Goal: Task Accomplishment & Management: Use online tool/utility

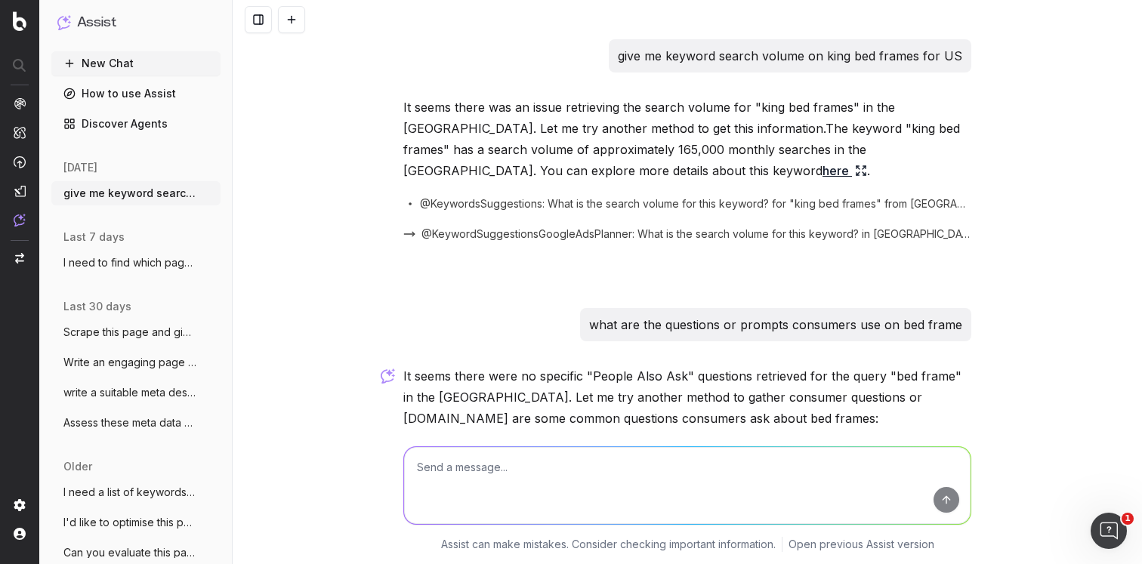
scroll to position [307, 0]
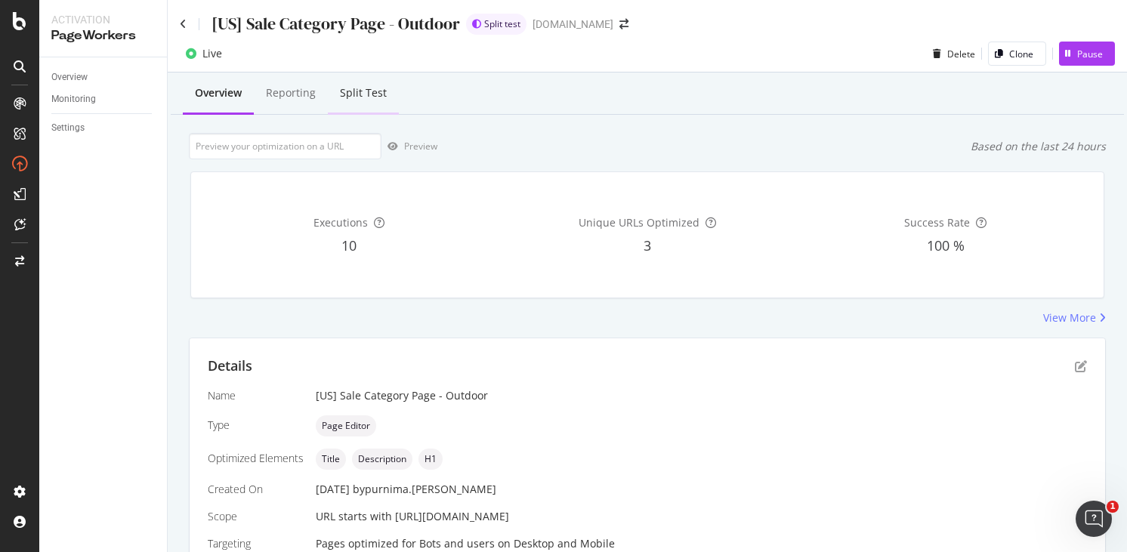
click at [353, 94] on div "Split Test" at bounding box center [363, 92] width 47 height 15
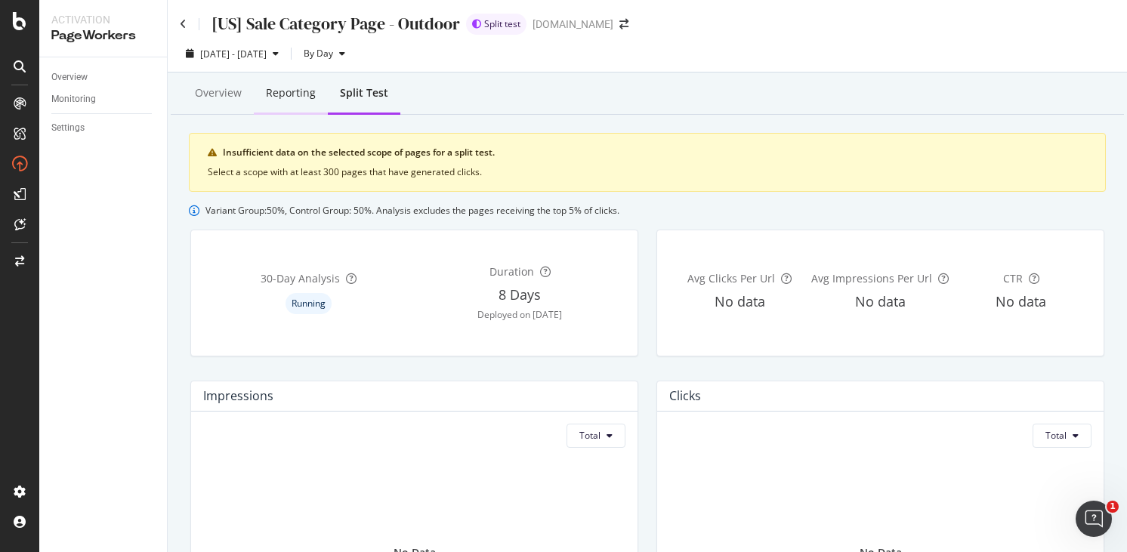
click at [287, 91] on div "Reporting" at bounding box center [291, 92] width 50 height 15
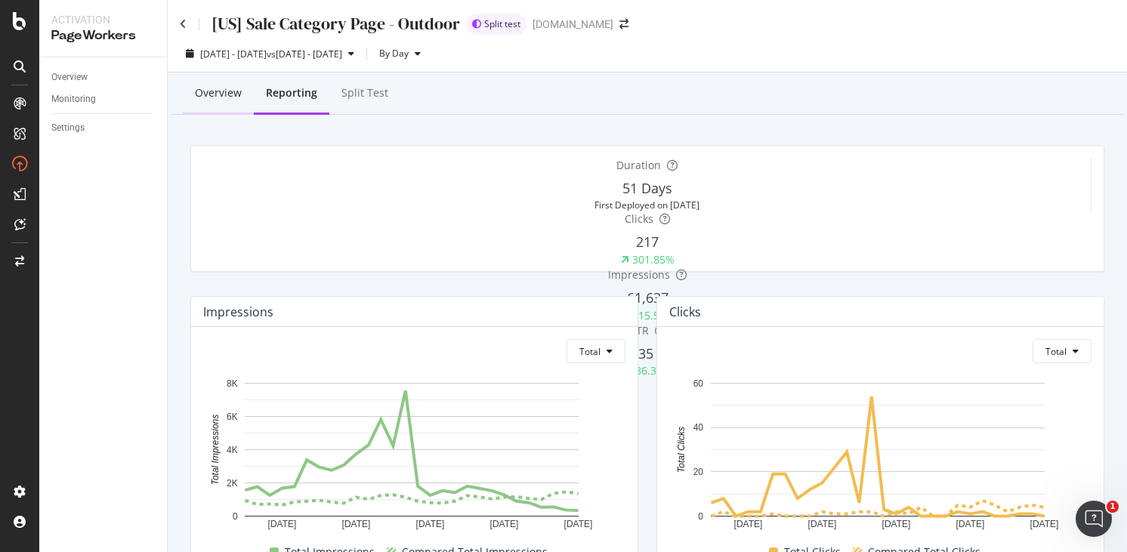
click at [226, 97] on div "Overview" at bounding box center [218, 92] width 47 height 15
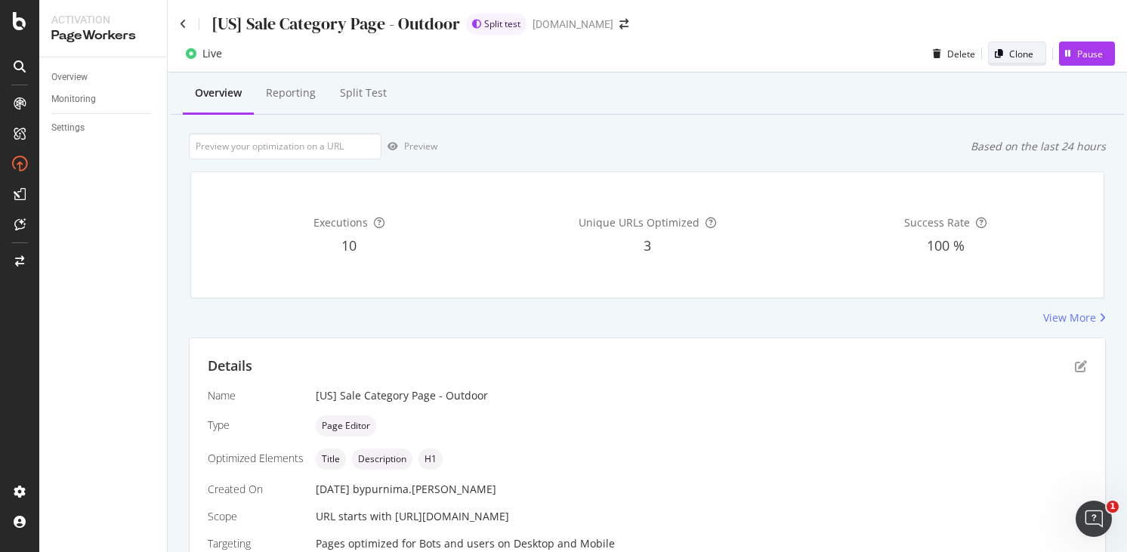
click at [1009, 55] on div "Clone" at bounding box center [1021, 54] width 24 height 13
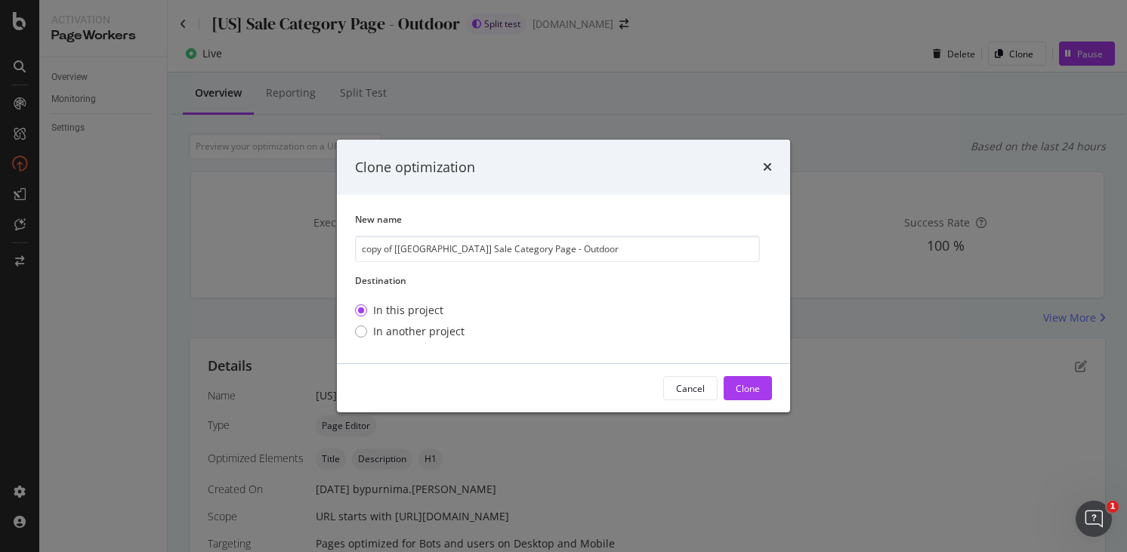
drag, startPoint x: 412, startPoint y: 246, endPoint x: 311, endPoint y: 244, distance: 100.5
click at [320, 245] on div "Clone optimization New name copy of [US] Sale Category Page - Outdoor Destinati…" at bounding box center [563, 276] width 1127 height 552
type input "[[GEOGRAPHIC_DATA]] Sale Category Page - Outdoor"
click at [752, 384] on div "Clone" at bounding box center [748, 388] width 24 height 13
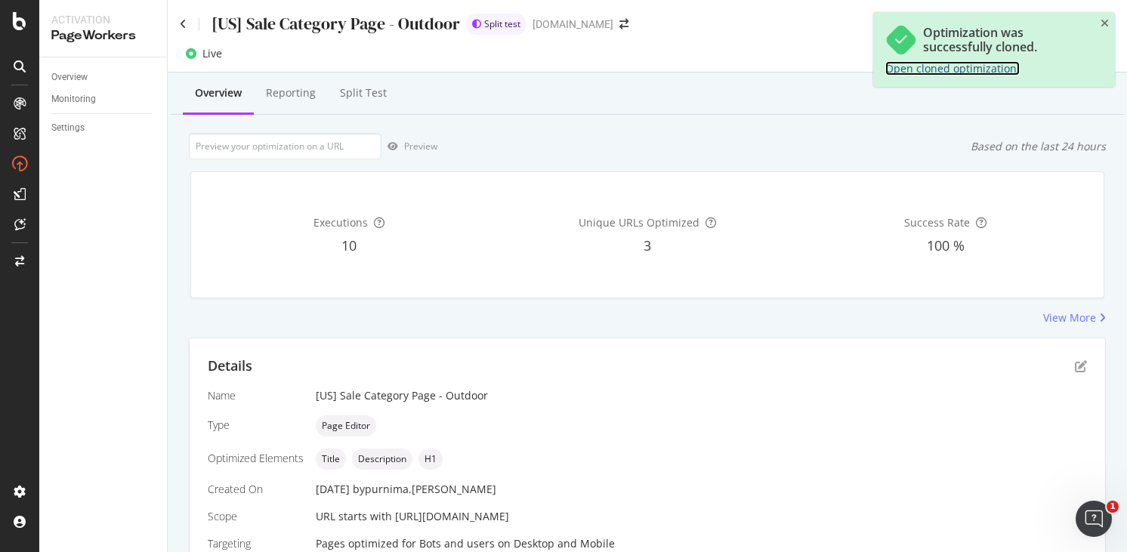
click at [962, 66] on link "Open cloned optimization." at bounding box center [952, 68] width 134 height 14
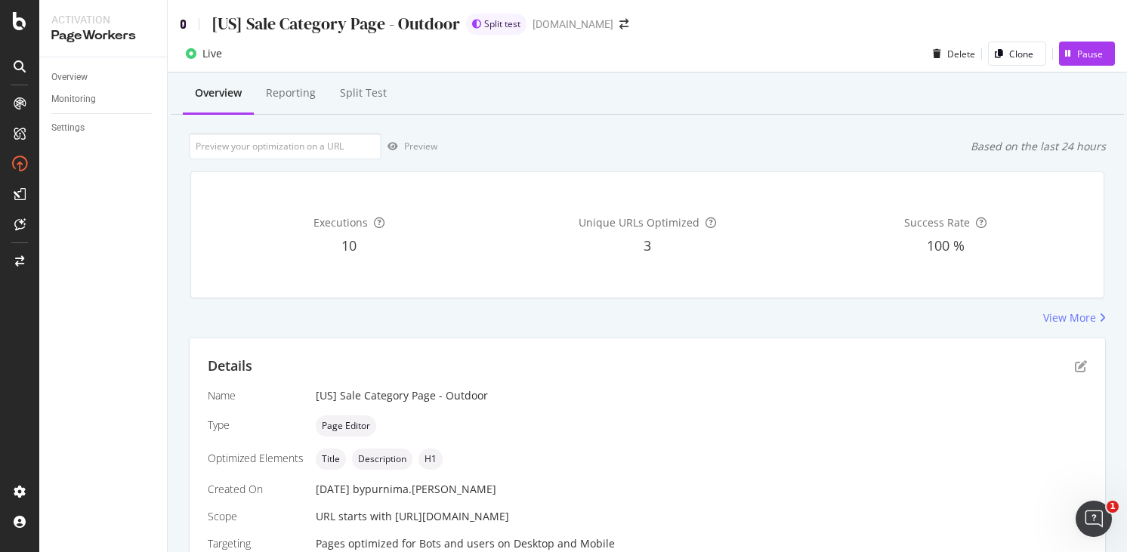
click at [181, 24] on icon at bounding box center [183, 24] width 7 height 11
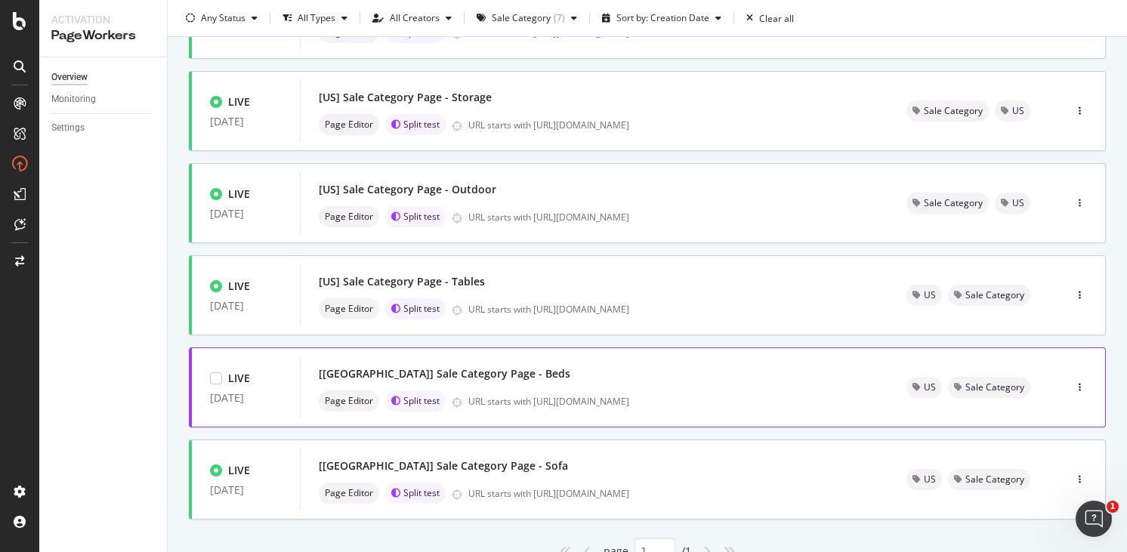
scroll to position [312, 0]
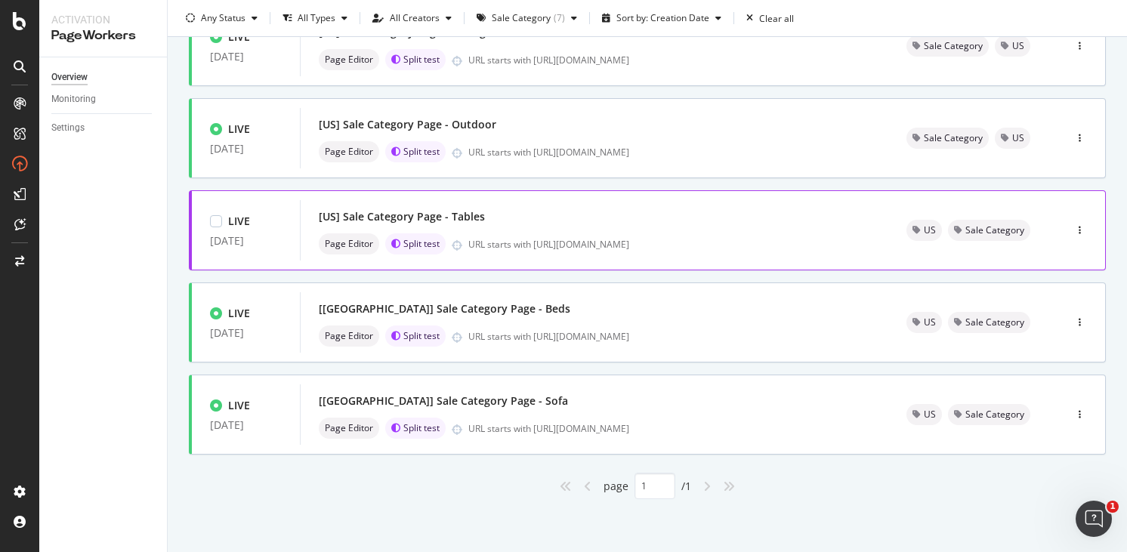
click at [523, 223] on div "[US] Sale Category Page - Tables" at bounding box center [594, 216] width 551 height 21
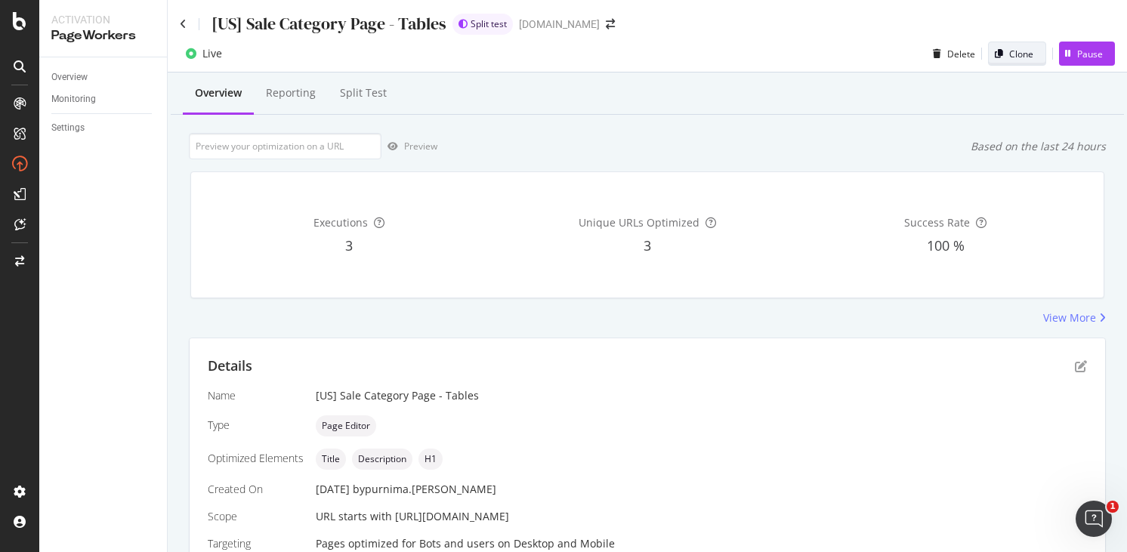
click at [1020, 53] on div "Clone" at bounding box center [1021, 54] width 24 height 13
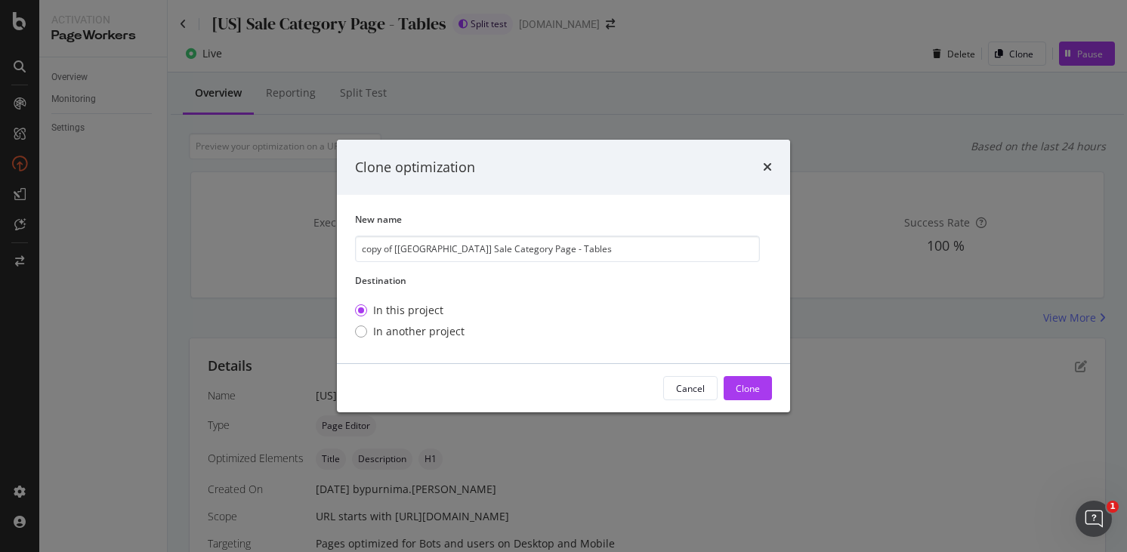
drag, startPoint x: 412, startPoint y: 249, endPoint x: 341, endPoint y: 249, distance: 70.3
click at [341, 249] on div "New name copy of [US] Sale Category Page - Tables Destination In this project I…" at bounding box center [563, 279] width 453 height 168
type input "[CA] Sale Category Page - Tables"
click at [740, 382] on div "Clone" at bounding box center [748, 388] width 24 height 13
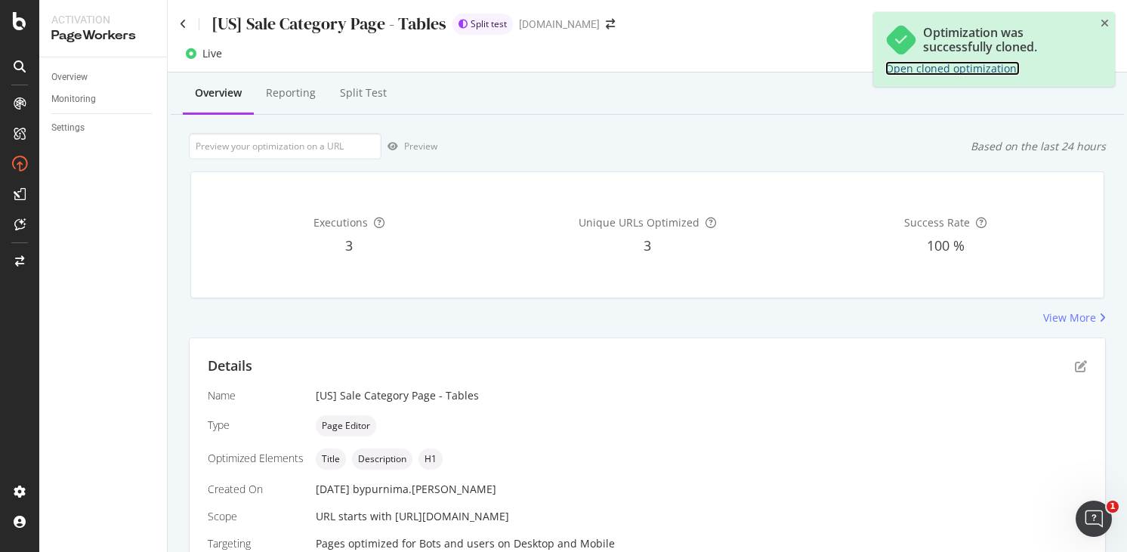
click at [934, 69] on link "Open cloned optimization." at bounding box center [952, 68] width 134 height 14
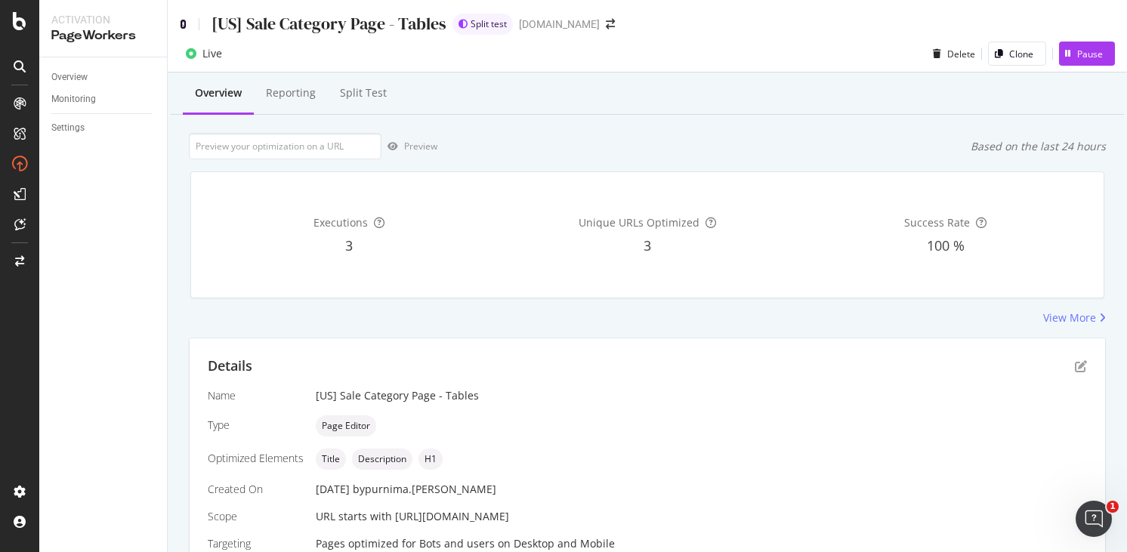
click at [184, 23] on icon at bounding box center [183, 24] width 7 height 11
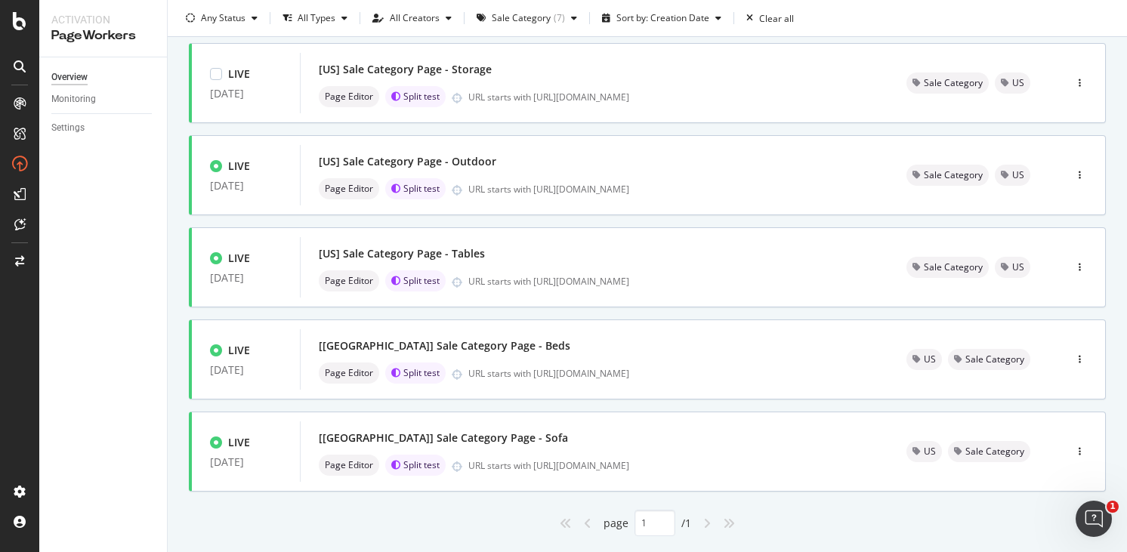
scroll to position [316, 0]
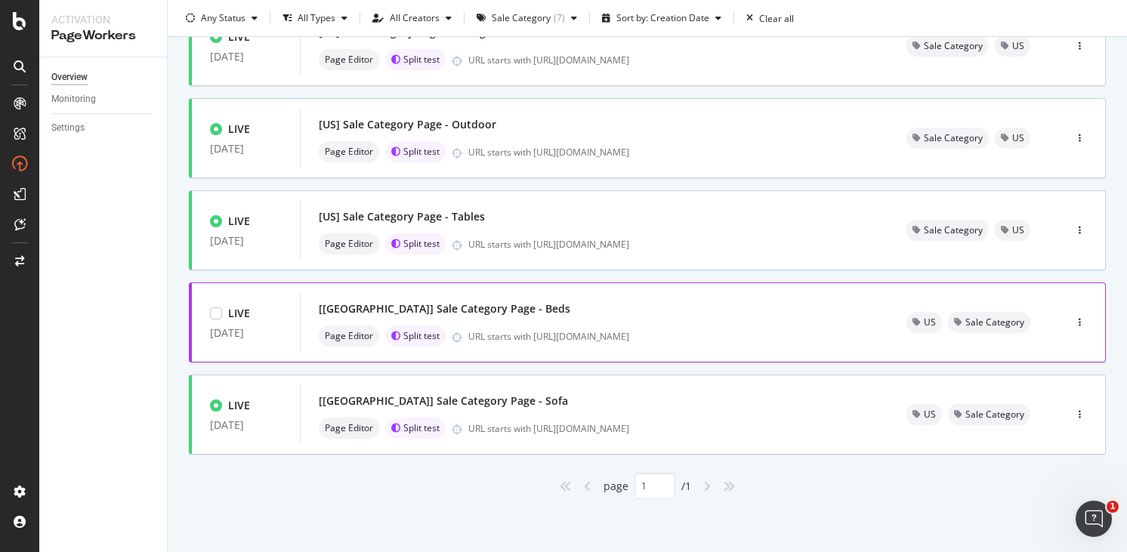
click at [524, 303] on div "[US] Sale Category Page - Beds" at bounding box center [594, 308] width 551 height 21
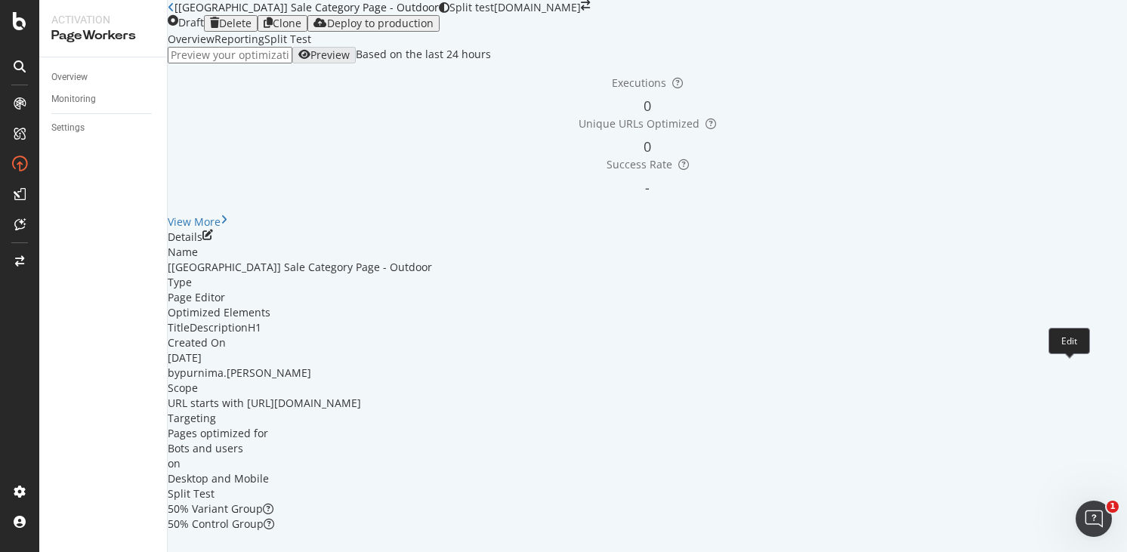
click at [213, 240] on icon "pen-to-square" at bounding box center [207, 235] width 11 height 11
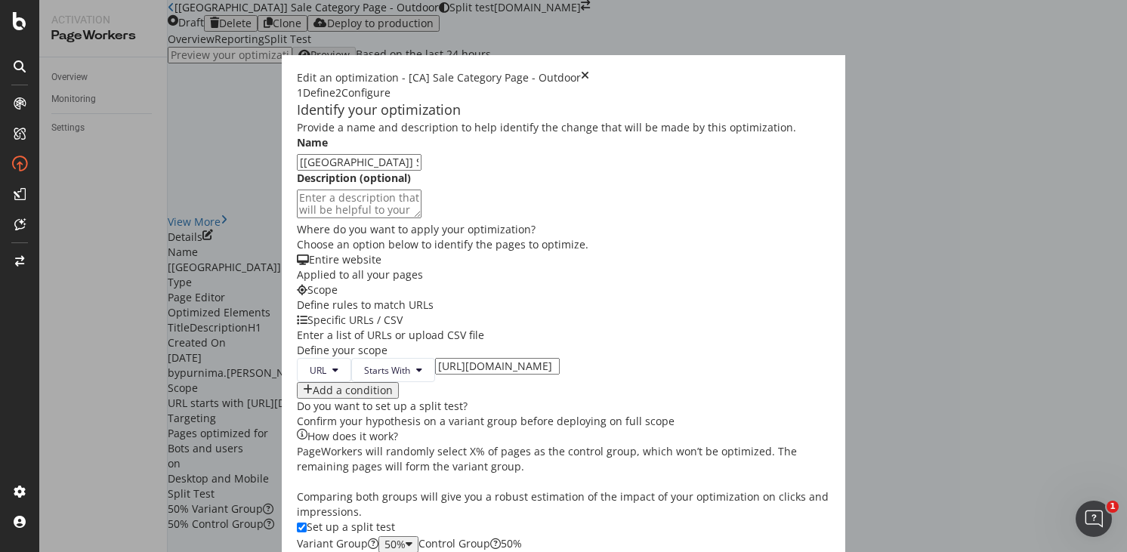
scroll to position [166, 0]
click at [435, 358] on input "https://www.castlery.com/us/outdoor/sale" at bounding box center [497, 366] width 125 height 17
type input "https://www.castlery.com/ca/outdoor/sale"
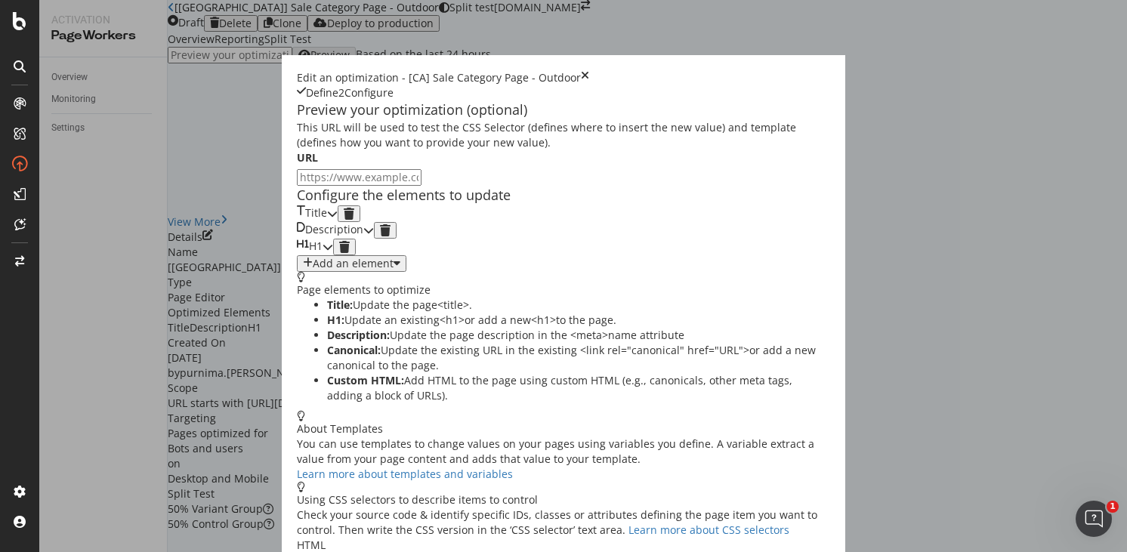
scroll to position [73, 0]
click at [338, 218] on icon "modal" at bounding box center [332, 213] width 11 height 11
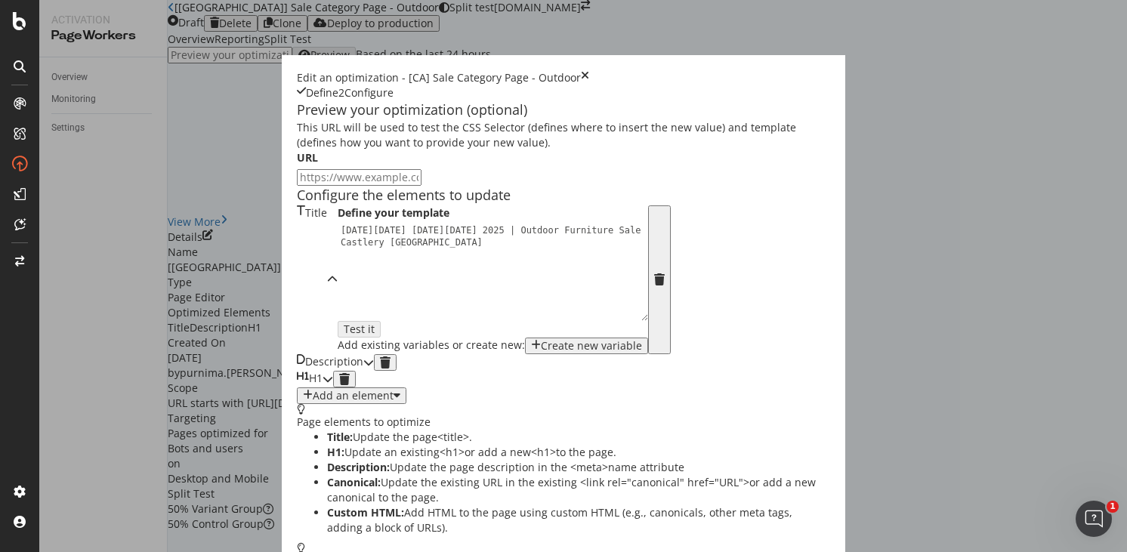
click at [338, 292] on div "Black Friday Cyber Monday 2025 | Outdoor Furniture Sale | Castlery US" at bounding box center [497, 296] width 319 height 144
type textarea "Black Friday Cyber Monday 2025 | Outdoor Furniture Sale | Castlery Canada"
click at [374, 368] on icon "modal" at bounding box center [368, 362] width 11 height 11
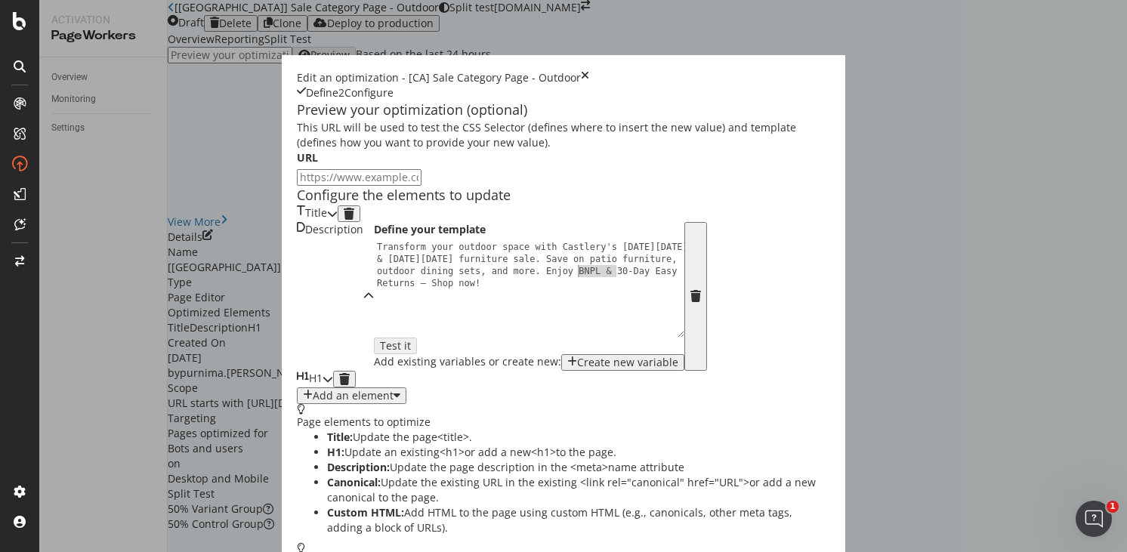
drag, startPoint x: 372, startPoint y: 348, endPoint x: 336, endPoint y: 350, distance: 35.5
click at [374, 350] on div "Transform your outdoor space with Castlery's Black Friday & Cyber Monday furnit…" at bounding box center [533, 337] width 319 height 192
type textarea "Transform your outdoor space with Castlery's Black Friday & Cyber Monday furnit…"
click at [333, 387] on div "modal" at bounding box center [328, 379] width 11 height 17
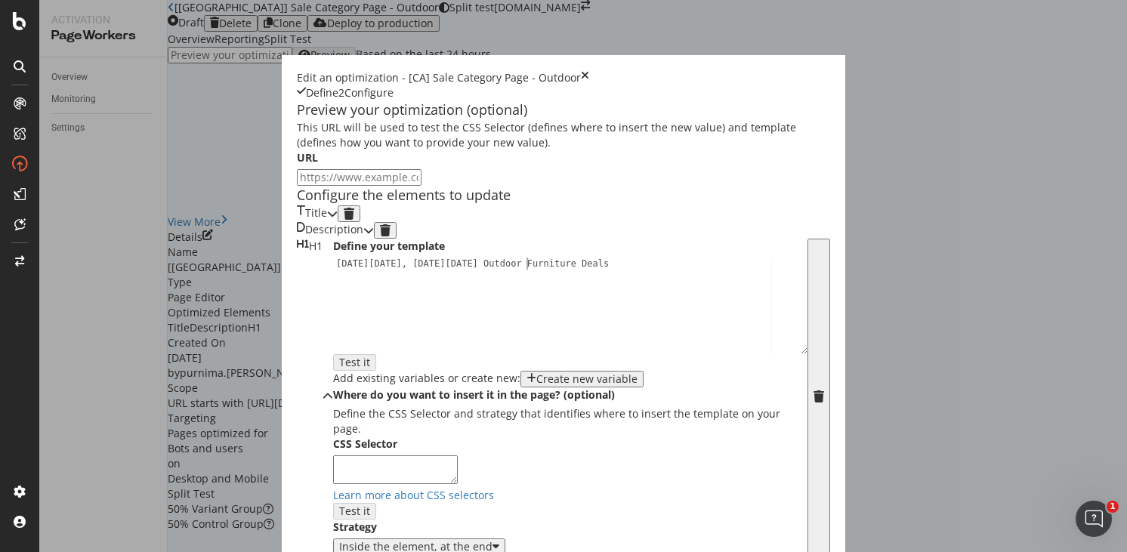
click at [333, 304] on div "Black Friday, Cyber Monday Outdoor Furniture Deals" at bounding box center [570, 317] width 474 height 119
type textarea "Black Friday, Cyber Monday Outdoor Patio Furniture Deals"
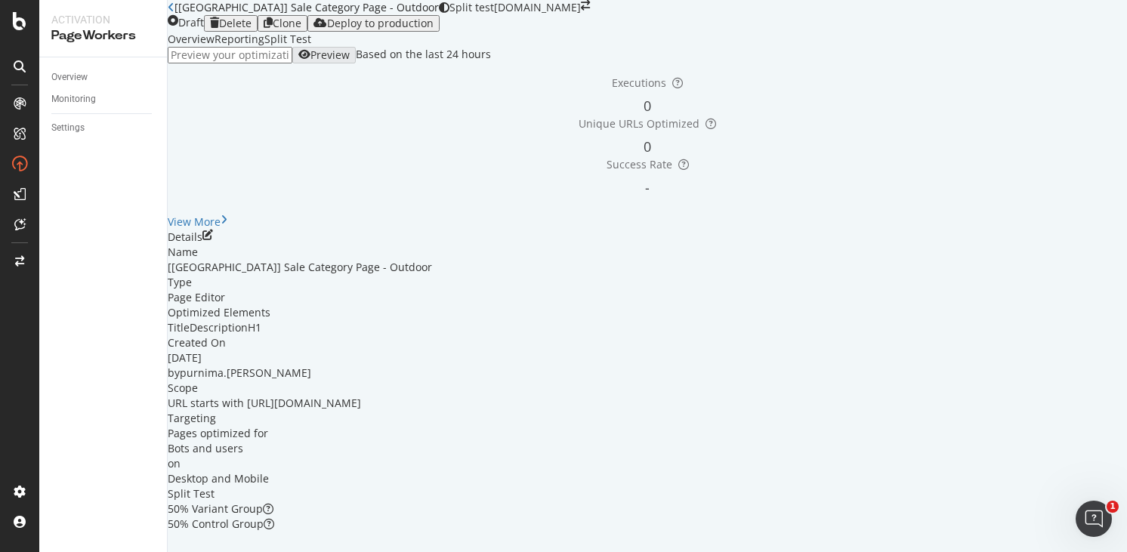
click at [8, 551] on icon "close toast" at bounding box center [4, 559] width 8 height 15
click at [327, 29] on div "button" at bounding box center [320, 23] width 14 height 12
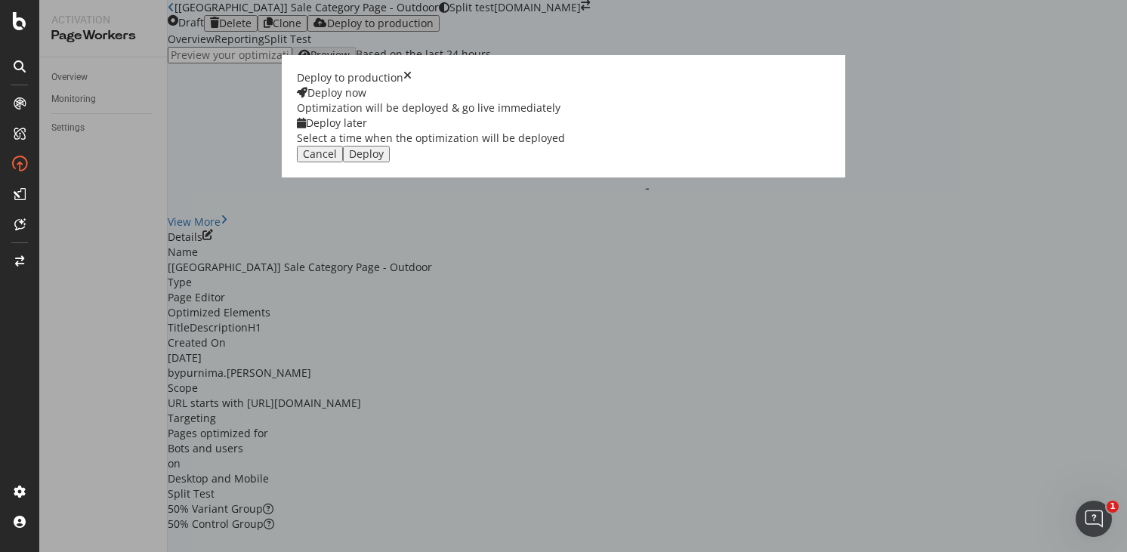
click at [565, 146] on div "Select a time when the optimization will be deployed" at bounding box center [431, 138] width 268 height 15
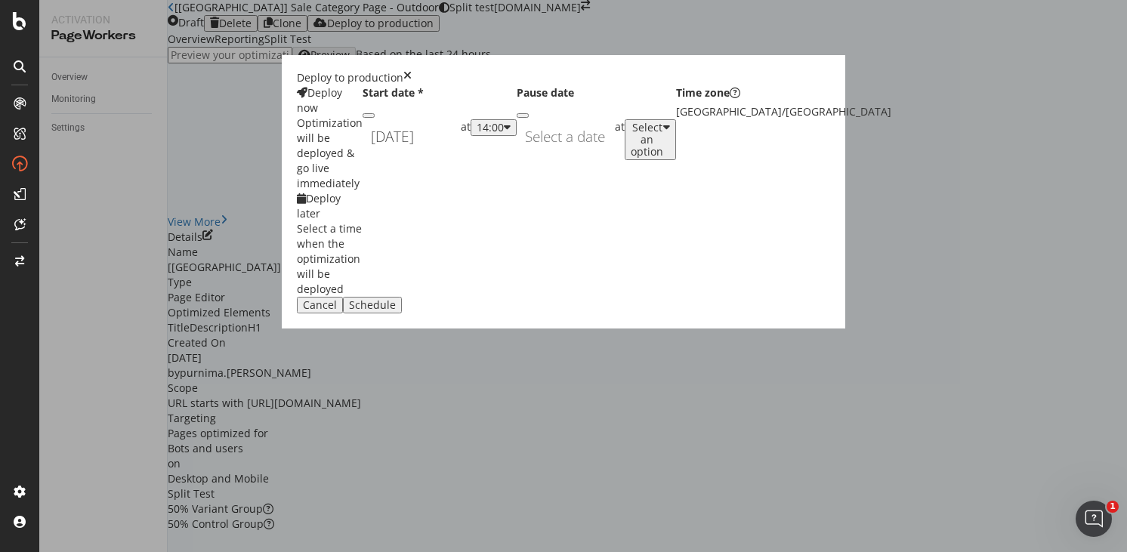
click at [461, 154] on div "[DATE] Navigate forward to interact with the calendar and select a date. Press …" at bounding box center [412, 136] width 98 height 35
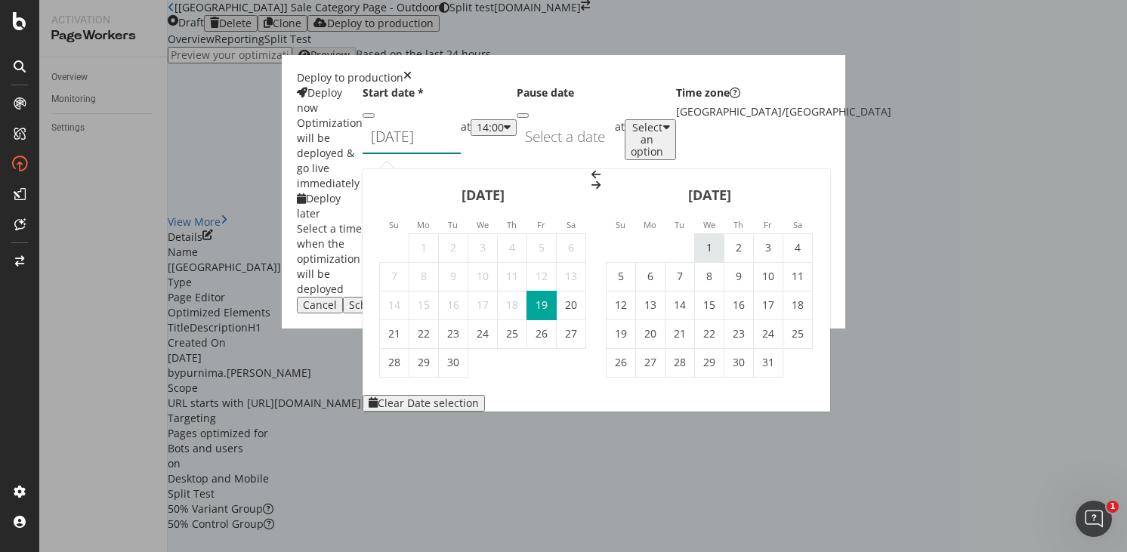
click at [724, 233] on td "1" at bounding box center [709, 247] width 29 height 29
type input "[DATE]"
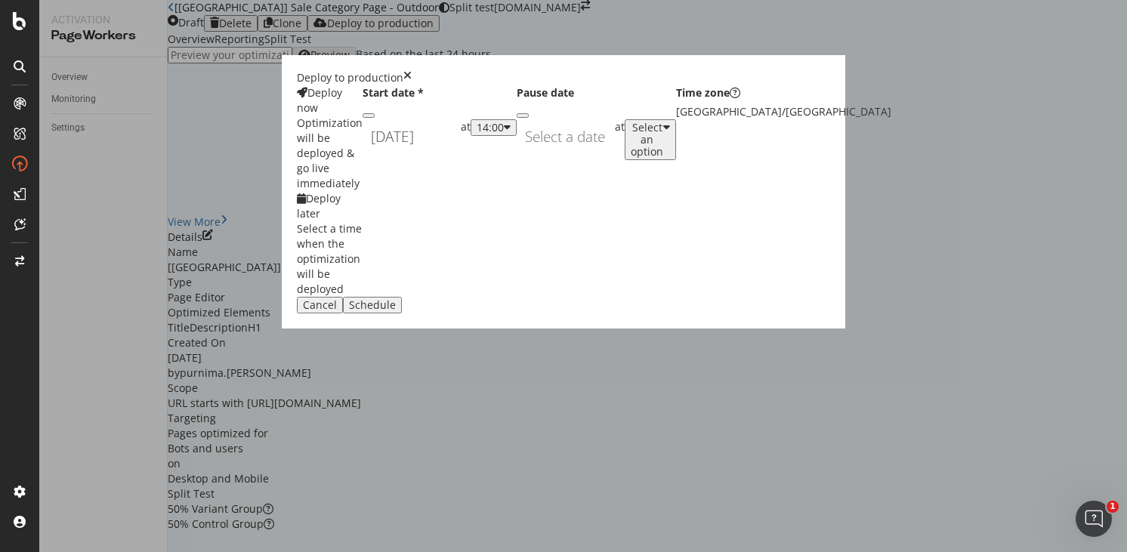
click at [653, 261] on div "Deploy now Optimization will be deployed & go live immediately Deploy later Sel…" at bounding box center [563, 191] width 533 height 212
click at [504, 134] on div "14:00" at bounding box center [490, 128] width 27 height 12
click at [600, 313] on div "01:00" at bounding box center [587, 306] width 23 height 13
click at [396, 311] on div "Schedule" at bounding box center [372, 305] width 47 height 12
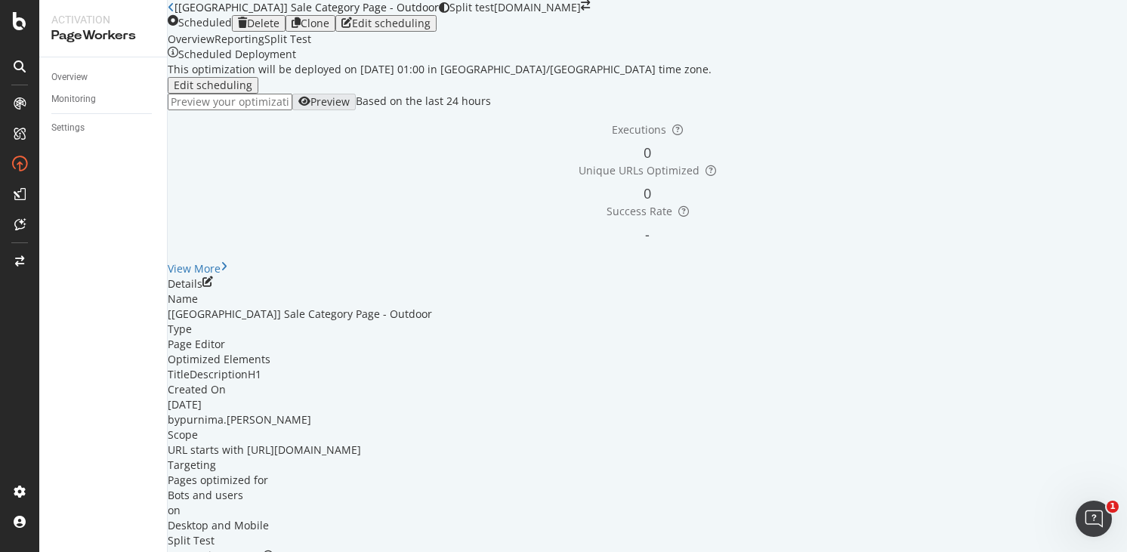
click at [8, 551] on icon "close toast" at bounding box center [4, 559] width 8 height 15
click at [301, 29] on div "button" at bounding box center [296, 23] width 9 height 12
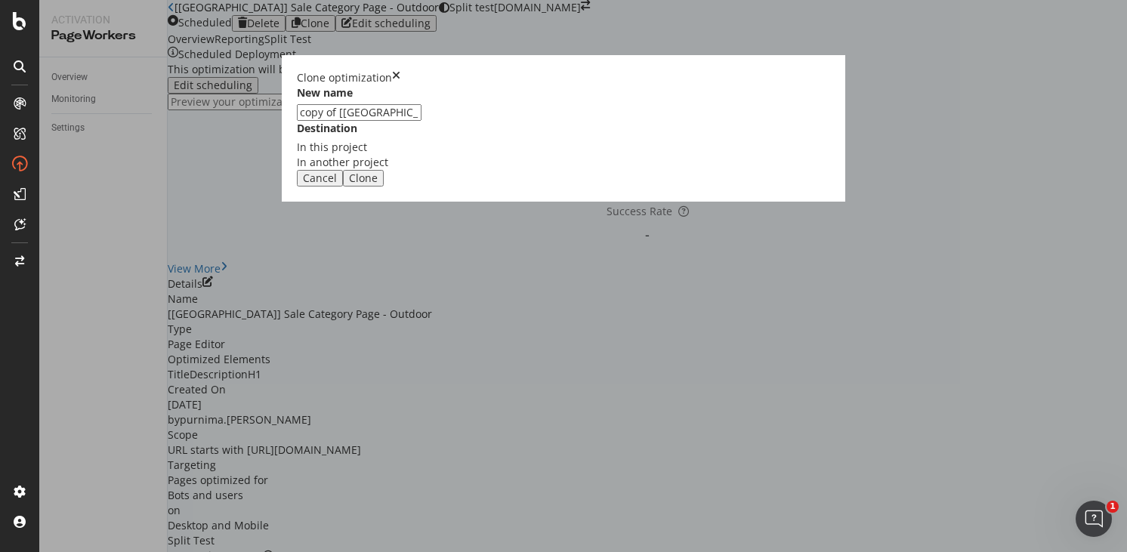
drag, startPoint x: 413, startPoint y: 251, endPoint x: 298, endPoint y: 247, distance: 115.6
click at [298, 247] on div "Clone optimization New name copy of [CA] Sale Category Page - Outdoor Destinati…" at bounding box center [563, 276] width 1127 height 552
type input "[AU] Sale Category Page - Outdoor"
click at [378, 184] on div "Clone" at bounding box center [363, 178] width 29 height 12
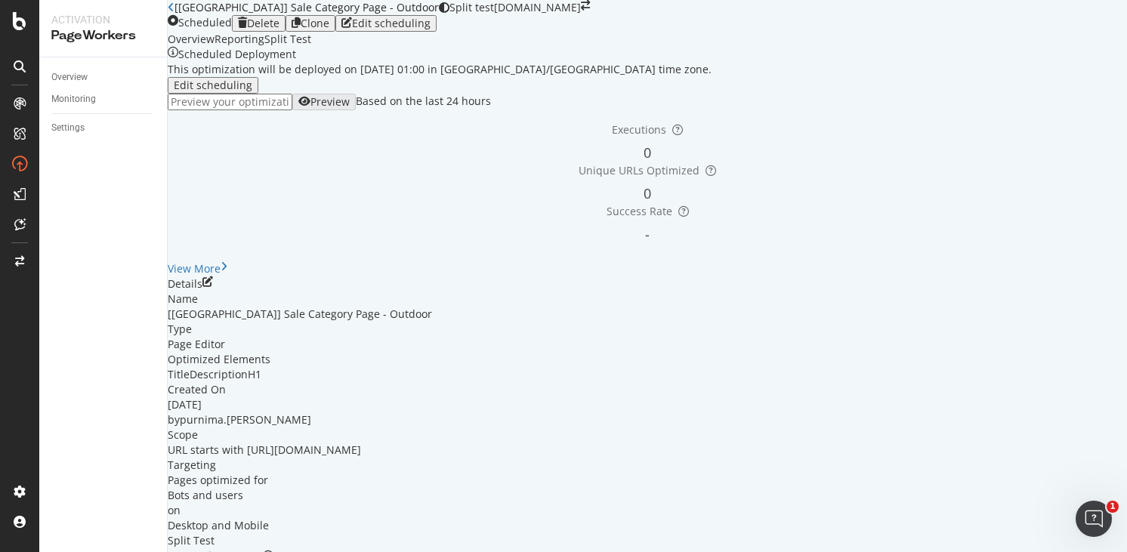
click at [344, 551] on link "Open cloned optimization." at bounding box center [277, 559] width 134 height 14
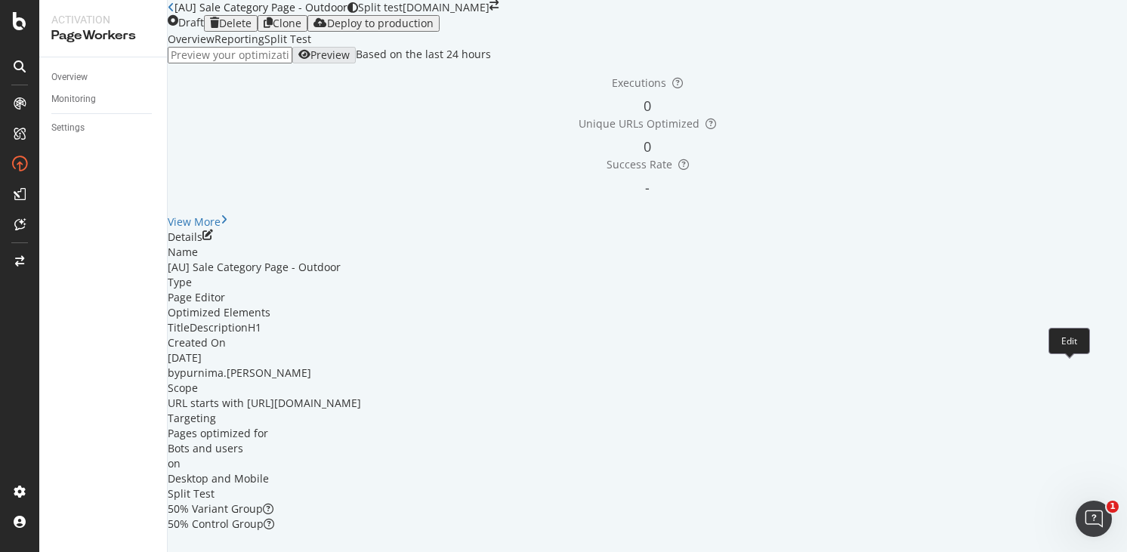
click at [213, 240] on icon "pen-to-square" at bounding box center [207, 235] width 11 height 11
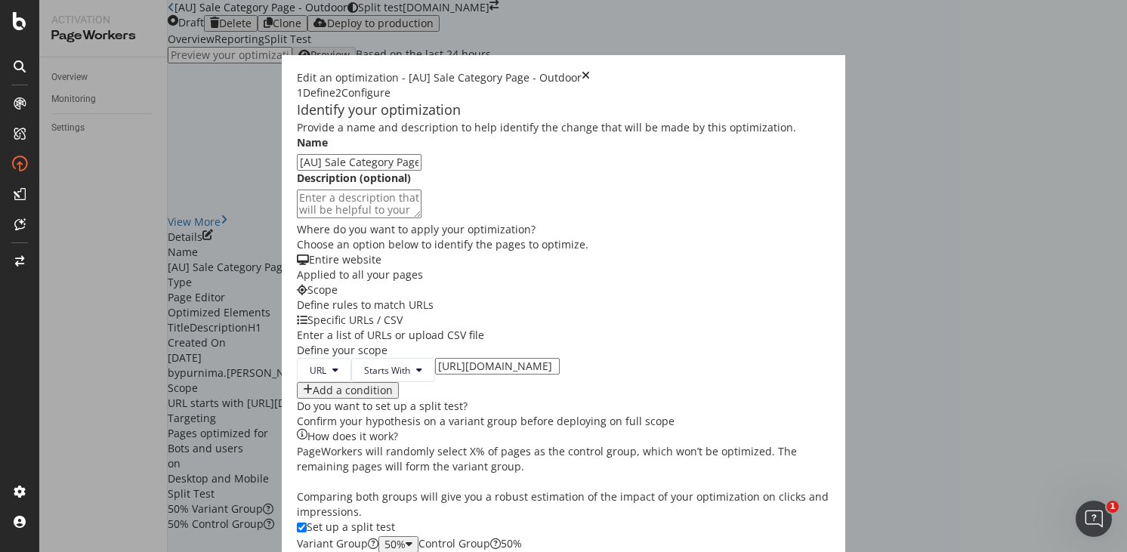
scroll to position [403, 0]
click at [435, 358] on input "https://www.castlery.com/ca/outdoor/sale" at bounding box center [497, 366] width 125 height 17
type input "https://www.castlery.com/au/outdoor/sale"
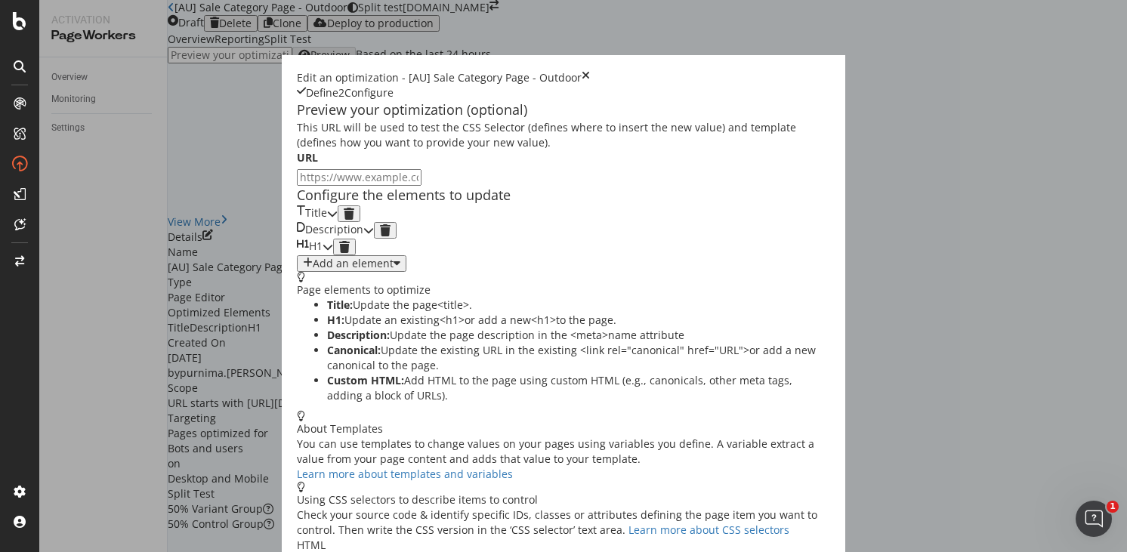
scroll to position [73, 0]
click at [338, 216] on icon "modal" at bounding box center [332, 213] width 11 height 11
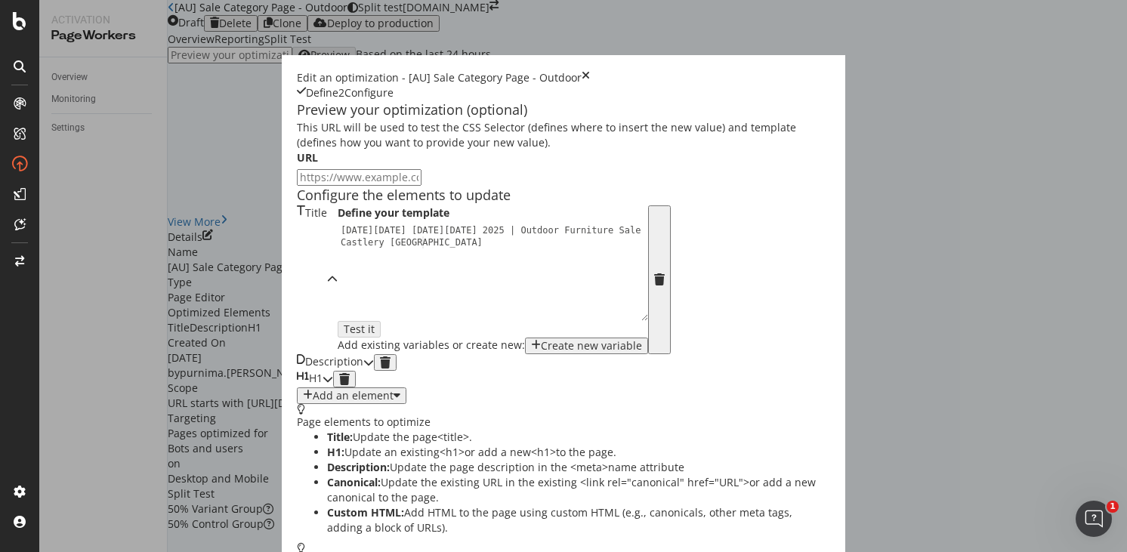
click at [338, 299] on div "Black Friday Cyber Monday 2025 | Outdoor Furniture Sale | Castlery Canada" at bounding box center [497, 296] width 319 height 144
type textarea "Black Friday Cyber Monday 2025 | Outdoor Furniture Sale | Castlery Australia"
click at [361, 371] on div "Description" at bounding box center [330, 362] width 66 height 17
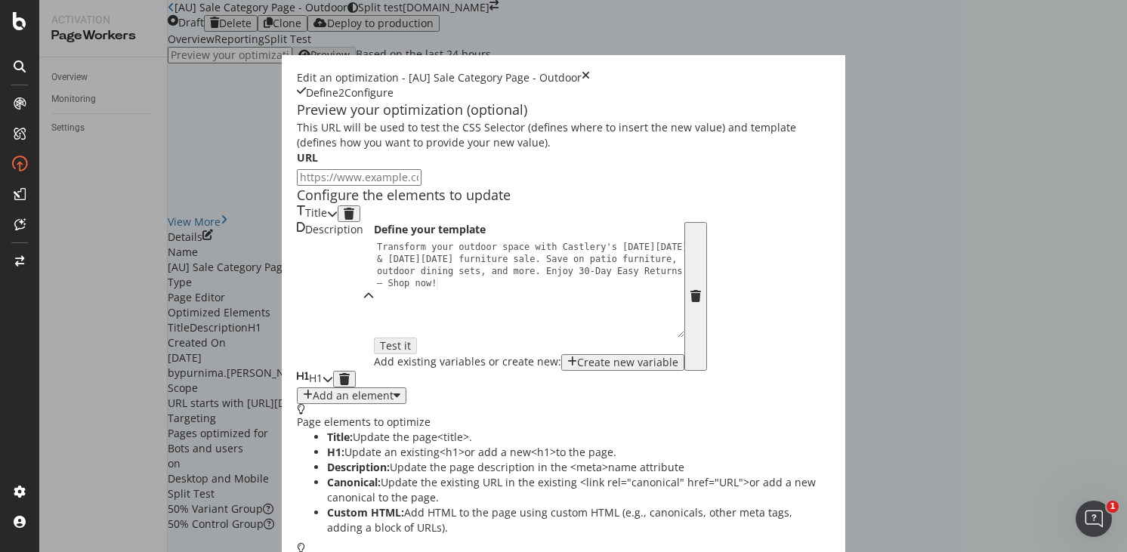
scroll to position [138, 0]
click at [301, 387] on div "H1" at bounding box center [310, 379] width 26 height 17
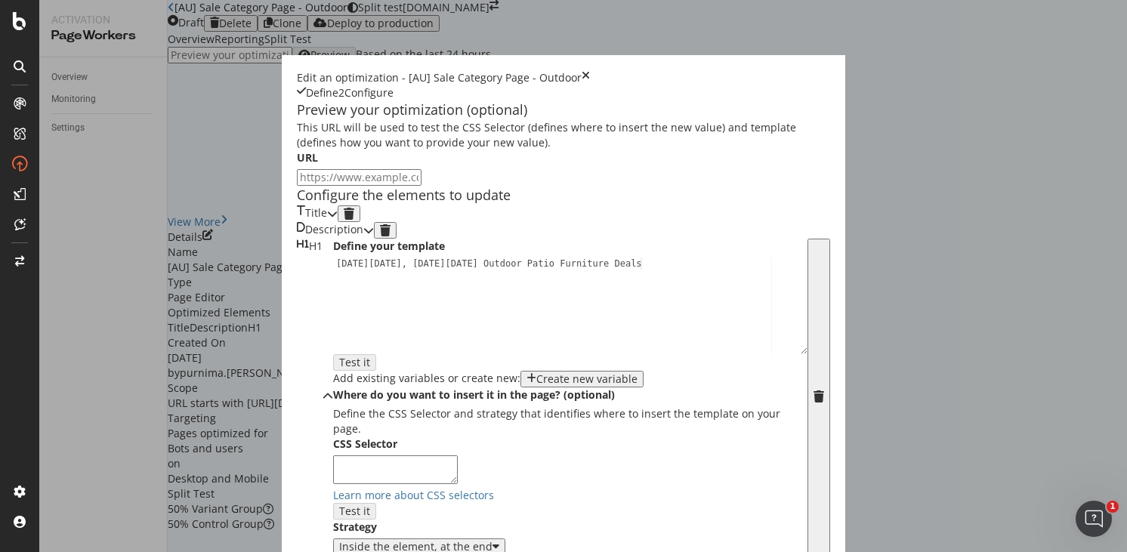
click at [338, 208] on icon "modal" at bounding box center [332, 213] width 11 height 11
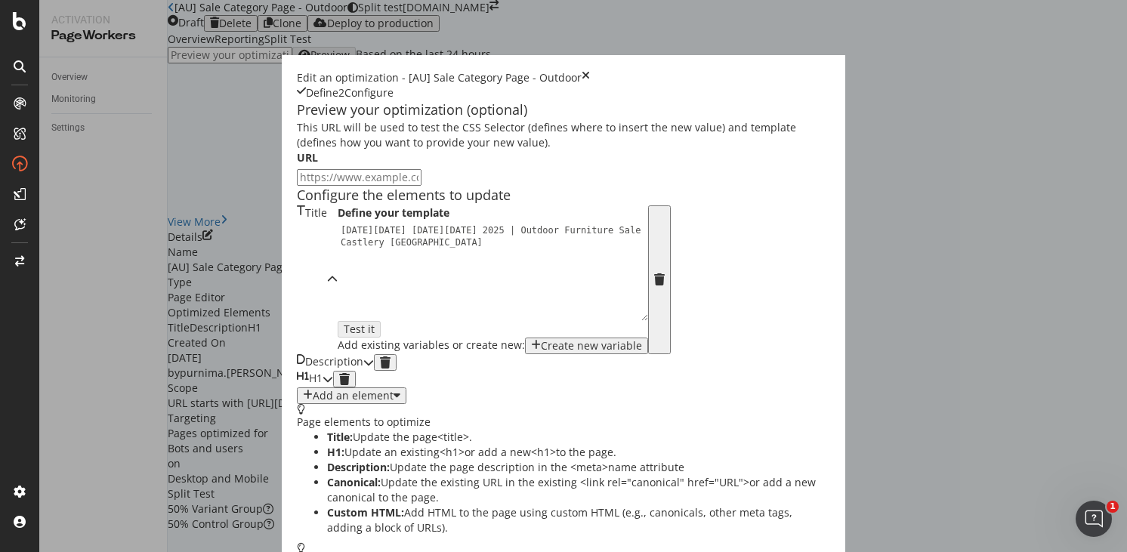
click at [421, 224] on div "Black Friday Cyber Monday 2025 | Outdoor Furniture Sale | Castlery Australia" at bounding box center [497, 296] width 319 height 144
type textarea "Black Friday Cyber Monday 2025 | Outdoor Furniture Deals | Castlery Australia"
click at [374, 368] on icon "modal" at bounding box center [368, 362] width 11 height 11
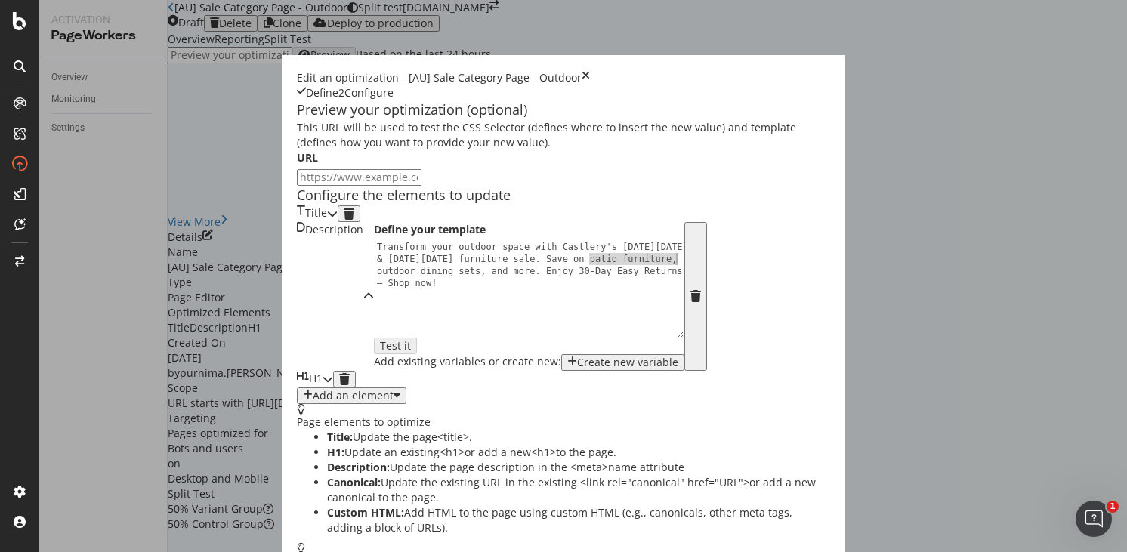
drag, startPoint x: 344, startPoint y: 275, endPoint x: 431, endPoint y: 279, distance: 86.2
click at [431, 279] on div "Transform your outdoor space with Castlery's Black Friday & Cyber Monday furnit…" at bounding box center [533, 337] width 319 height 192
type textarea "Transform your outdoor space with Castlery's Black Friday & Cyber Monday furnit…"
click at [333, 387] on div "H1" at bounding box center [315, 379] width 36 height 17
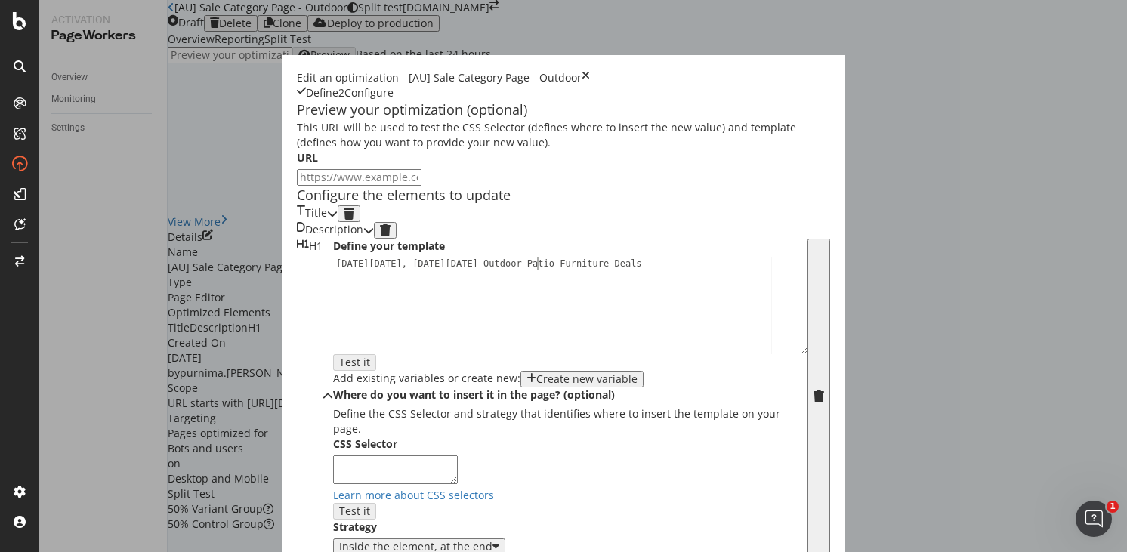
click at [335, 303] on div "Black Friday, Cyber Monday Outdoor Patio Furniture Deals" at bounding box center [570, 317] width 474 height 119
type textarea "Black Friday, Cyber Monday Outdoor Furniture Deals"
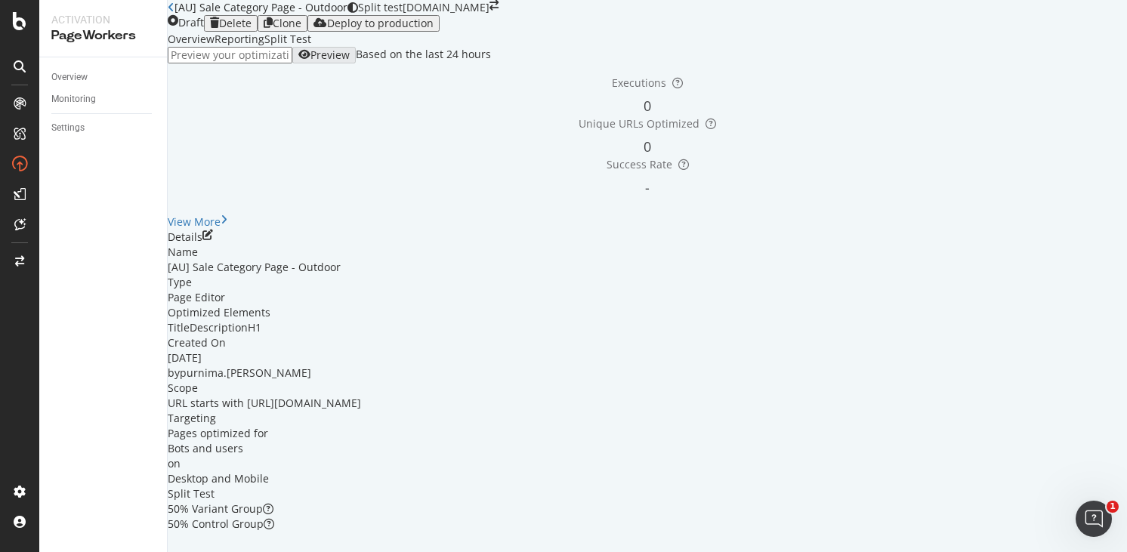
click at [8, 551] on icon "close toast" at bounding box center [4, 559] width 8 height 15
click at [434, 29] on div "Deploy to production" at bounding box center [380, 23] width 107 height 12
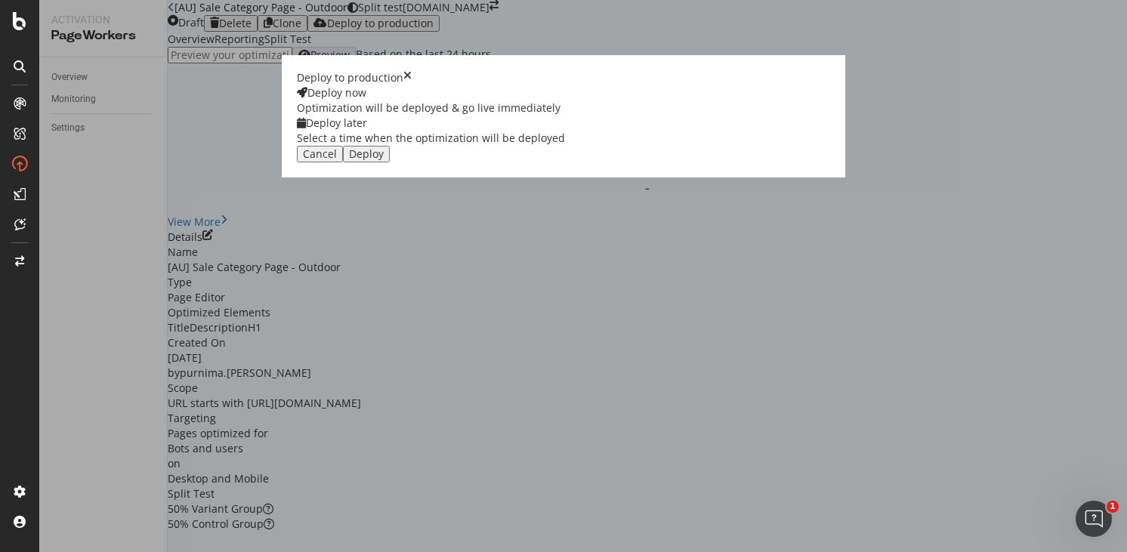
click at [565, 146] on div "Select a time when the optimization will be deployed" at bounding box center [431, 138] width 268 height 15
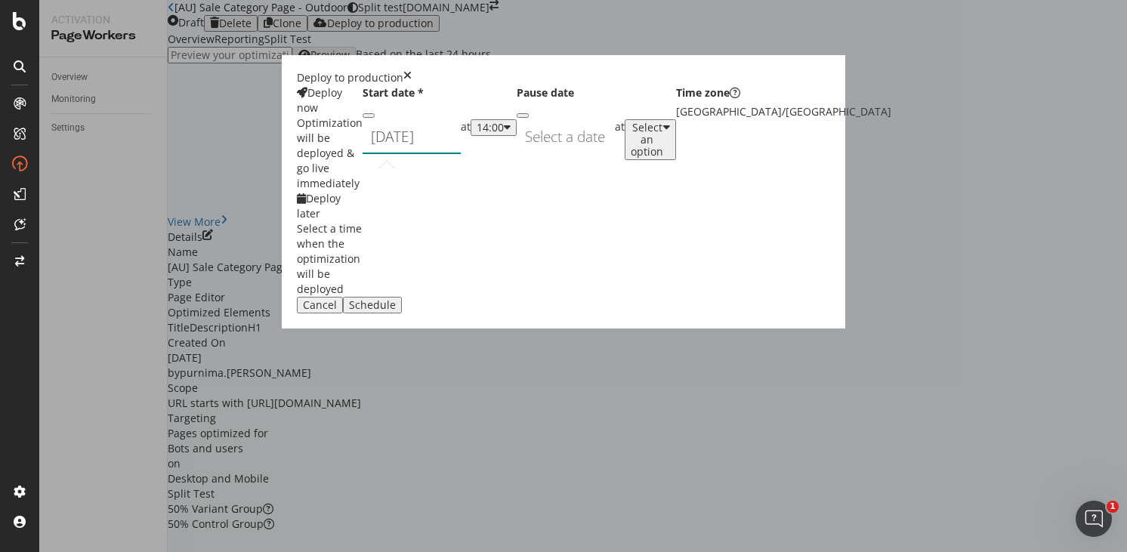
click at [461, 154] on div "September 19th 2025 Navigate forward to interact with the calendar and select a…" at bounding box center [412, 136] width 98 height 35
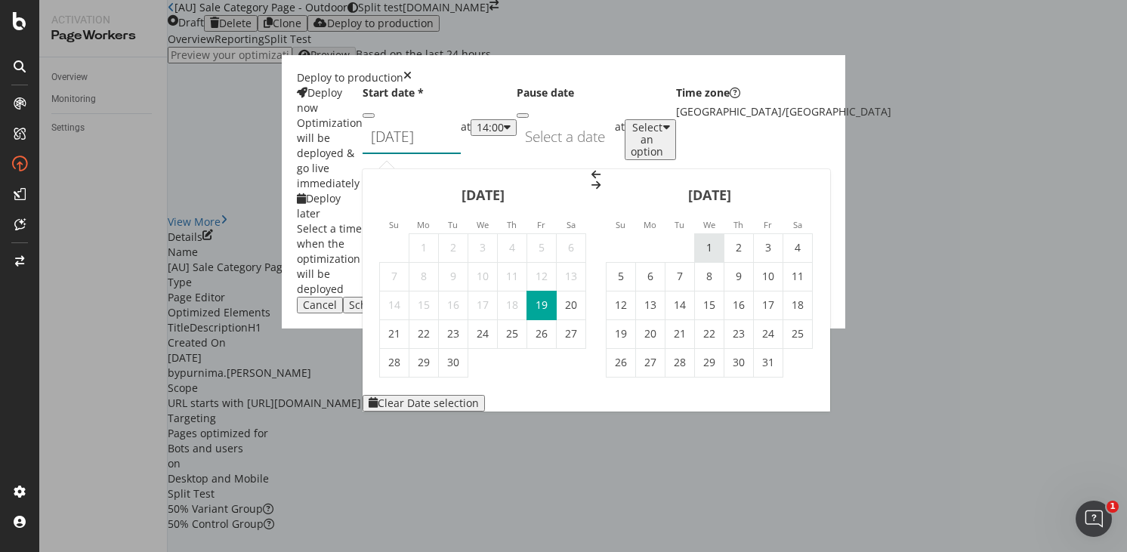
click at [724, 233] on td "1" at bounding box center [709, 247] width 29 height 29
type input "[DATE]"
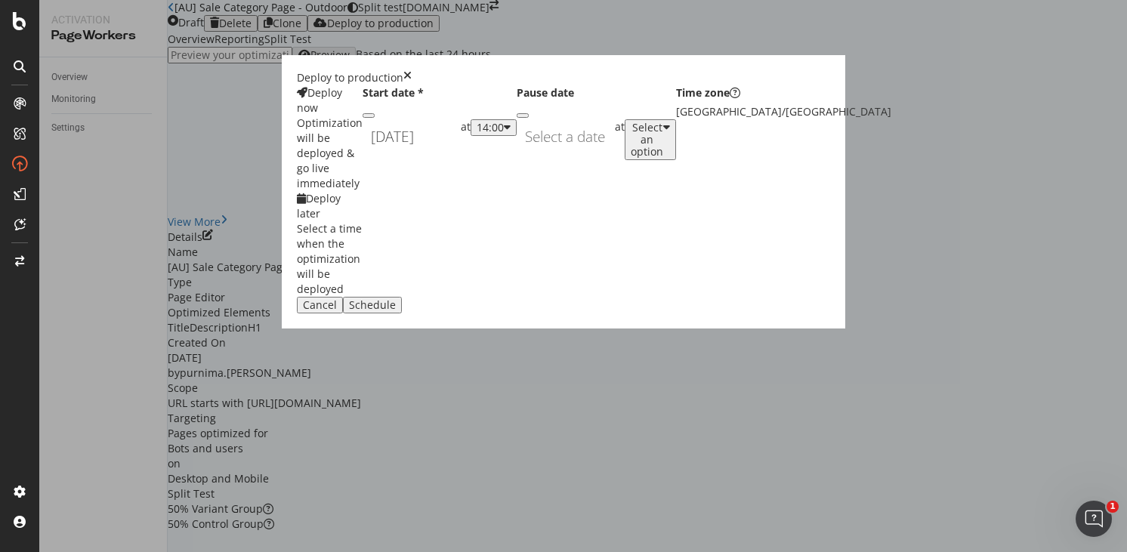
click at [511, 134] on div "14:00" at bounding box center [494, 128] width 34 height 12
click at [600, 313] on div "01:00" at bounding box center [587, 306] width 23 height 13
click at [396, 311] on div "Schedule" at bounding box center [372, 305] width 47 height 12
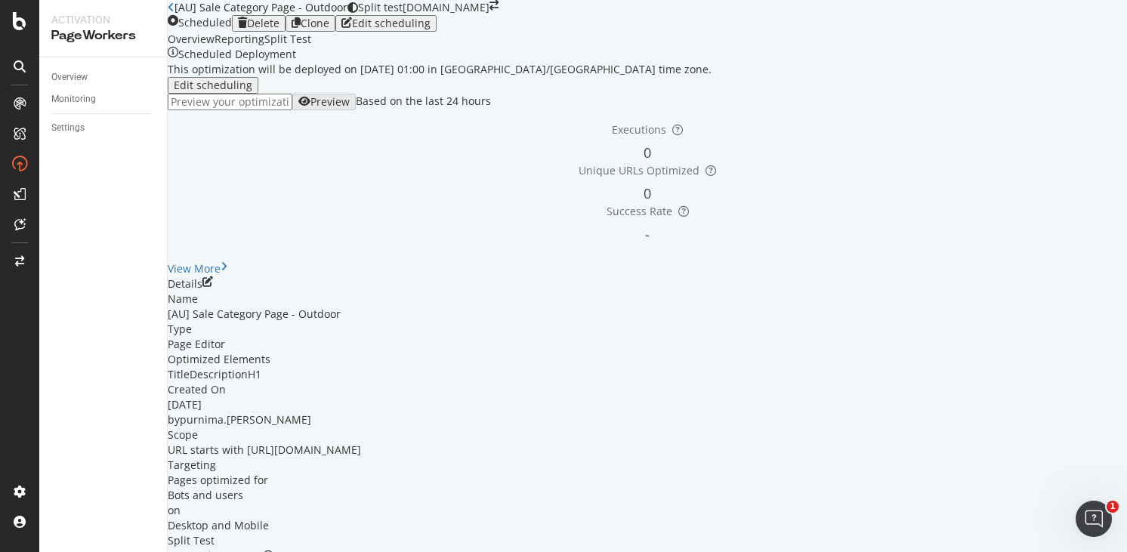
click at [8, 551] on icon "close toast" at bounding box center [4, 559] width 8 height 15
click at [301, 29] on div "button" at bounding box center [296, 23] width 9 height 12
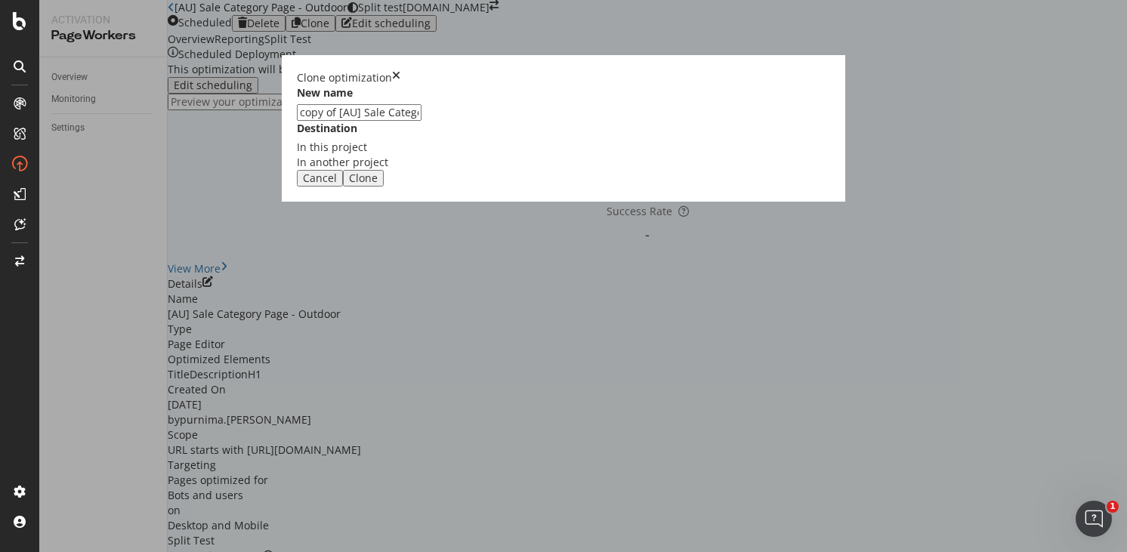
drag, startPoint x: 412, startPoint y: 251, endPoint x: 356, endPoint y: 251, distance: 55.9
click at [356, 121] on input "copy of [AU] Sale Category Page - Outdoor" at bounding box center [359, 112] width 125 height 17
type input "[SG] Sale Category Page - Outdoor"
click at [378, 184] on div "Clone" at bounding box center [363, 178] width 29 height 12
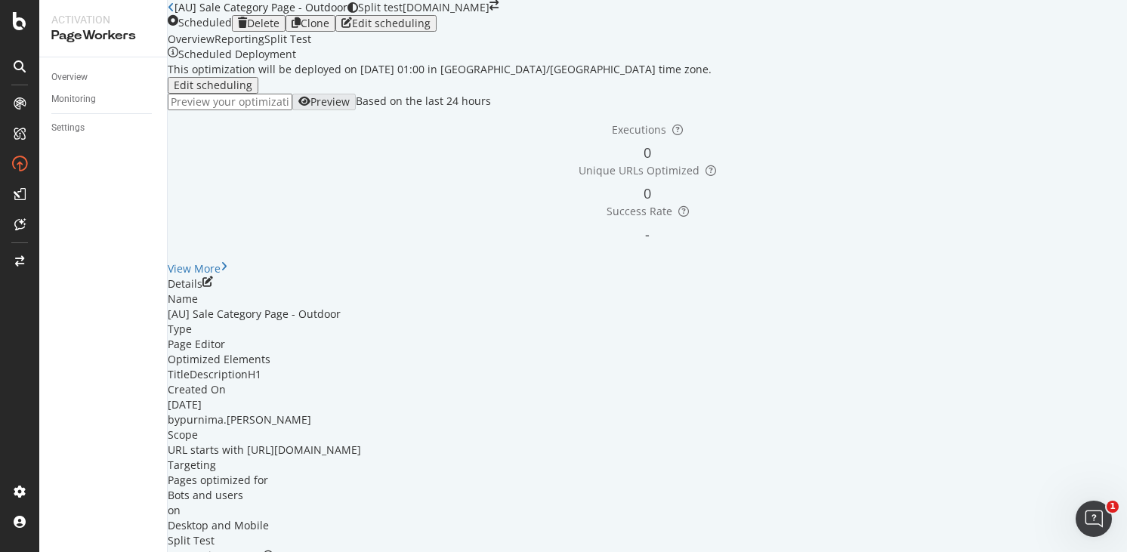
click at [344, 551] on link "Open cloned optimization." at bounding box center [277, 559] width 134 height 14
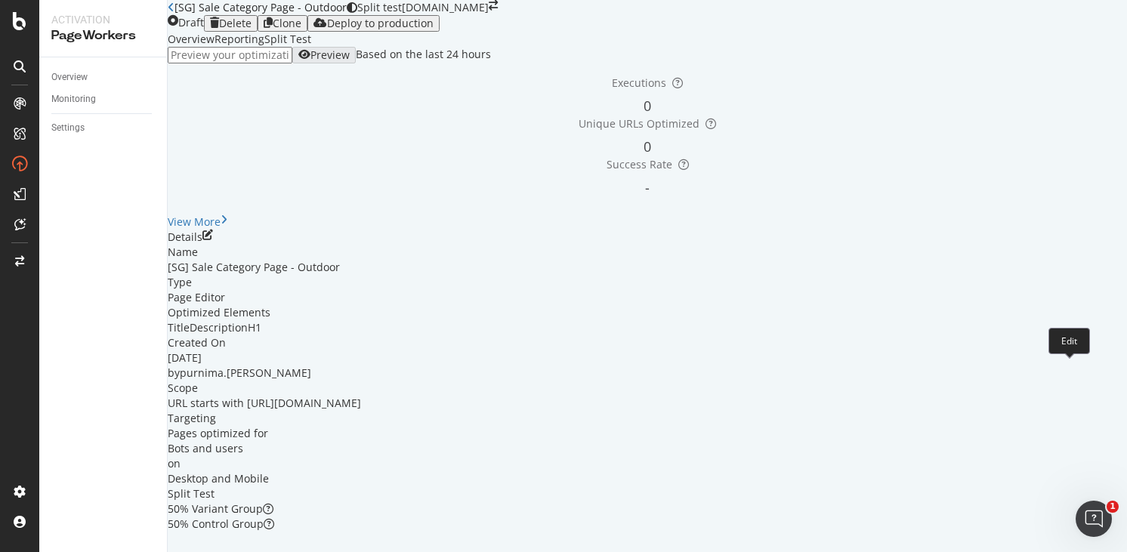
click at [213, 240] on icon "pen-to-square" at bounding box center [207, 235] width 11 height 11
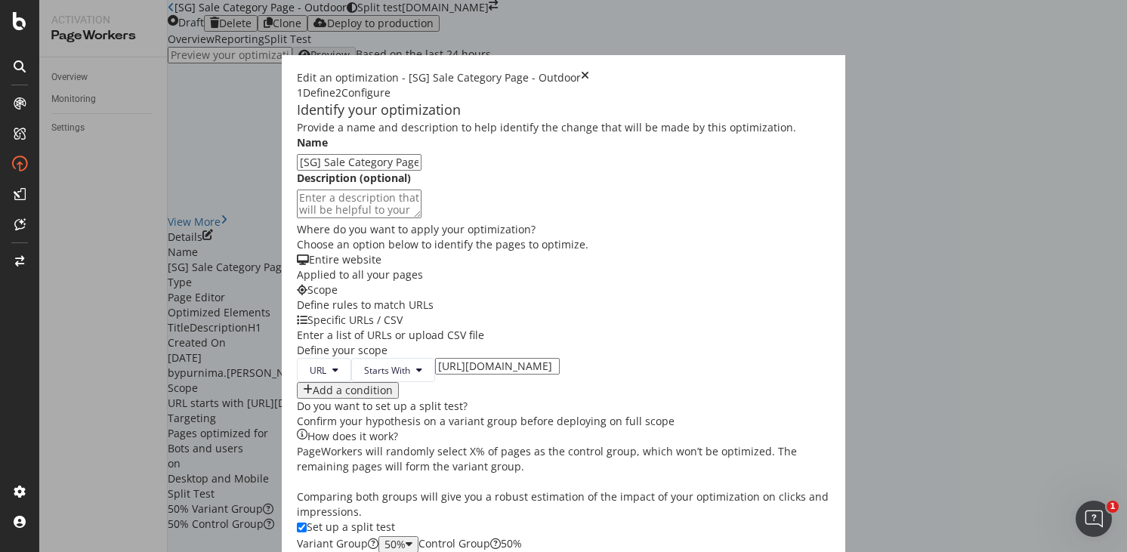
scroll to position [122, 0]
drag, startPoint x: 399, startPoint y: 393, endPoint x: 412, endPoint y: 387, distance: 13.9
click at [435, 375] on input "[URL][DOMAIN_NAME]" at bounding box center [497, 366] width 125 height 17
type input "https://www.castlery.com/sg/outdoor/sale"
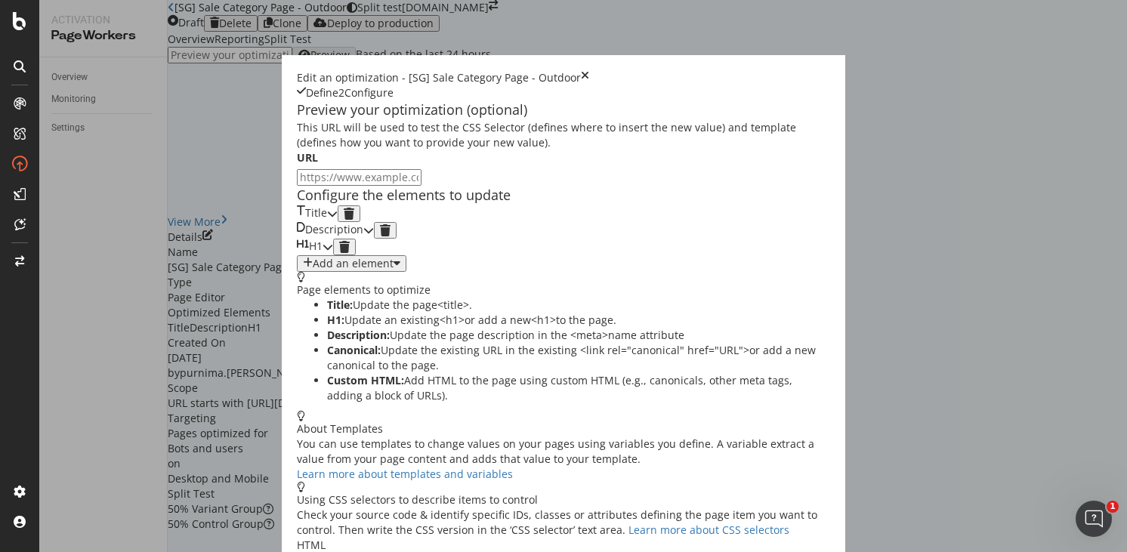
scroll to position [73, 0]
click at [338, 219] on icon "modal" at bounding box center [332, 213] width 11 height 11
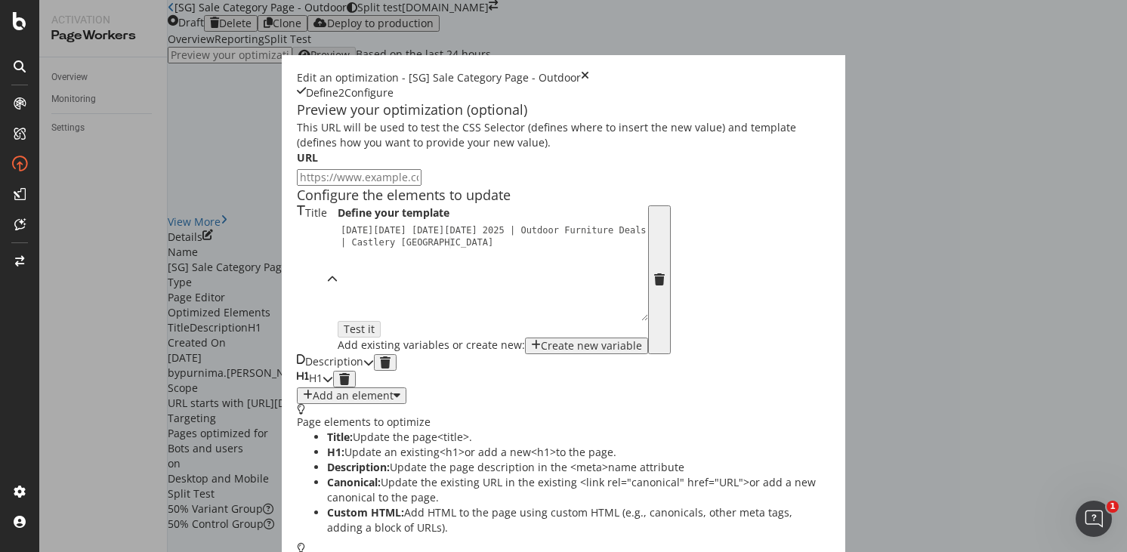
click at [338, 302] on div "Black Friday Cyber Monday 2025 | Outdoor Furniture Deals | Castlery Australia" at bounding box center [497, 296] width 319 height 144
type textarea "Black Friday Cyber Monday 2025 | Outdoor Furniture Deals | Castlery Singapore"
click at [297, 371] on div "Description" at bounding box center [330, 362] width 66 height 17
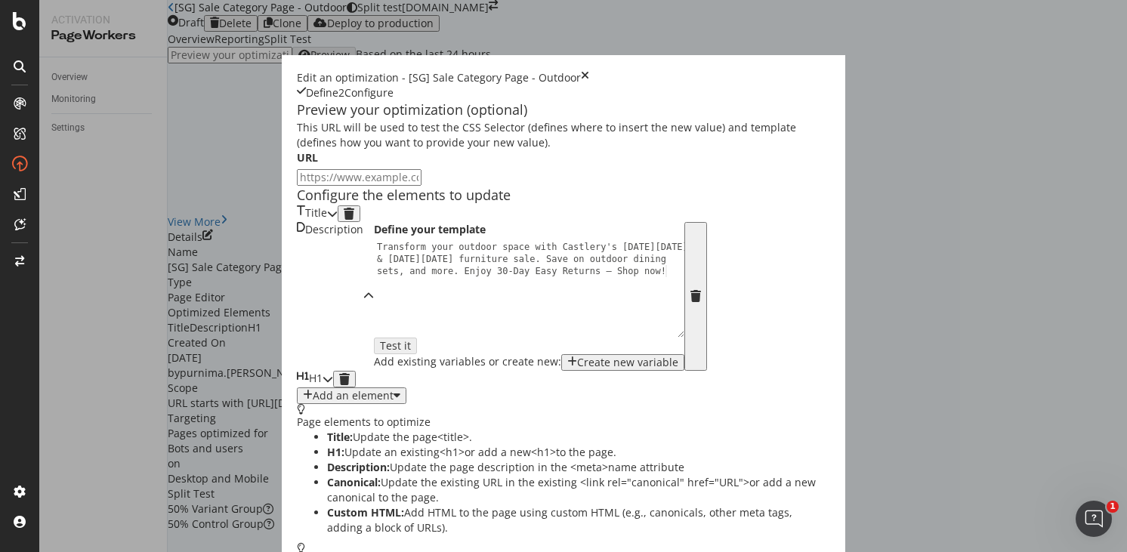
click at [374, 353] on div "Transform your outdoor space with Castlery's Black Friday & Cyber Monday furnit…" at bounding box center [533, 325] width 319 height 168
click at [332, 387] on div "H1" at bounding box center [315, 379] width 36 height 17
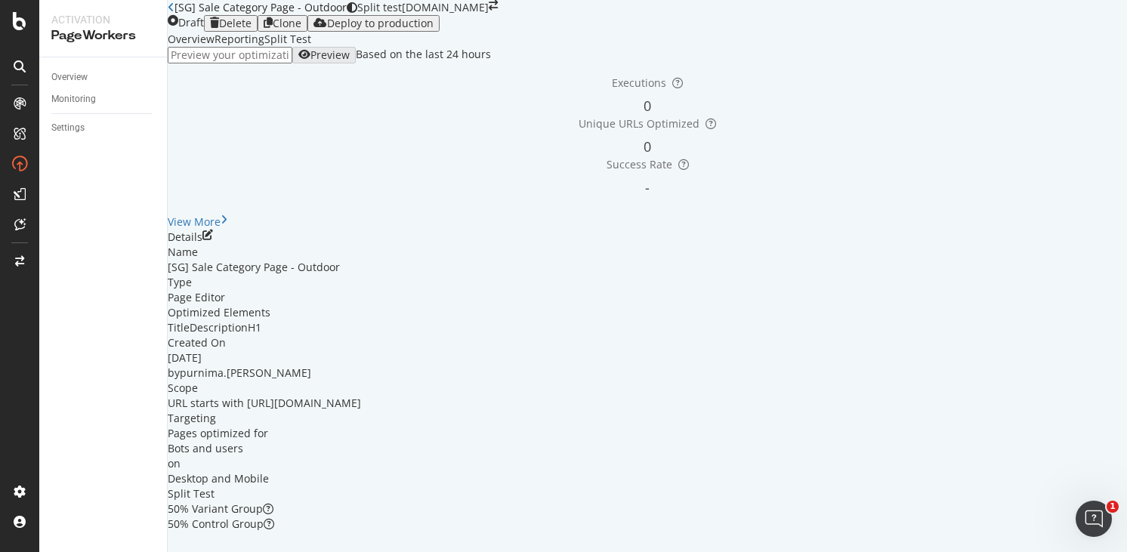
click at [8, 551] on icon "close toast" at bounding box center [4, 559] width 8 height 15
click at [434, 29] on div "Deploy to production" at bounding box center [380, 23] width 107 height 12
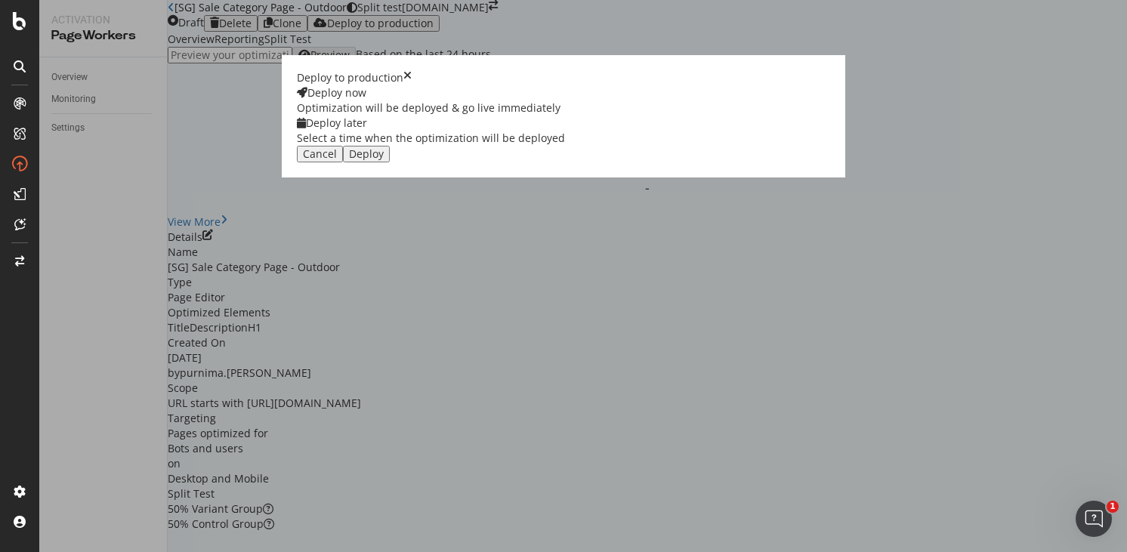
click at [565, 146] on div "Select a time when the optimization will be deployed" at bounding box center [431, 138] width 268 height 15
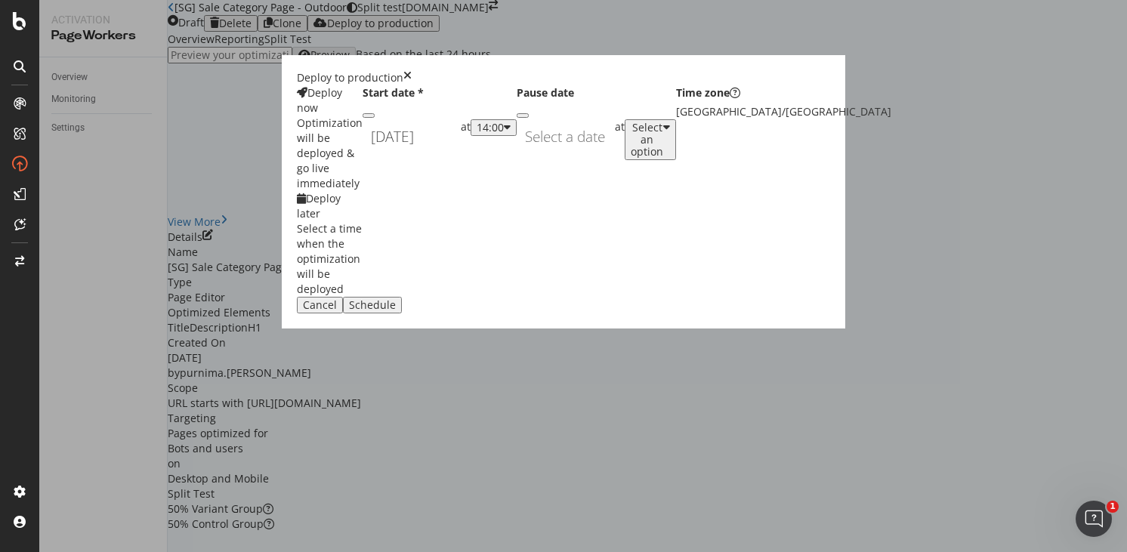
click at [461, 154] on div "September 19th 2025 Navigate forward to interact with the calendar and select a…" at bounding box center [412, 136] width 98 height 35
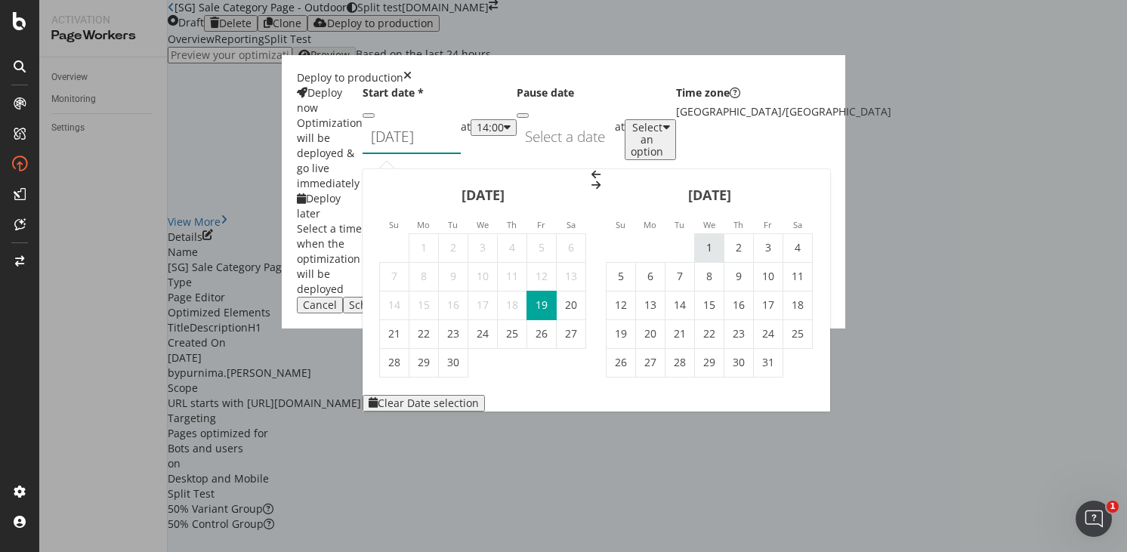
click at [724, 233] on td "1" at bounding box center [709, 247] width 29 height 29
type input "[DATE]"
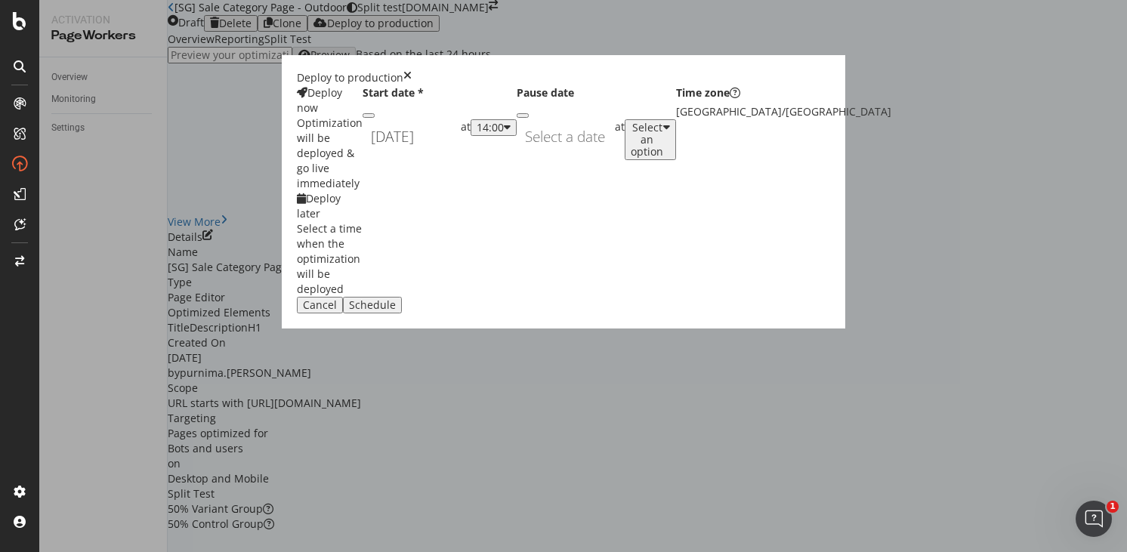
click at [511, 134] on icon "modal" at bounding box center [507, 128] width 7 height 12
click at [600, 313] on div "01:00" at bounding box center [587, 306] width 23 height 13
click at [396, 311] on div "Schedule" at bounding box center [372, 305] width 47 height 12
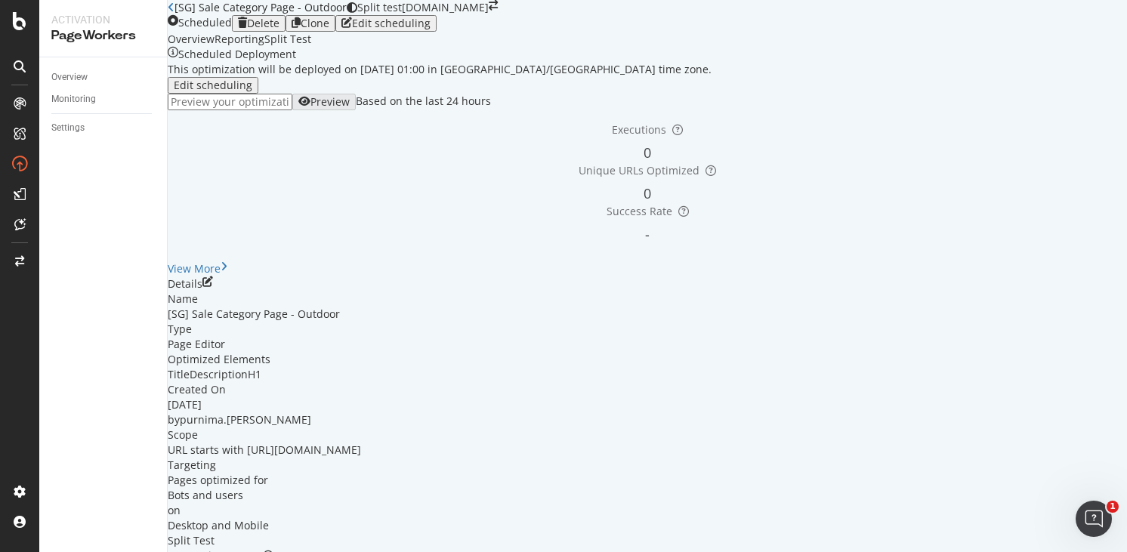
click at [1101, 551] on div "Optimization scheduled Deployment will start on 1st October at 01:00 in Asia/Si…" at bounding box center [563, 559] width 1127 height 15
click at [8, 551] on icon "close toast" at bounding box center [4, 559] width 8 height 15
click at [301, 29] on icon "button" at bounding box center [296, 23] width 9 height 12
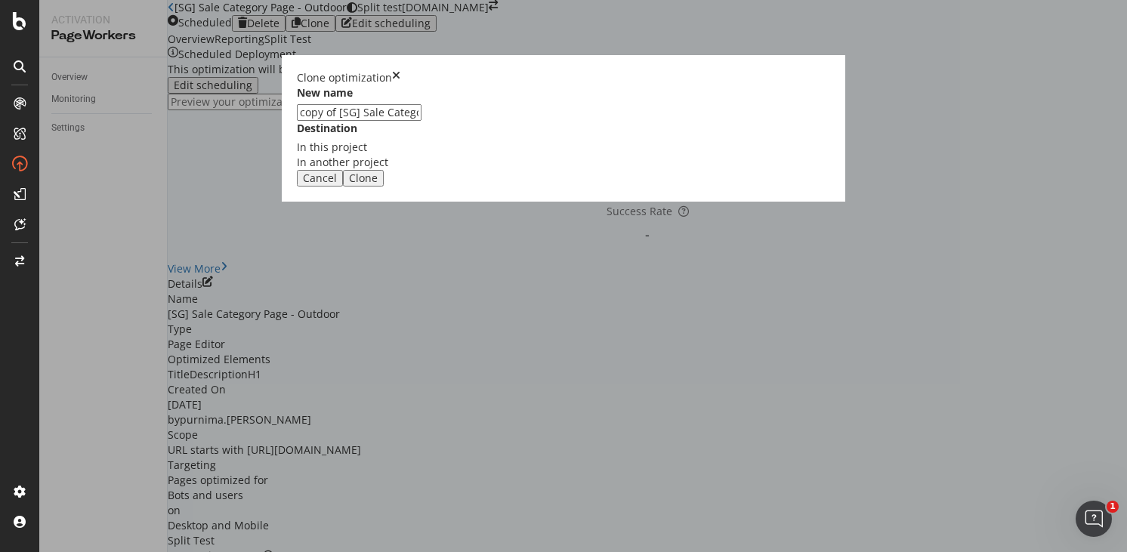
drag, startPoint x: 412, startPoint y: 249, endPoint x: 316, endPoint y: 247, distance: 96.7
click at [317, 248] on div "Clone optimization New name copy of [SG] Sale Category Page - Outdoor Destinati…" at bounding box center [563, 276] width 1127 height 552
type input "[UK] Sale Category Page - Outdoor"
click at [378, 184] on div "Clone" at bounding box center [363, 178] width 29 height 12
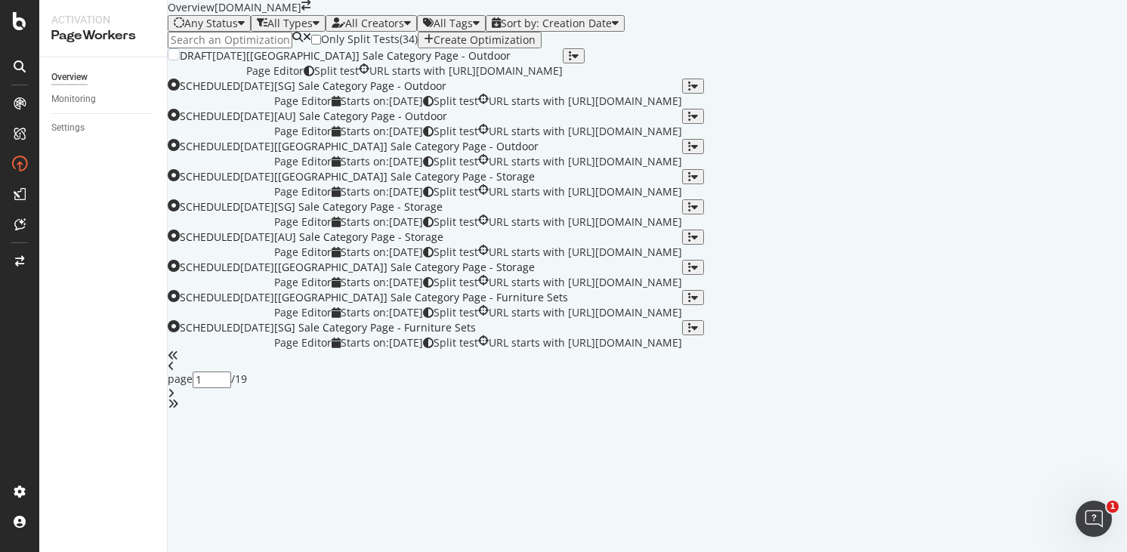
click at [563, 63] on div "[UK] Sale Category Page - Outdoor" at bounding box center [404, 55] width 316 height 15
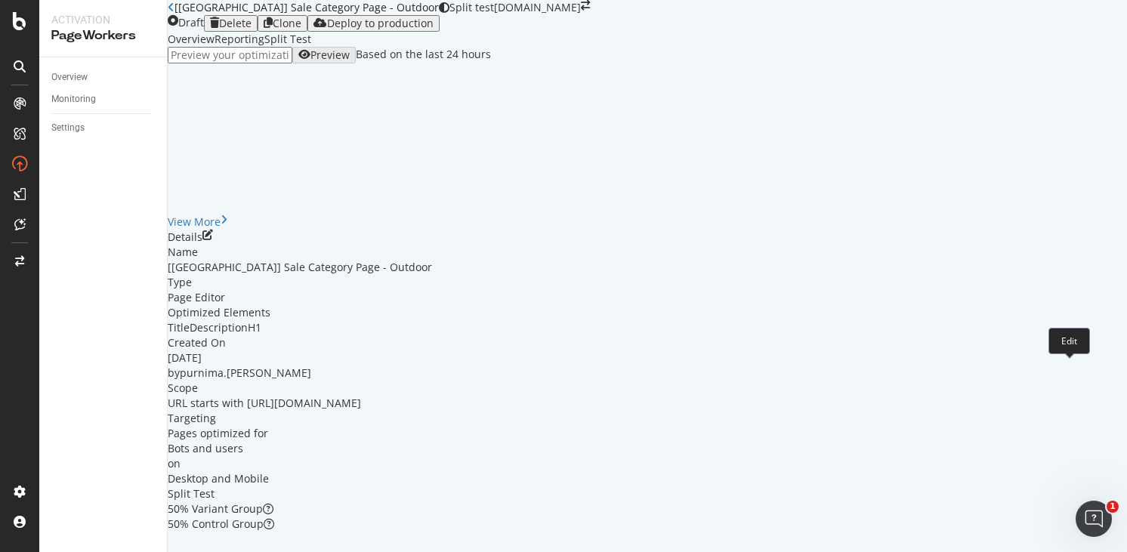
click at [213, 240] on icon "pen-to-square" at bounding box center [207, 235] width 11 height 11
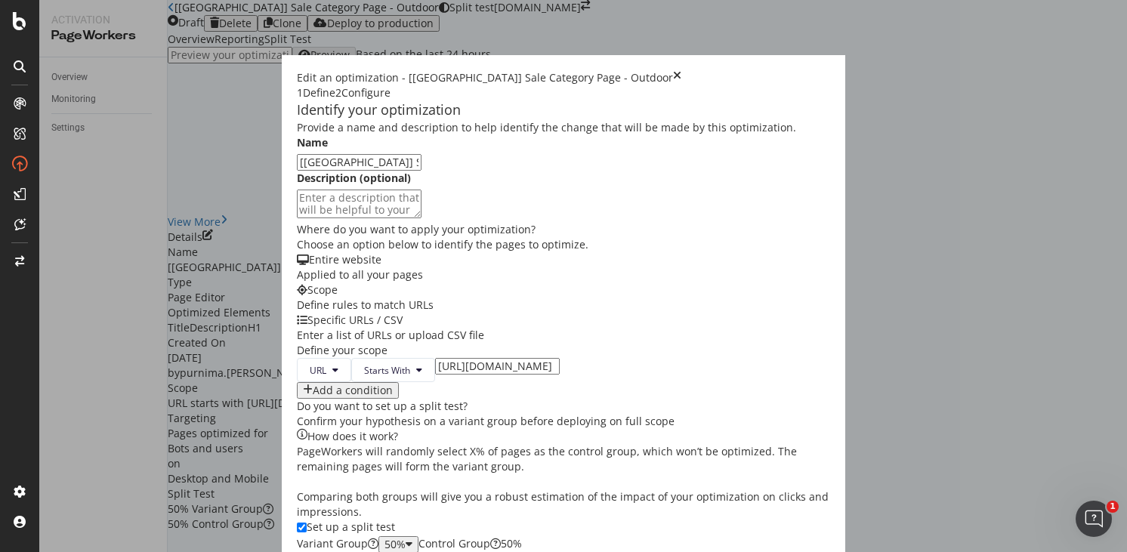
scroll to position [316, 0]
click at [435, 358] on input "https://www.castlery.com/sg/outdoor/sale" at bounding box center [497, 366] width 125 height 17
type input "https://www.castlery.com/uk/outdoor/sale"
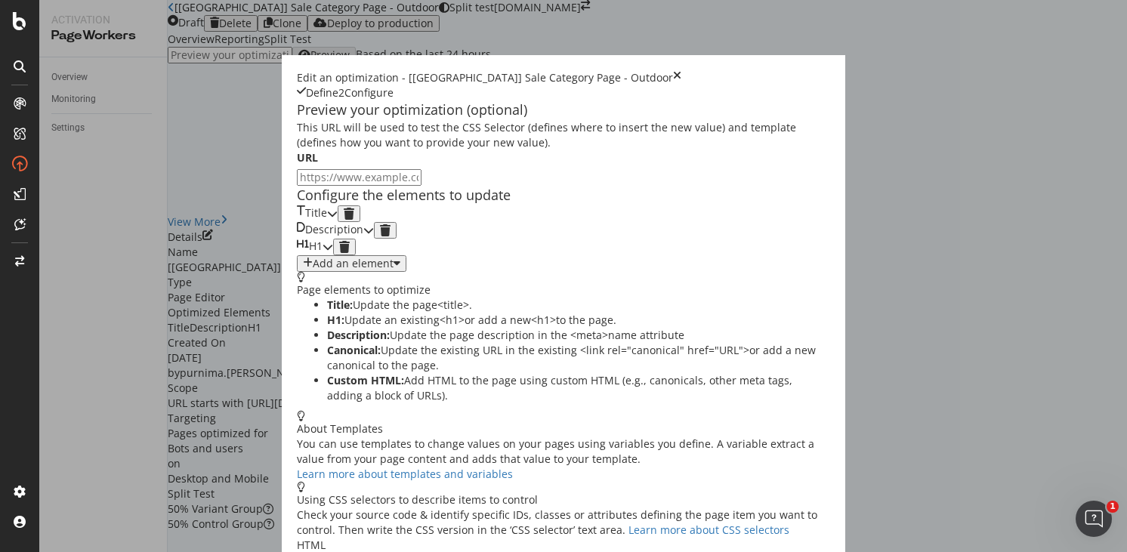
scroll to position [11, 0]
click at [338, 222] on div "modal" at bounding box center [332, 213] width 11 height 17
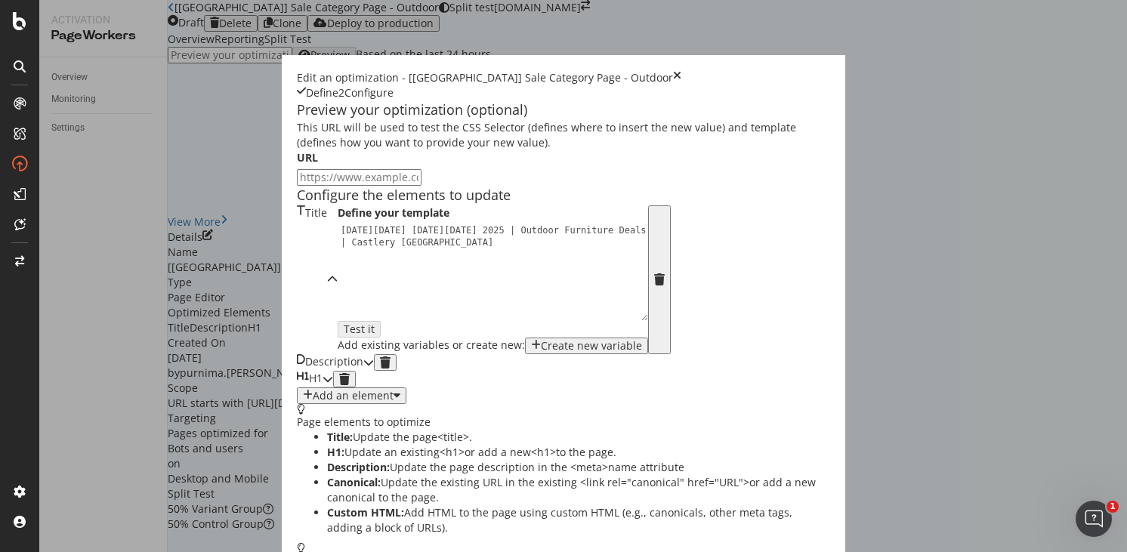
click at [338, 356] on div "Black Friday Cyber Monday 2025 | Outdoor Furniture Deals | Castlery Singapore" at bounding box center [497, 296] width 319 height 144
type textarea "Black Friday Cyber Monday 2025 | Outdoor Furniture Deals | Castlery UK"
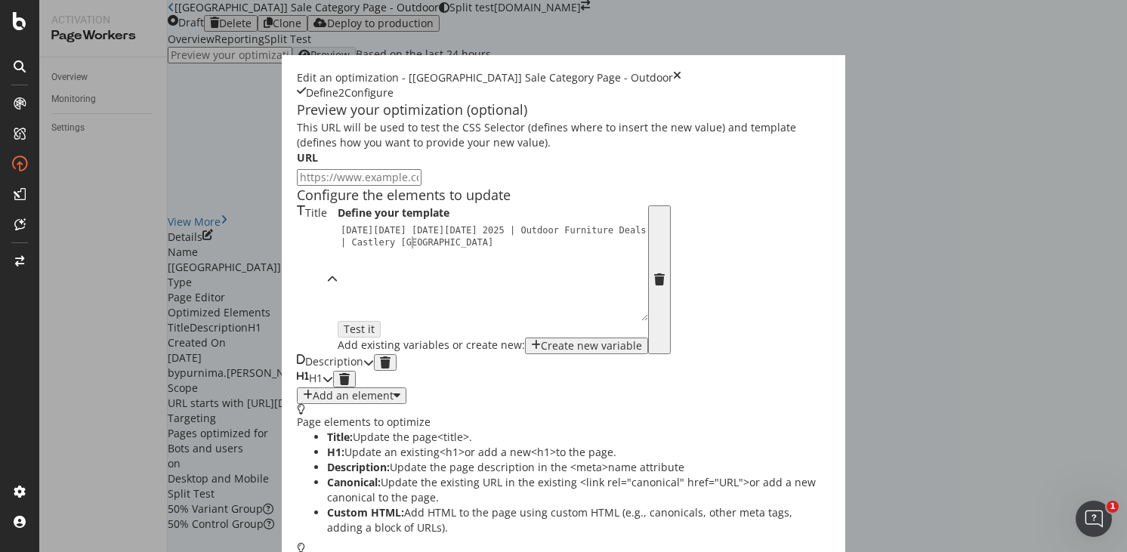
click at [374, 368] on icon "modal" at bounding box center [368, 362] width 11 height 11
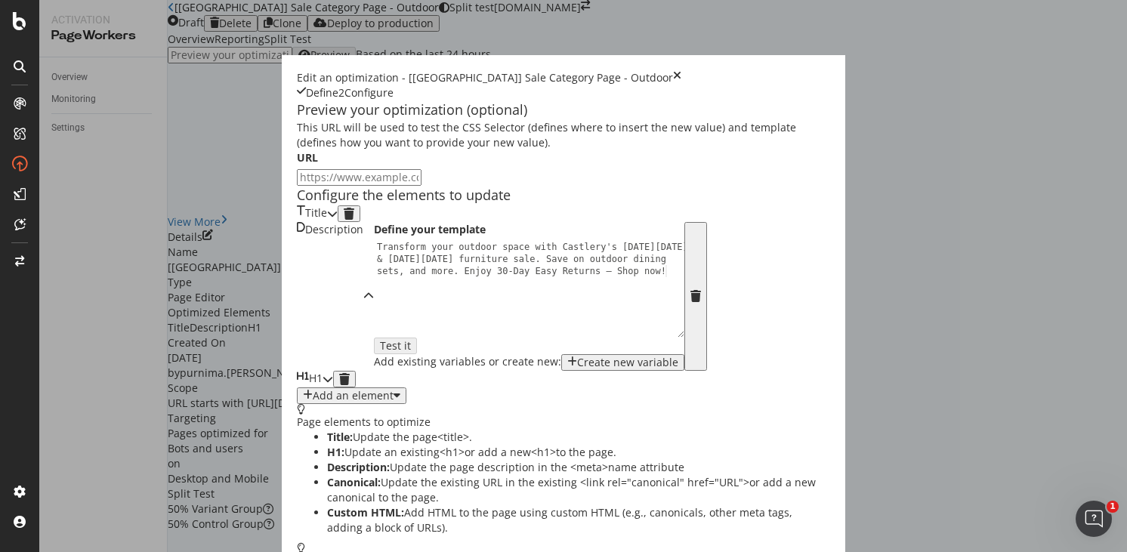
click at [323, 387] on div "H1" at bounding box center [310, 379] width 26 height 17
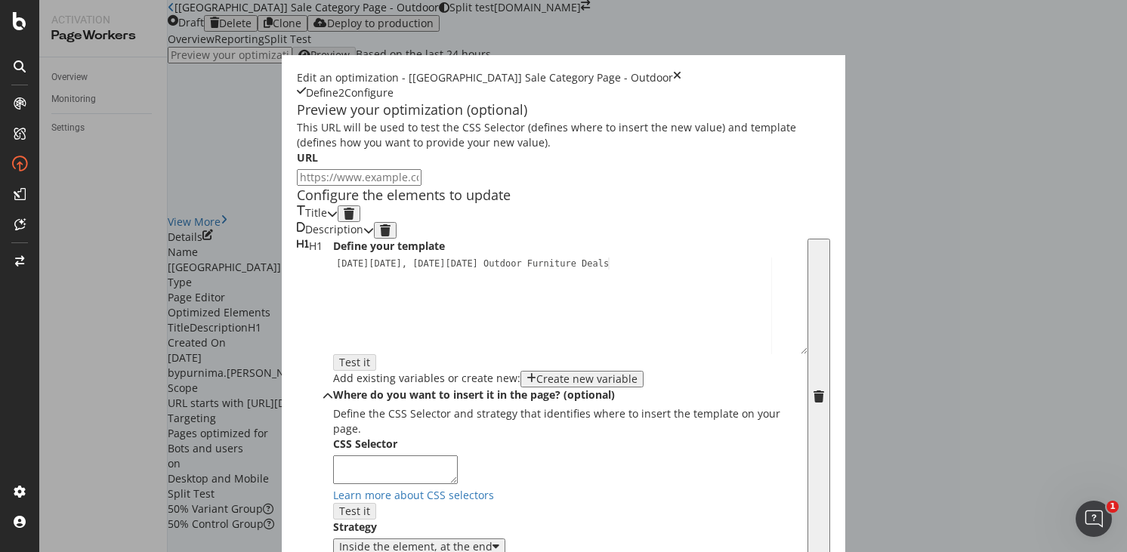
scroll to position [0, 0]
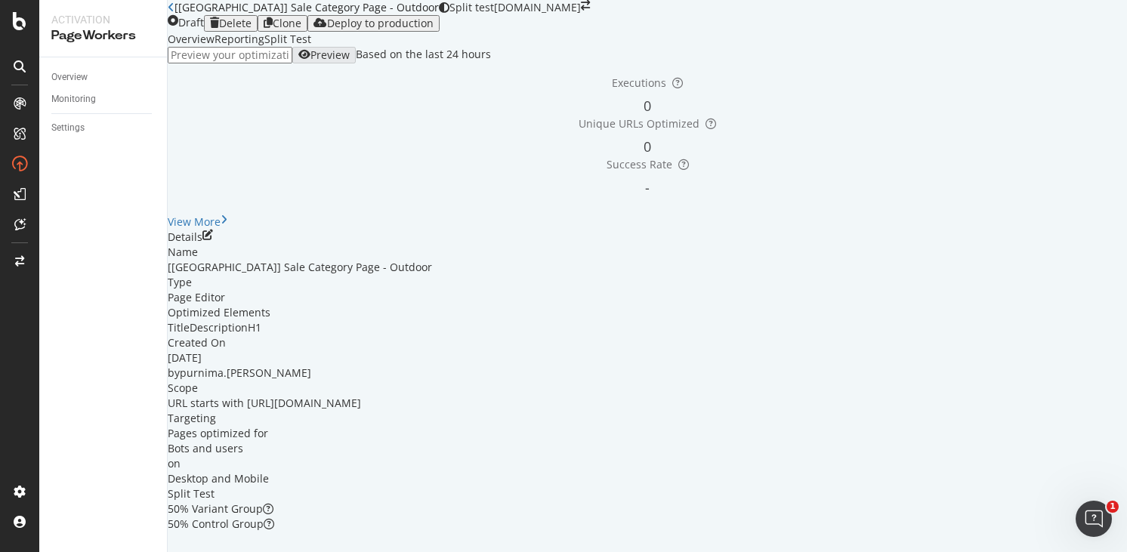
click at [8, 551] on icon "close toast" at bounding box center [4, 559] width 8 height 15
click at [252, 29] on div "Delete" at bounding box center [235, 23] width 32 height 12
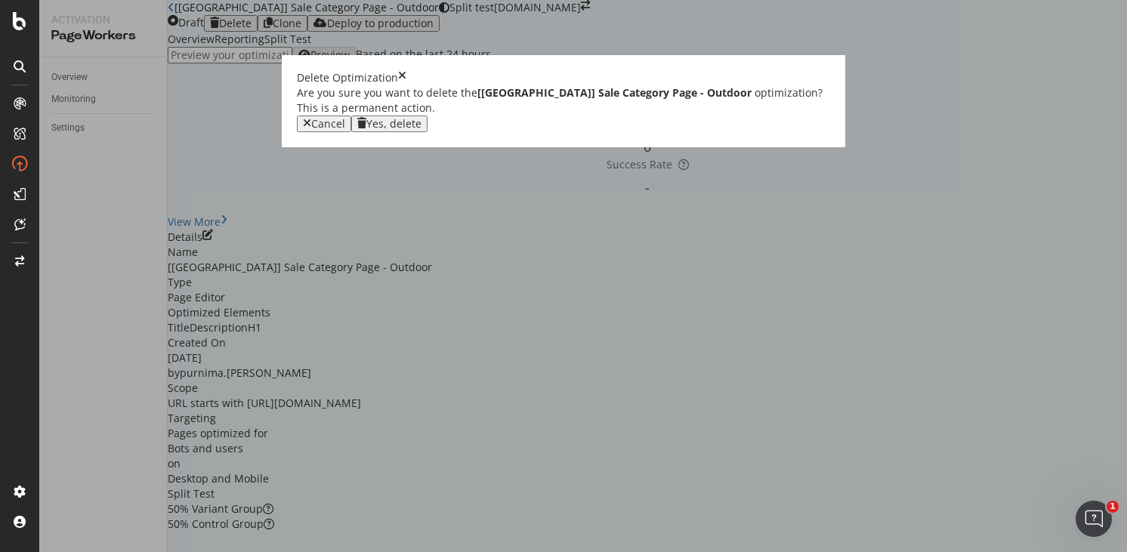
click at [421, 130] on div "Yes, delete" at bounding box center [393, 124] width 55 height 12
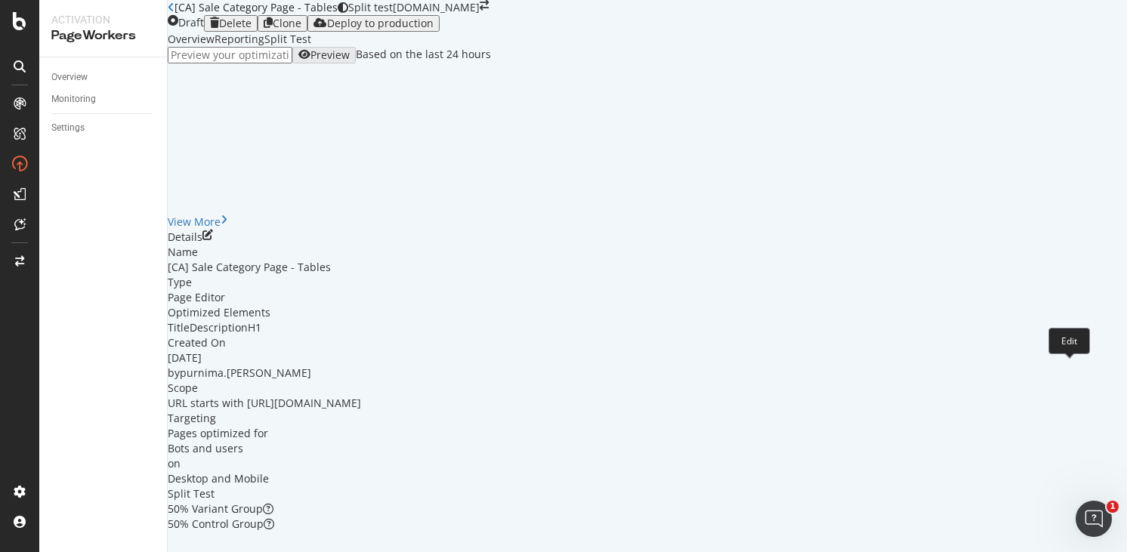
click at [213, 240] on icon "pen-to-square" at bounding box center [207, 235] width 11 height 11
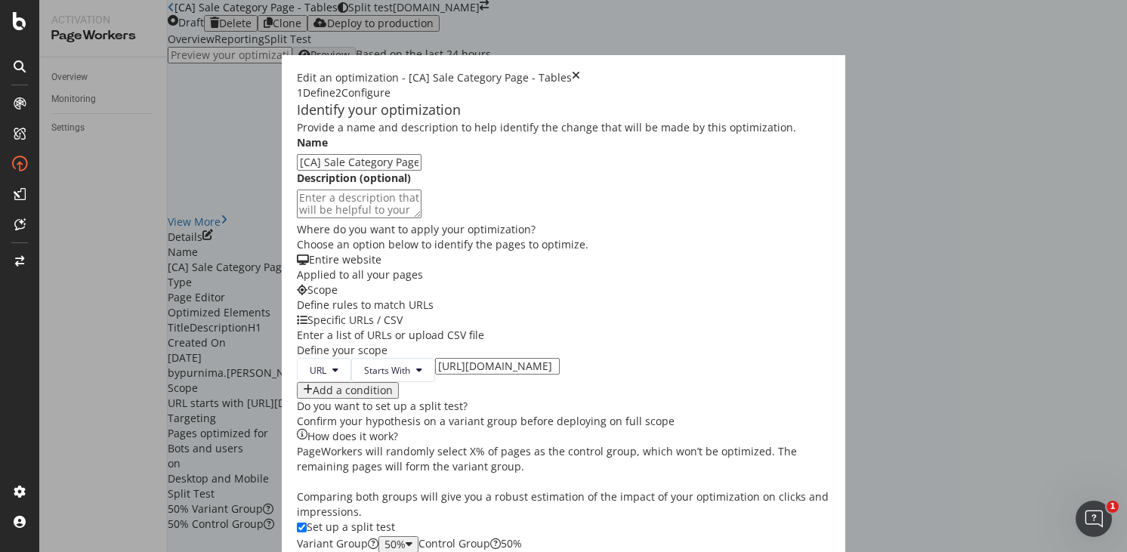
scroll to position [323, 0]
click at [435, 358] on input "[URL][DOMAIN_NAME]" at bounding box center [497, 366] width 125 height 17
type input "[URL][DOMAIN_NAME]"
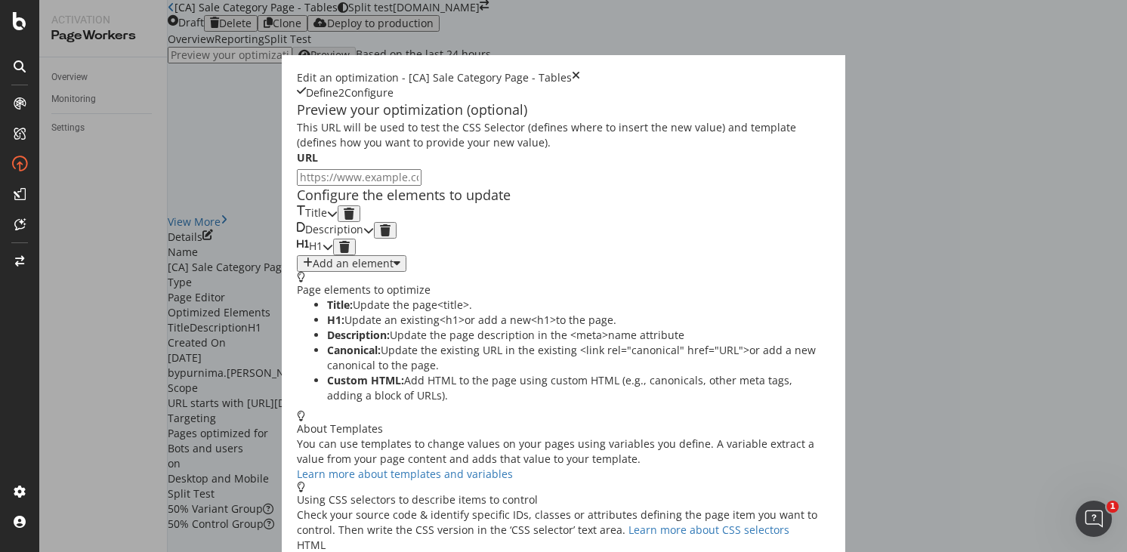
click at [338, 214] on icon "modal" at bounding box center [332, 213] width 11 height 11
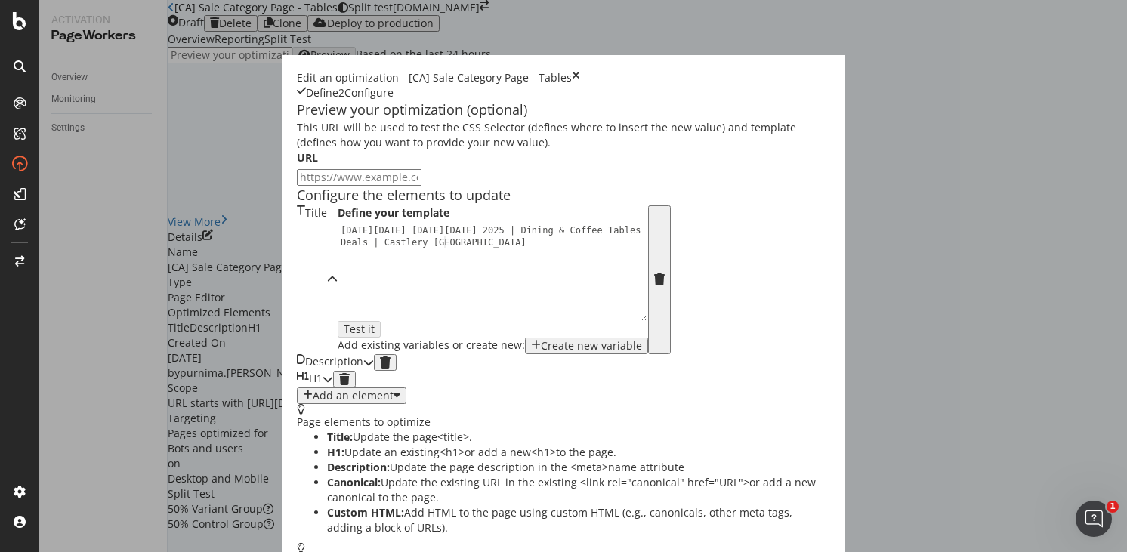
click at [338, 295] on div "[DATE][DATE] [DATE][DATE] 2025 | Dining & Coffee Tables Deals | Castlery [GEOGR…" at bounding box center [497, 296] width 319 height 144
type textarea "[DATE][DATE] [DATE][DATE] 2025 | Dining & Coffee Tables Deals | Castlery [GEOGR…"
click at [374, 371] on div "modal" at bounding box center [368, 362] width 11 height 17
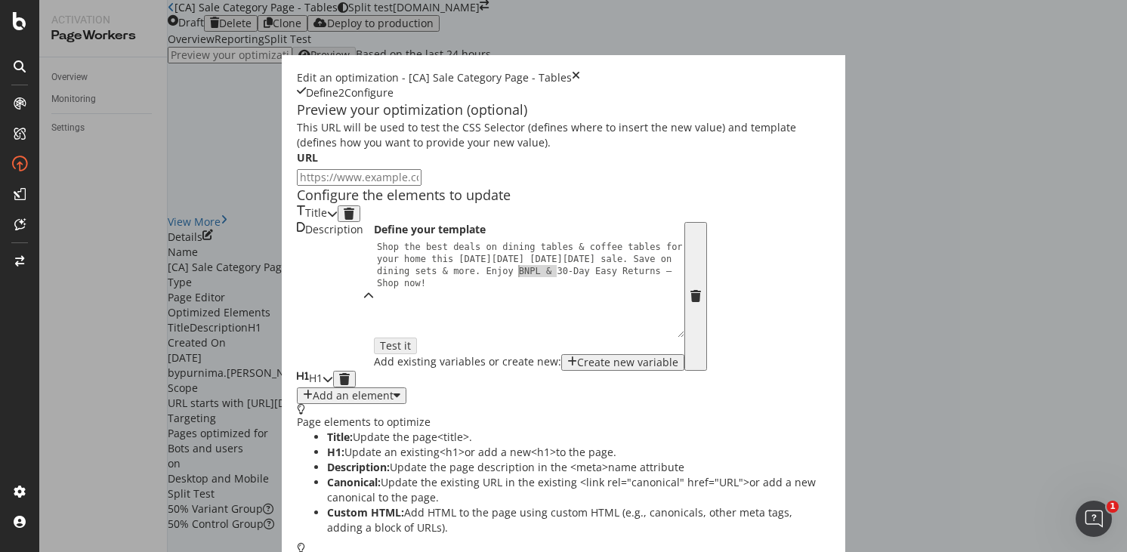
drag, startPoint x: 313, startPoint y: 353, endPoint x: 274, endPoint y: 350, distance: 39.3
click at [374, 350] on div "Shop the best deals on dining tables & coffee tables for your home this Black F…" at bounding box center [533, 337] width 319 height 192
type textarea "Shop the best deals on dining tables & coffee tables for your home this Black F…"
click at [338, 208] on icon "modal" at bounding box center [332, 213] width 11 height 11
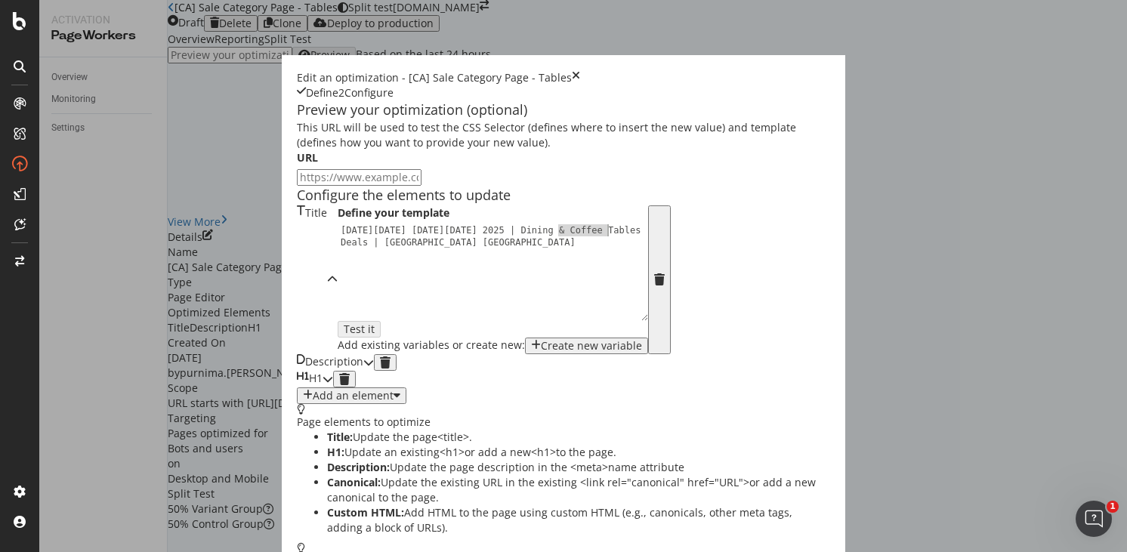
drag, startPoint x: 350, startPoint y: 216, endPoint x: 397, endPoint y: 220, distance: 47.0
click at [397, 224] on div "Black Friday Cyber Monday 2025 | Dining & Coffee Tables Deals | Castlery Canada" at bounding box center [497, 296] width 319 height 144
click at [387, 224] on div "Black Friday Cyber Monday 2025 | Dining Tables Deals | Castlery Canada" at bounding box center [497, 296] width 319 height 144
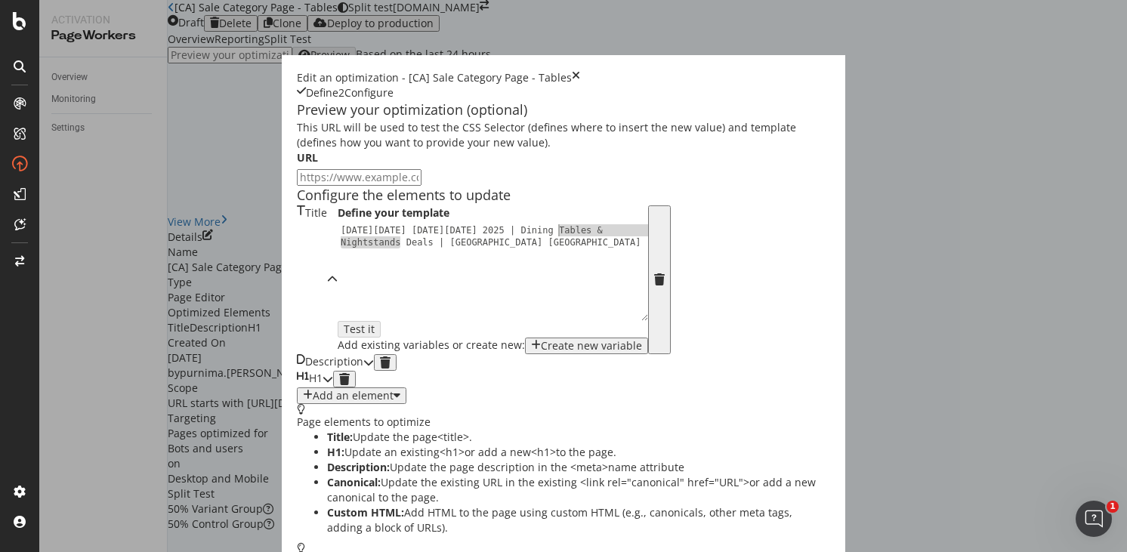
drag, startPoint x: 193, startPoint y: 232, endPoint x: 348, endPoint y: 216, distance: 155.7
click at [348, 224] on div "Black Friday Cyber Monday 2025 | Dining Tables & Nightstands Deals | Castlery C…" at bounding box center [497, 296] width 319 height 144
click at [353, 224] on div "Black Friday Cyber Monday 2025 | Dining Sets Deals | Castlery Canada" at bounding box center [497, 296] width 319 height 144
click at [422, 224] on div "Black Friday Cyber Monday 2025 | Dining Table Sets Deals | Castlery Canada" at bounding box center [497, 296] width 319 height 144
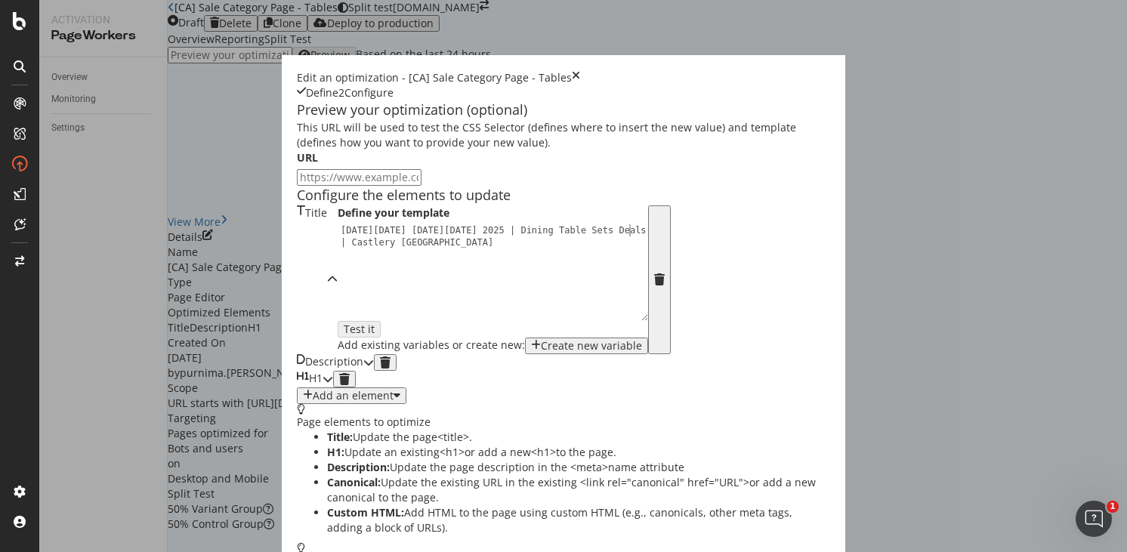
click at [421, 224] on div "Black Friday Cyber Monday 2025 | Dining Table Sets Deals | Castlery Canada" at bounding box center [497, 296] width 319 height 144
type textarea "Black Friday Cyber Monday 2025 | Dining Table Sets on Sale | Castlery Canada"
click at [374, 368] on icon "modal" at bounding box center [368, 362] width 11 height 11
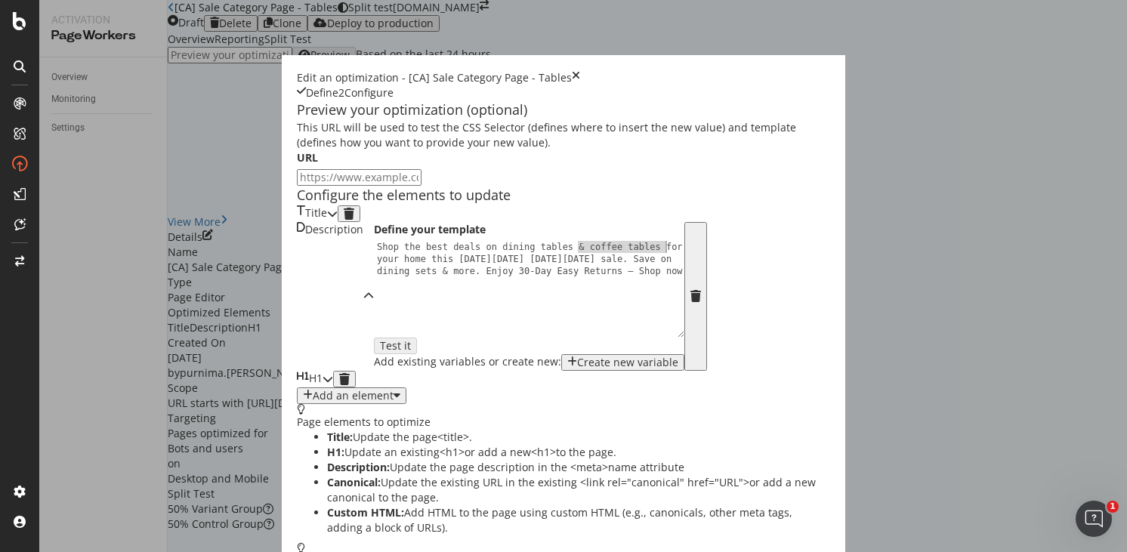
drag, startPoint x: 334, startPoint y: 258, endPoint x: 421, endPoint y: 259, distance: 86.9
click at [421, 259] on div "Shop the best deals on dining tables & coffee tables for your home this Black F…" at bounding box center [533, 325] width 319 height 168
drag, startPoint x: 153, startPoint y: 284, endPoint x: 414, endPoint y: 275, distance: 260.8
click at [414, 275] on div "Shop the best deals on dining tables for your home this Black Friday Cyber Mond…" at bounding box center [533, 325] width 319 height 168
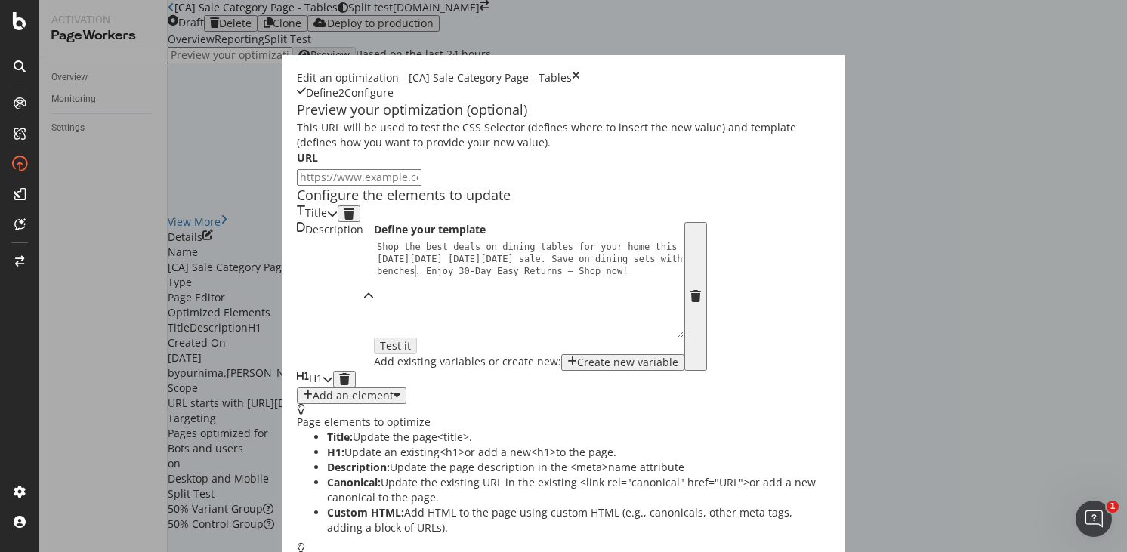
type textarea "Shop the best deals on dining tables for your home this Black Friday Cyber Mond…"
click at [333, 387] on div "modal" at bounding box center [328, 379] width 11 height 17
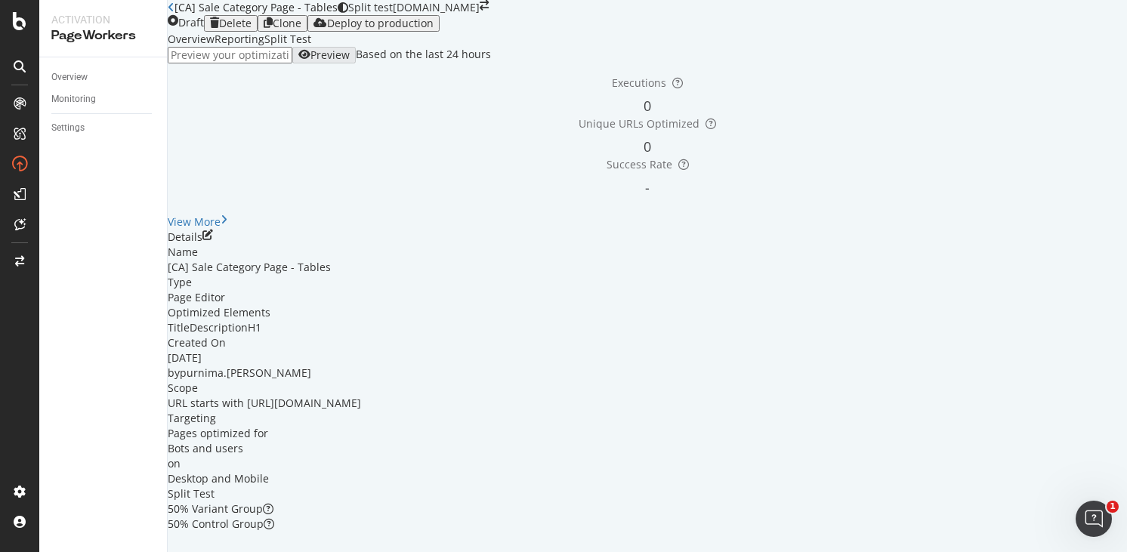
scroll to position [3, 0]
click at [8, 551] on icon "close toast" at bounding box center [4, 559] width 8 height 15
click at [434, 29] on div "Deploy to production" at bounding box center [373, 23] width 120 height 12
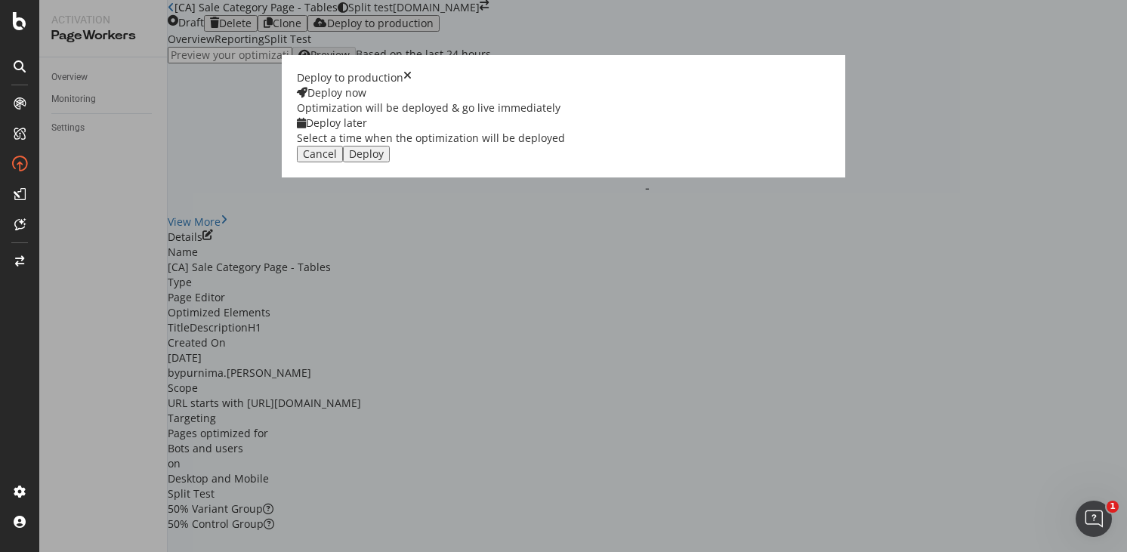
click at [565, 146] on div "Select a time when the optimization will be deployed" at bounding box center [431, 138] width 268 height 15
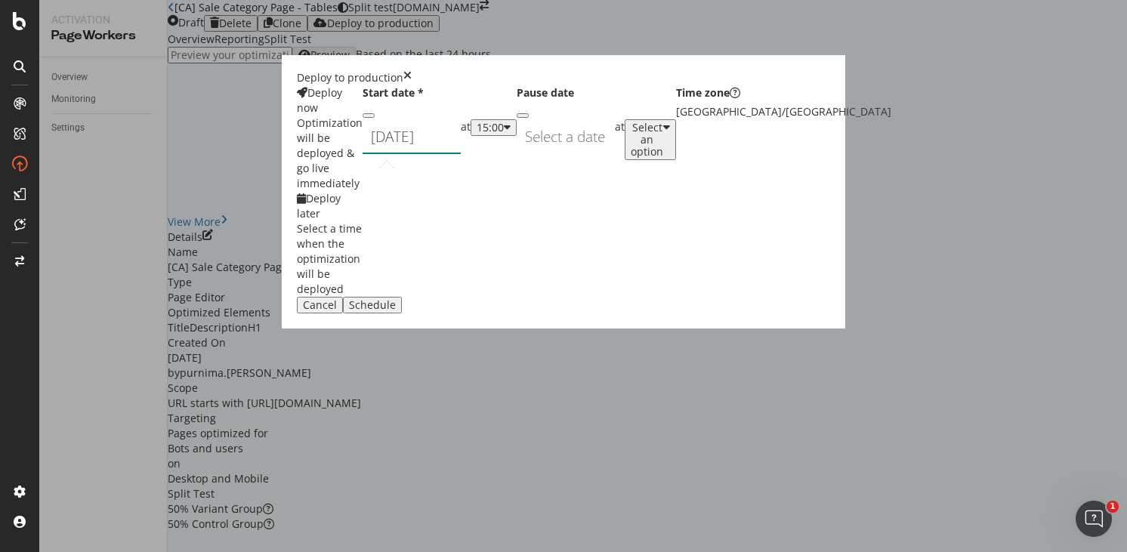
click at [461, 154] on div "September 19th 2025 Navigate forward to interact with the calendar and select a…" at bounding box center [412, 136] width 98 height 35
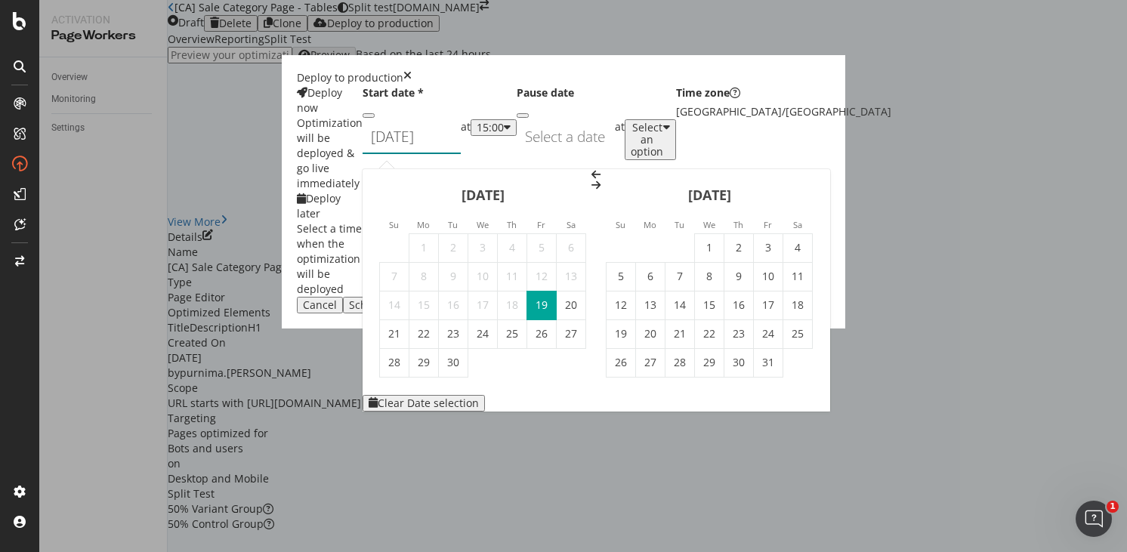
click at [724, 233] on td "1" at bounding box center [709, 247] width 29 height 29
type input "October 1st 2025"
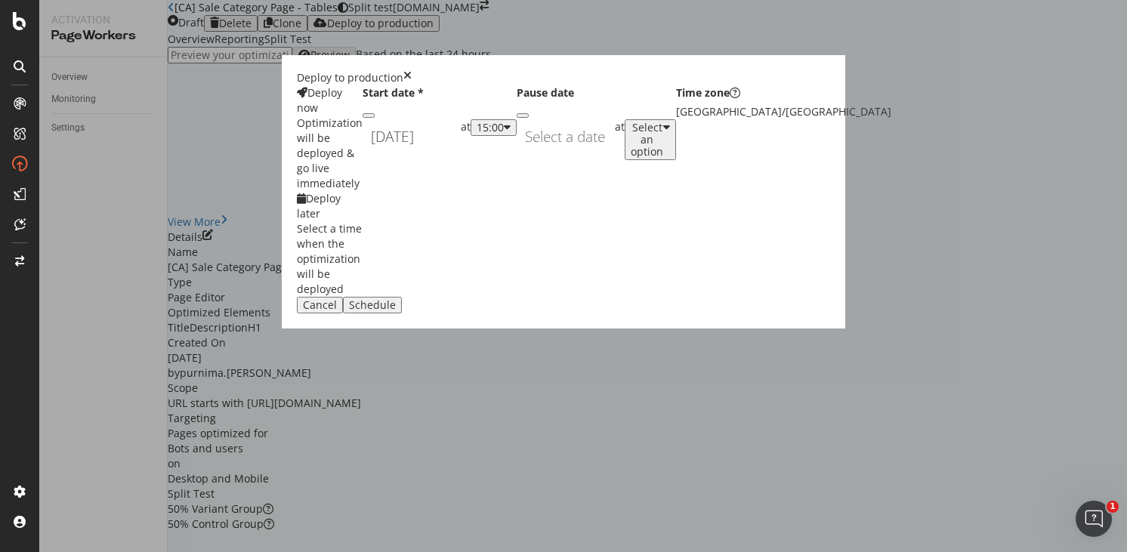
click at [511, 134] on div "15:00" at bounding box center [494, 128] width 34 height 12
click at [600, 313] on div "01:00" at bounding box center [587, 306] width 23 height 13
click at [396, 311] on div "Schedule" at bounding box center [372, 305] width 47 height 12
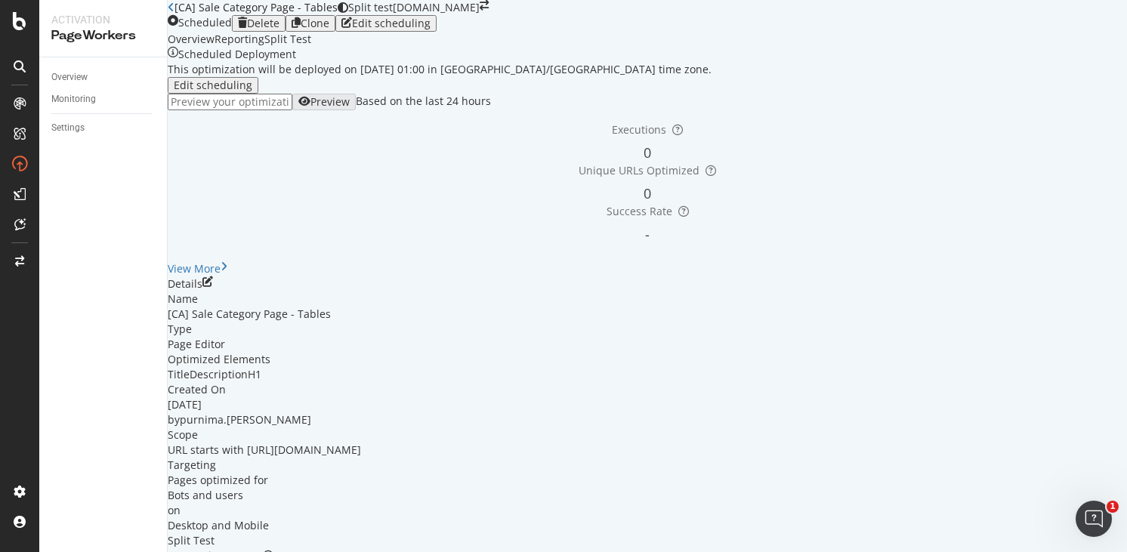
click at [8, 551] on icon "close toast" at bounding box center [4, 559] width 8 height 15
click at [301, 29] on icon "button" at bounding box center [296, 23] width 9 height 12
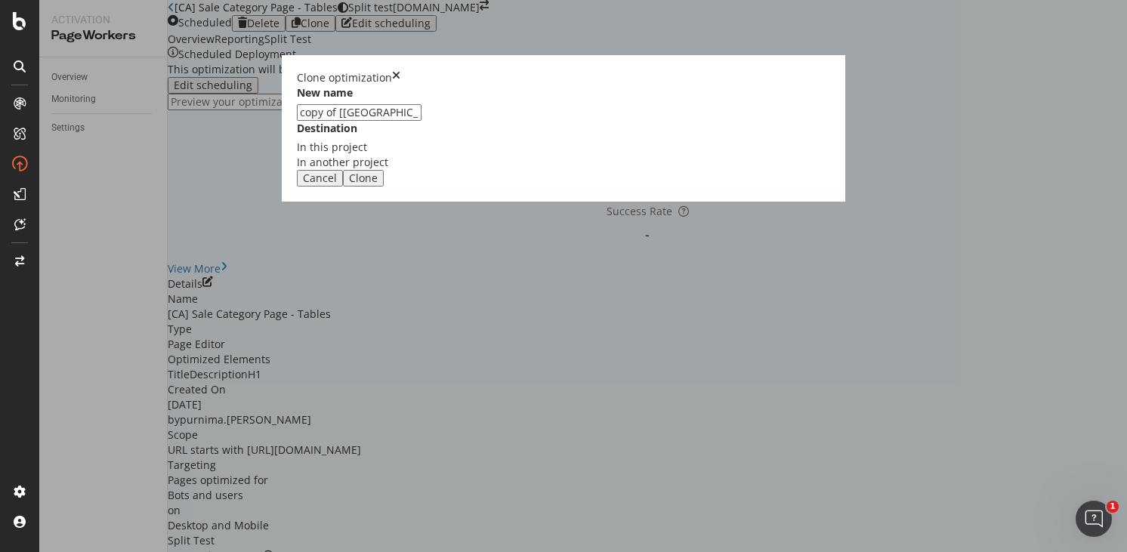
drag, startPoint x: 412, startPoint y: 248, endPoint x: 341, endPoint y: 251, distance: 71.1
click at [344, 170] on div "New name copy of [CA] Sale Category Page - Tables Destination In this project I…" at bounding box center [563, 127] width 533 height 85
type input "[AU] Sale Category Page - Tables"
click at [378, 184] on div "Clone" at bounding box center [363, 178] width 29 height 12
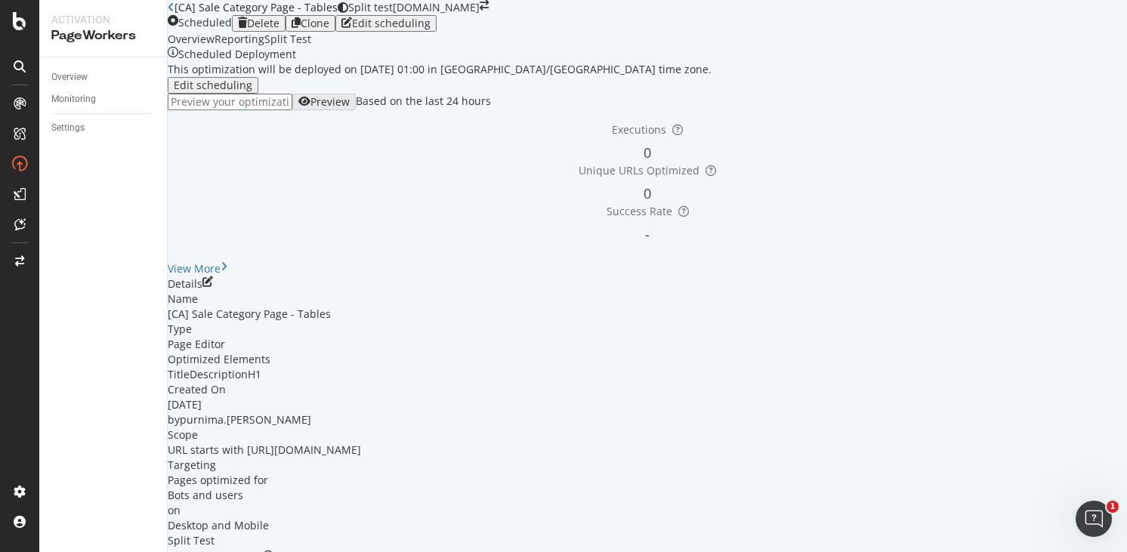
scroll to position [122, 0]
click at [213, 287] on icon "pen-to-square" at bounding box center [207, 281] width 11 height 11
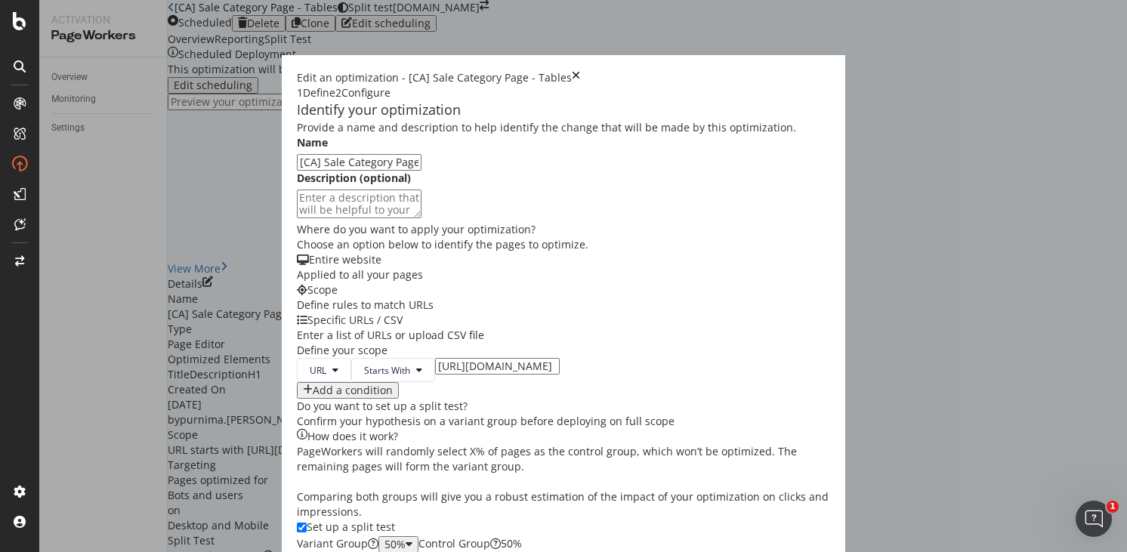
scroll to position [3, 0]
click at [580, 70] on icon "times" at bounding box center [576, 77] width 8 height 15
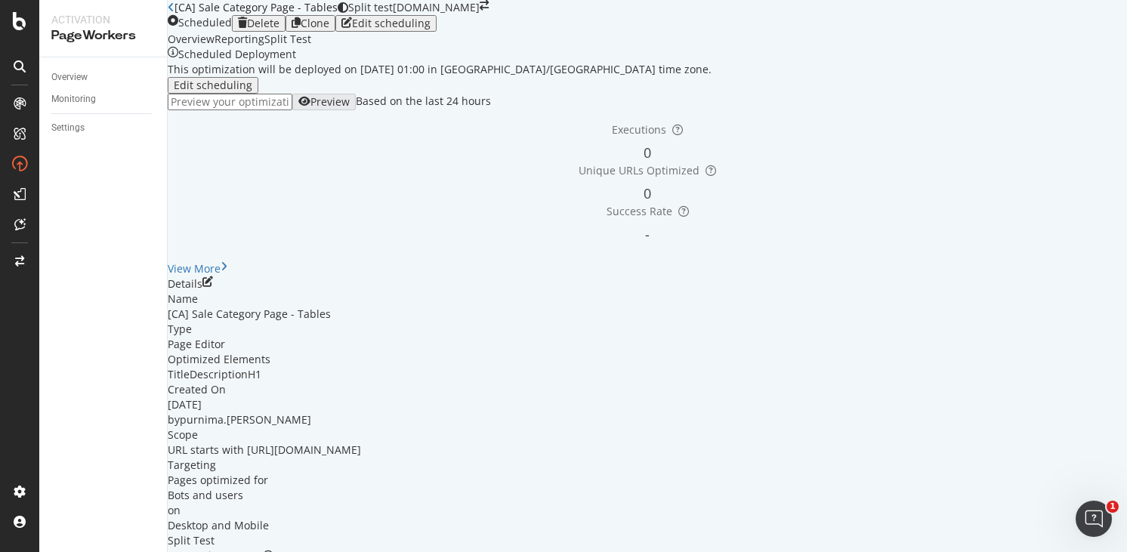
scroll to position [0, 0]
click at [329, 29] on div "Clone" at bounding box center [315, 23] width 29 height 12
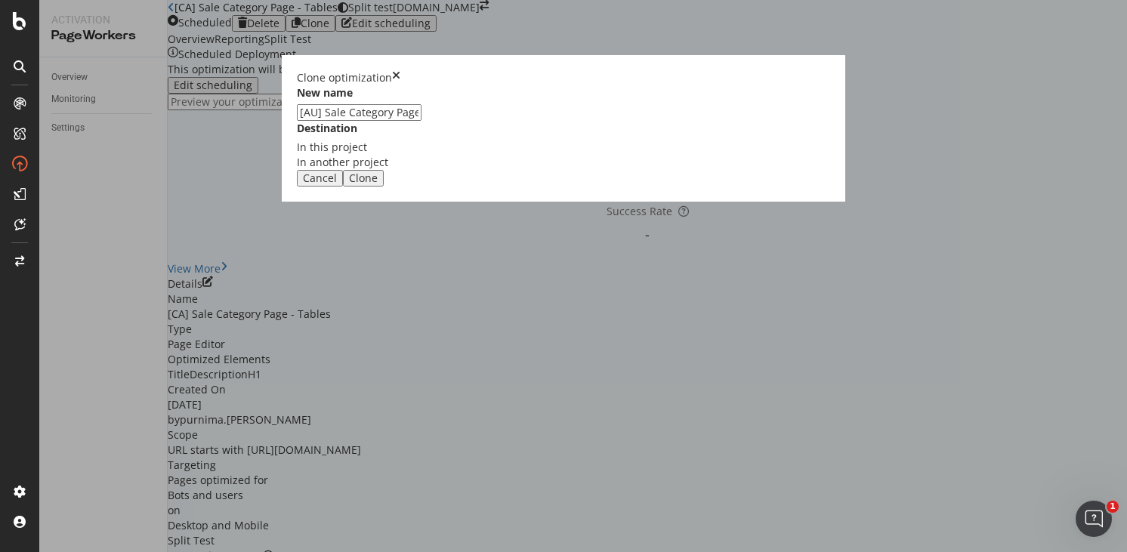
click at [400, 85] on icon "times" at bounding box center [396, 77] width 8 height 15
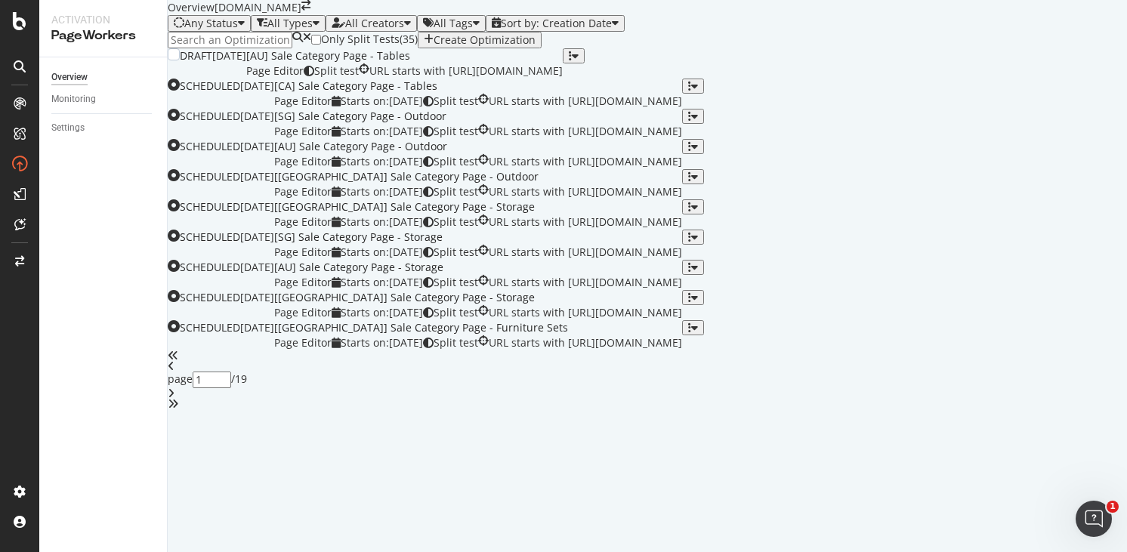
click at [536, 63] on div "[AU] Sale Category Page - Tables" at bounding box center [404, 55] width 316 height 15
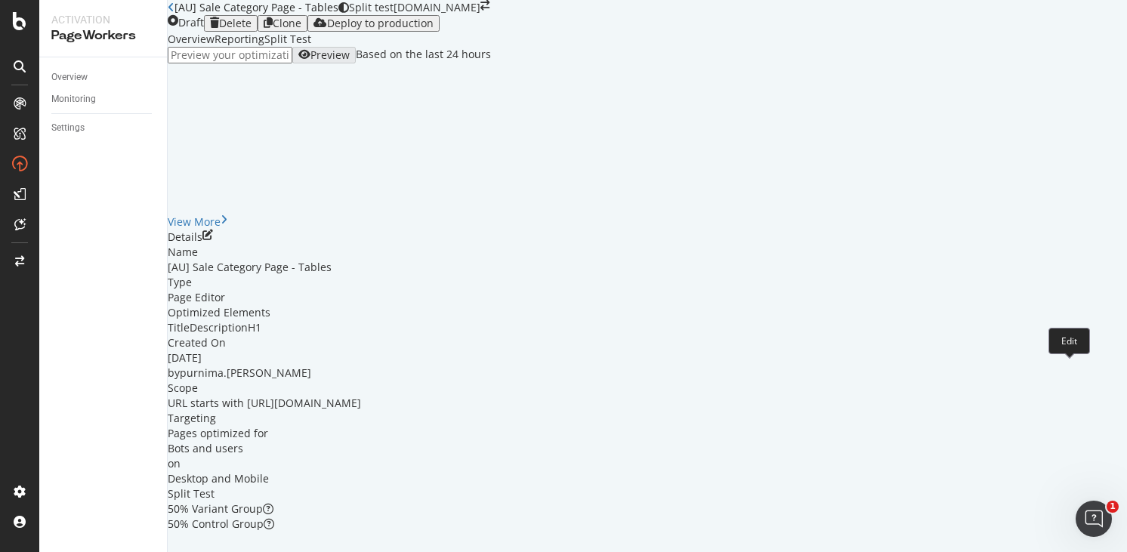
click at [213, 240] on icon "pen-to-square" at bounding box center [207, 235] width 11 height 11
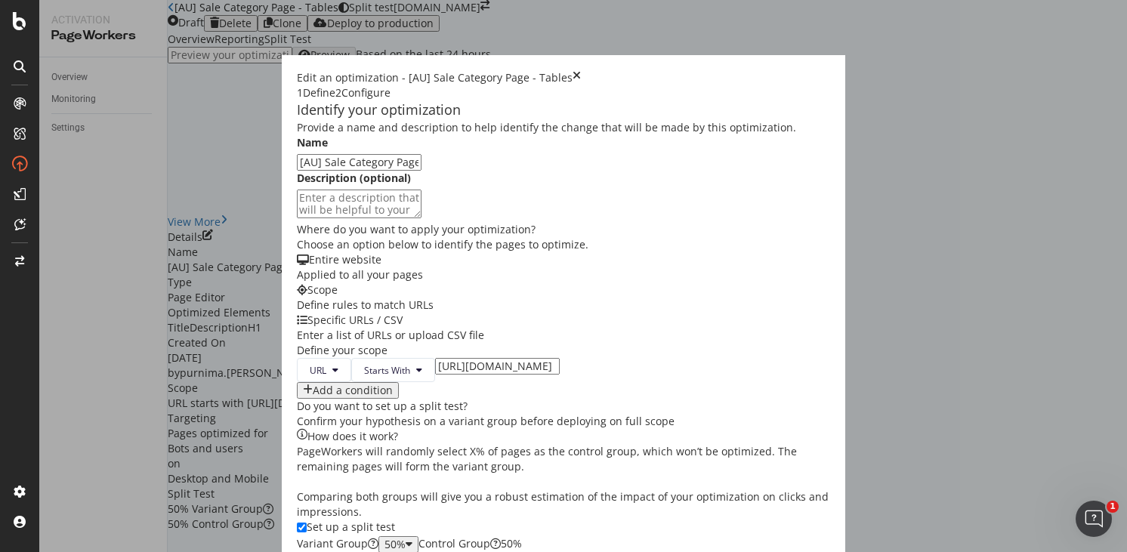
scroll to position [220, 0]
drag, startPoint x: 400, startPoint y: 289, endPoint x: 419, endPoint y: 283, distance: 20.8
click at [435, 358] on input "[URL][DOMAIN_NAME]" at bounding box center [497, 366] width 125 height 17
type input "[URL][DOMAIN_NAME]"
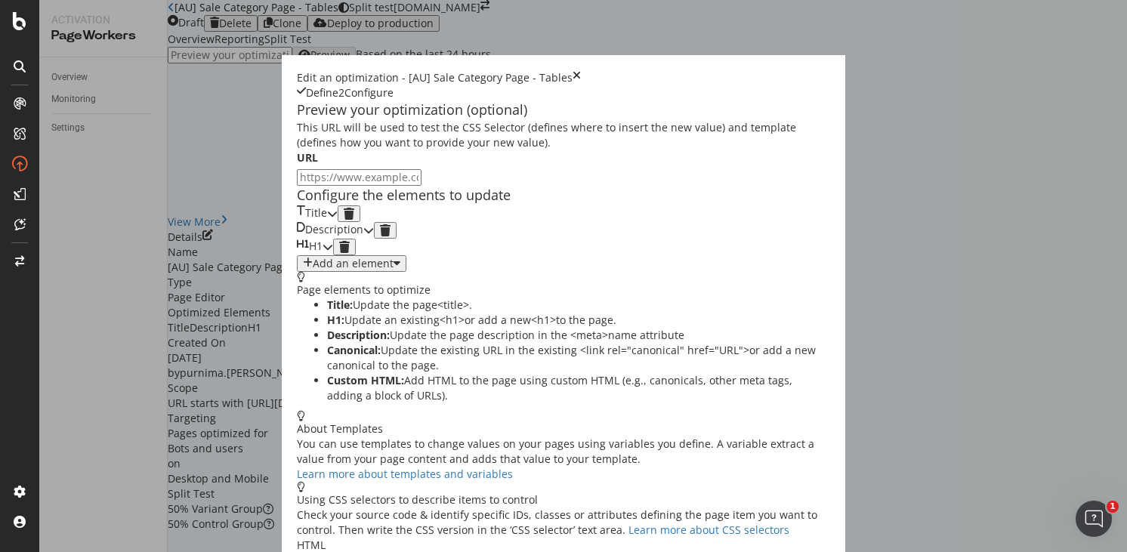
scroll to position [73, 0]
click at [338, 218] on icon "modal" at bounding box center [332, 213] width 11 height 11
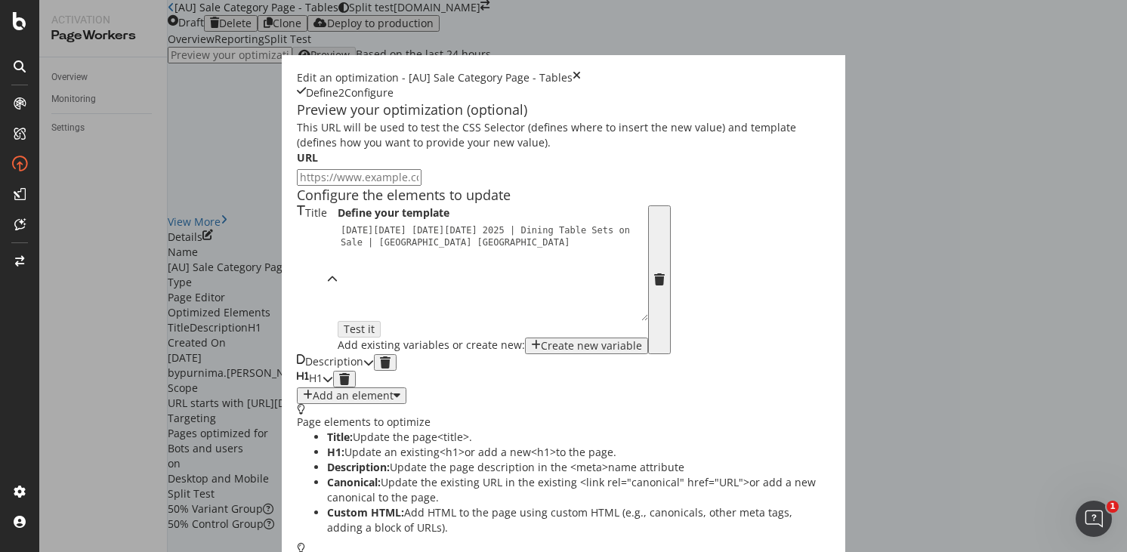
click at [338, 295] on div "[DATE][DATE] [DATE][DATE] 2025 | Dining Table Sets on Sale | Castlery [GEOGRAPH…" at bounding box center [497, 296] width 319 height 144
drag, startPoint x: 156, startPoint y: 295, endPoint x: 409, endPoint y: 288, distance: 253.9
click at [409, 288] on div "[DATE][DATE] [DATE][DATE] 2025 | Dining Table Sets on Sale | Castlery [GEOGRAPH…" at bounding box center [497, 296] width 319 height 144
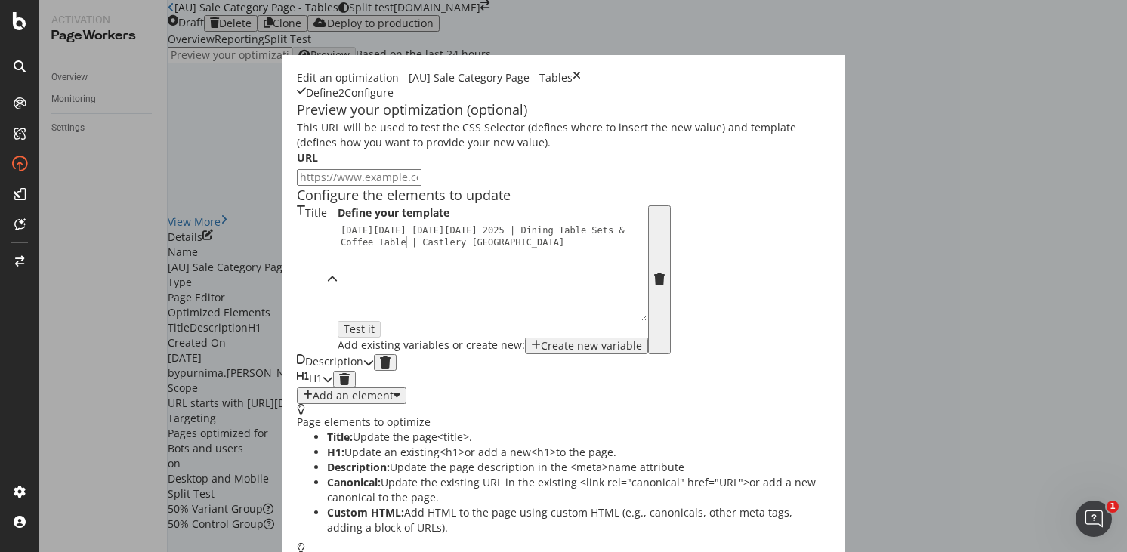
scroll to position [0, 29]
type textarea "[DATE][DATE] [DATE][DATE] 2025 | Dining Table Sets & Coffee Tables | Castlery […"
click at [374, 371] on div "modal" at bounding box center [368, 362] width 11 height 17
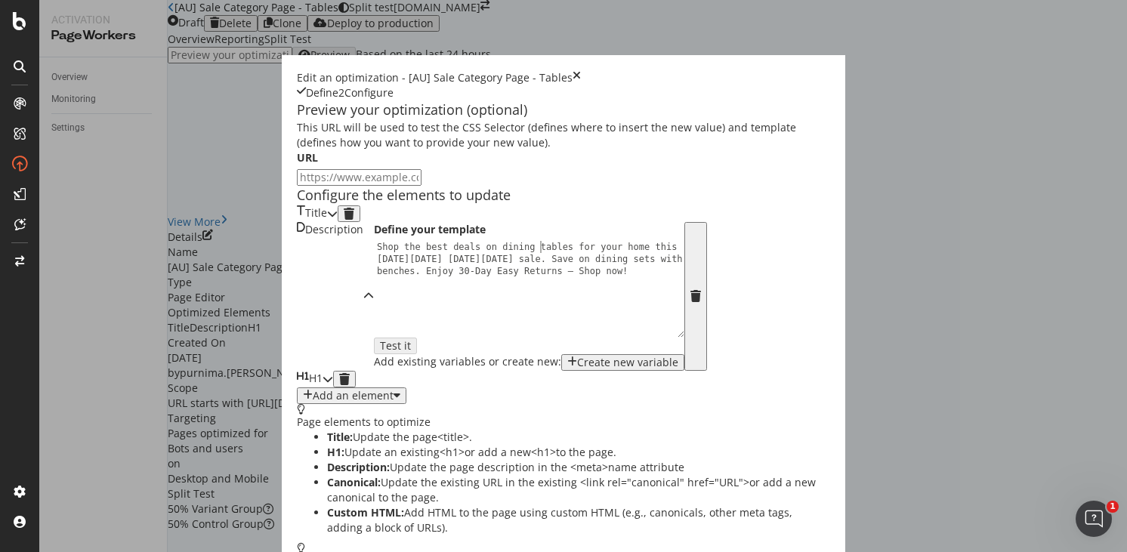
click at [374, 326] on div "Shop the best deals on dining tables for your home this [DATE][DATE] [DATE][DAT…" at bounding box center [533, 325] width 319 height 168
click at [374, 351] on div "Shop the best deals on dining & coffee tables for your home this [DATE][DATE] […" at bounding box center [533, 325] width 319 height 168
type textarea "Shop the best deals on dining & coffee tables for your home this [DATE][DATE] […"
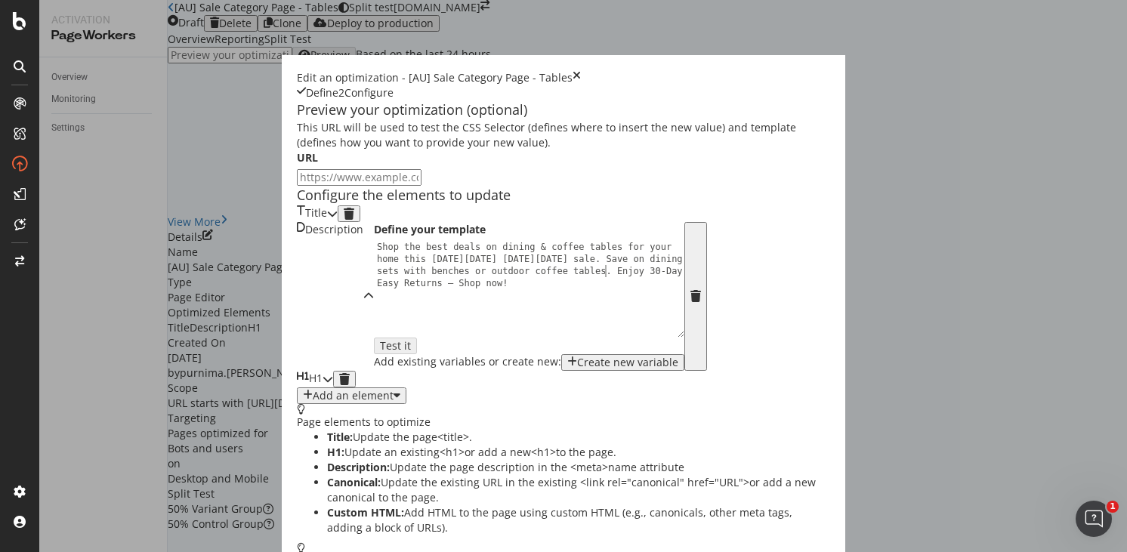
click at [323, 387] on div "H1" at bounding box center [310, 379] width 26 height 17
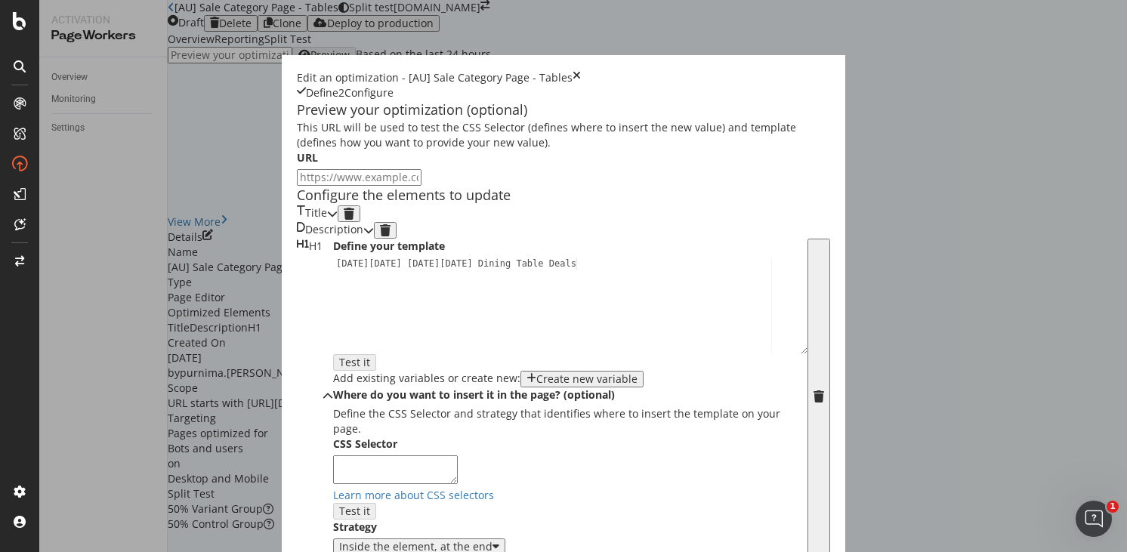
click at [344, 368] on div "[DATE][DATE] [DATE][DATE] Dining Table Deals" at bounding box center [570, 317] width 474 height 119
click at [333, 366] on div "[DATE][DATE] [DATE][DATE] Dining Table Deals" at bounding box center [570, 317] width 474 height 119
type textarea "[DATE][DATE] [DATE][DATE] Dining & Coffee Table Deals"
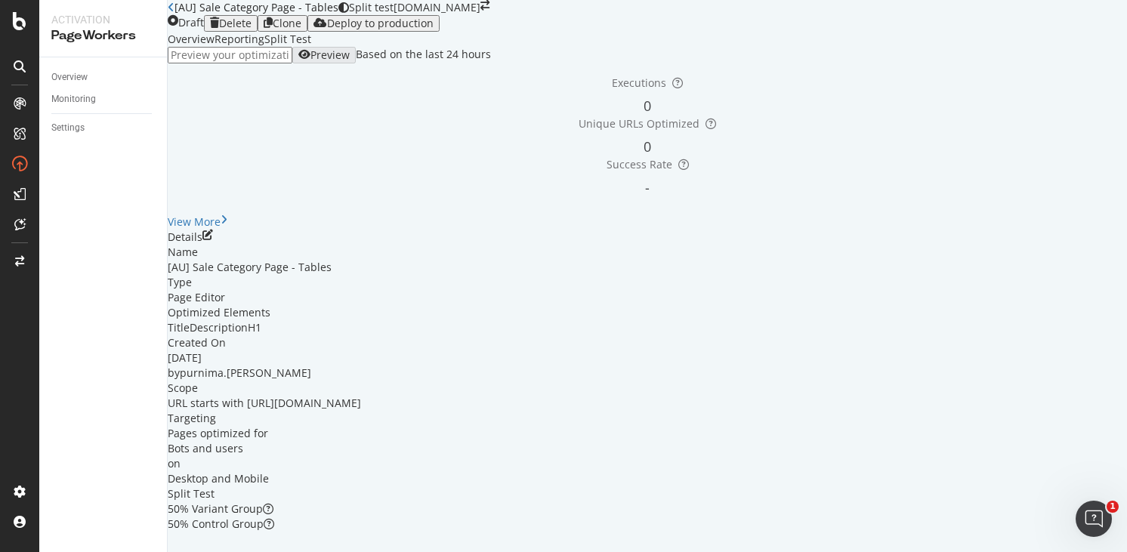
click at [1109, 551] on div "Optimization saved as a draft!" at bounding box center [563, 559] width 1127 height 15
click at [8, 551] on icon "close toast" at bounding box center [4, 559] width 8 height 15
click at [434, 29] on div "Deploy to production" at bounding box center [380, 23] width 107 height 12
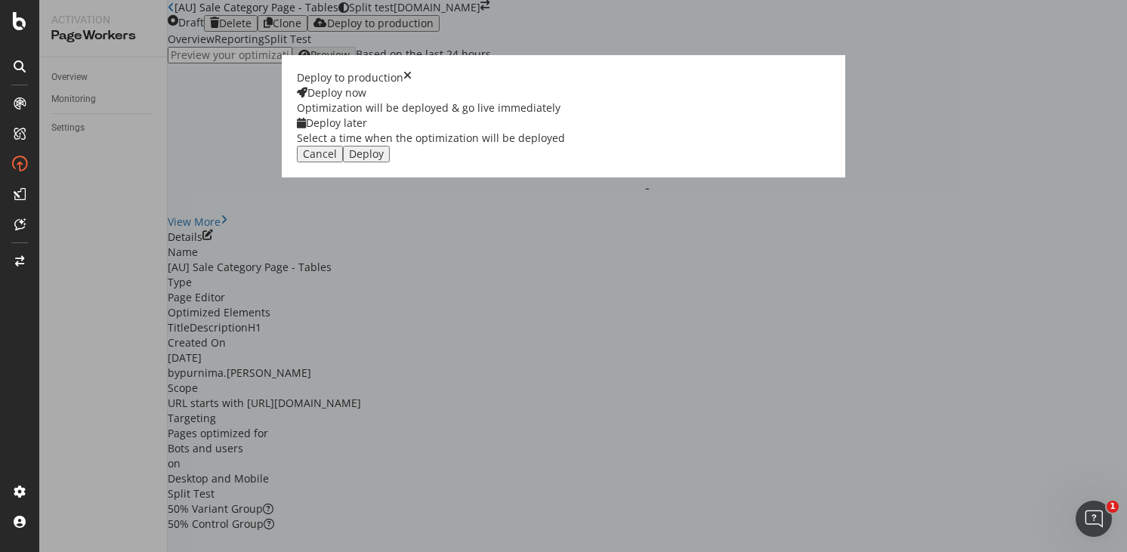
click at [565, 146] on div "Deploy later Select a time when the optimization will be deployed" at bounding box center [431, 131] width 268 height 30
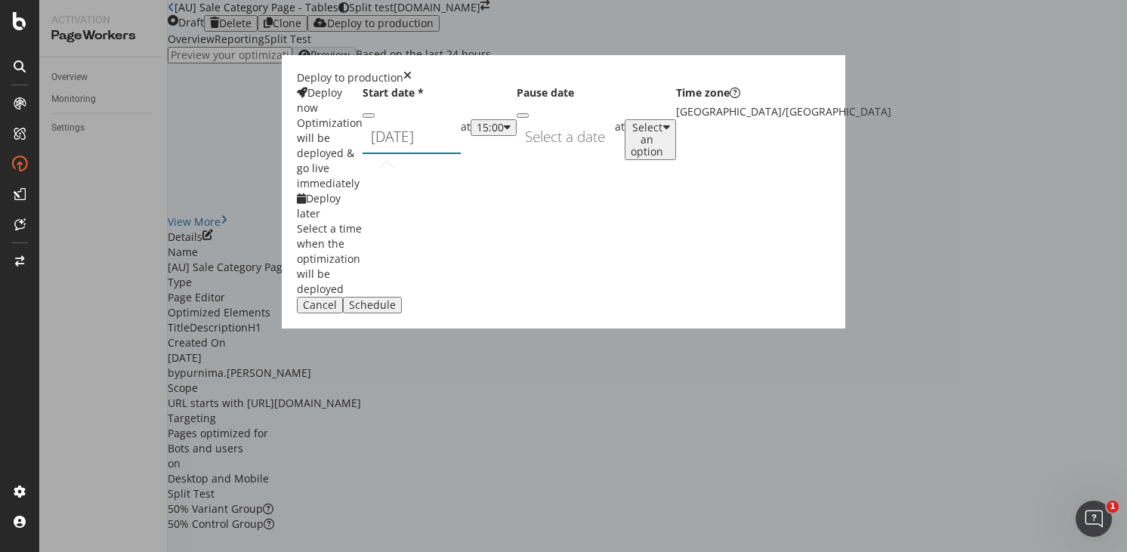
click at [461, 154] on div "[DATE] Navigate forward to interact with the calendar and select a date. Press …" at bounding box center [412, 136] width 98 height 35
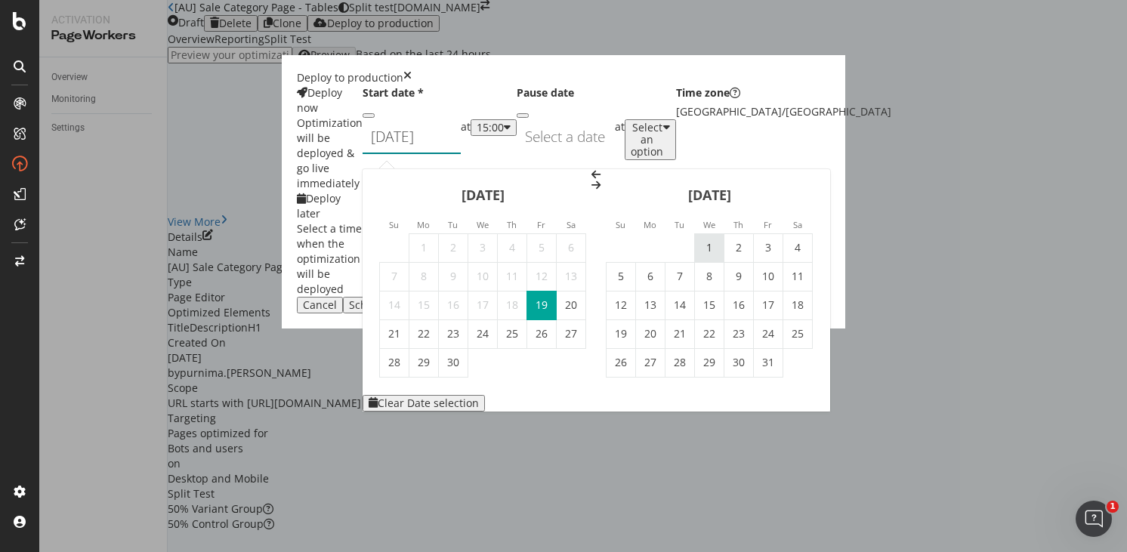
click at [724, 233] on td "1" at bounding box center [709, 247] width 29 height 29
type input "[DATE]"
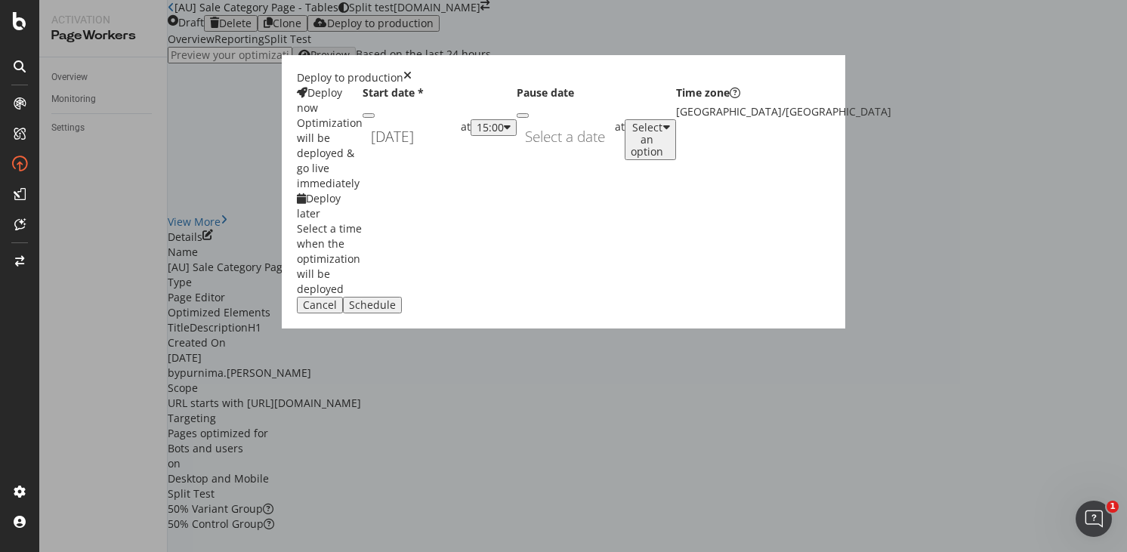
click at [504, 134] on div "15:00" at bounding box center [490, 128] width 27 height 12
click at [600, 297] on div "00:00" at bounding box center [587, 293] width 23 height 13
click at [504, 134] on div "00:00" at bounding box center [490, 128] width 27 height 12
click at [600, 313] on div "01:00" at bounding box center [587, 306] width 23 height 13
click at [396, 311] on div "Schedule" at bounding box center [372, 305] width 47 height 12
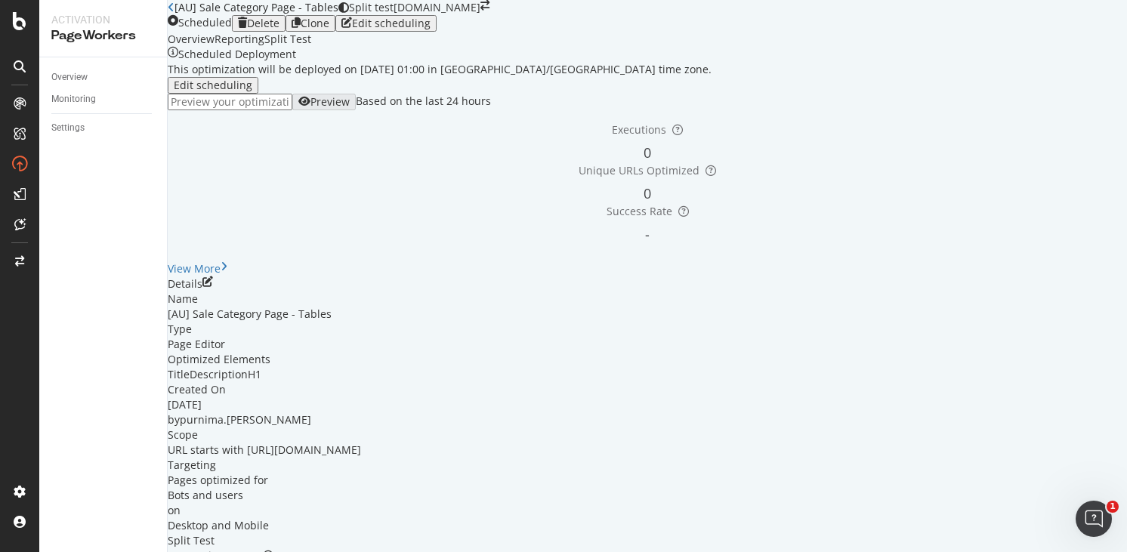
click at [8, 551] on icon "close toast" at bounding box center [4, 559] width 8 height 15
click at [431, 29] on div "Edit scheduling" at bounding box center [391, 23] width 79 height 12
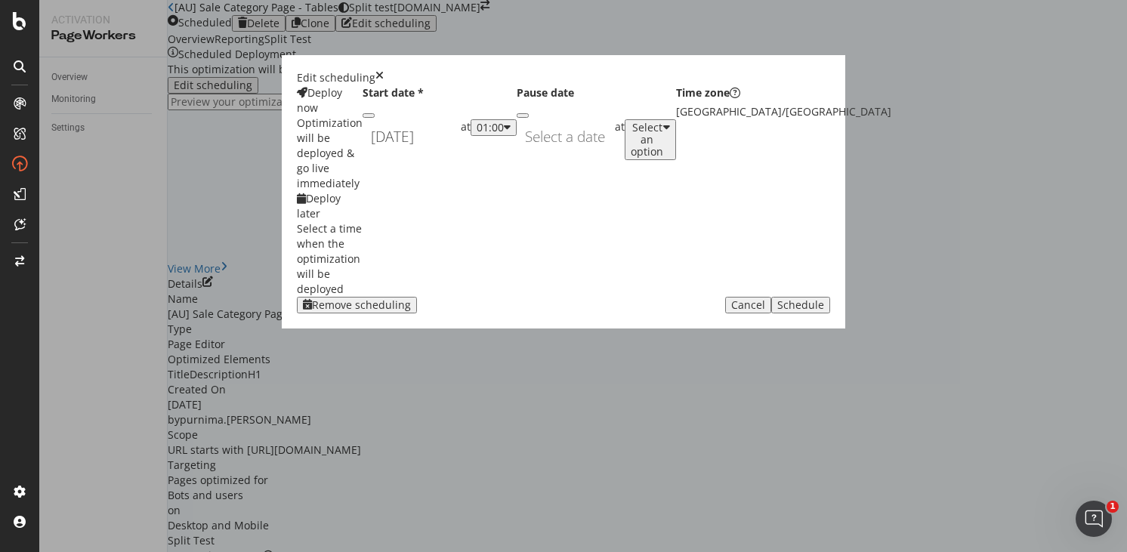
click at [384, 85] on icon "times" at bounding box center [379, 77] width 8 height 15
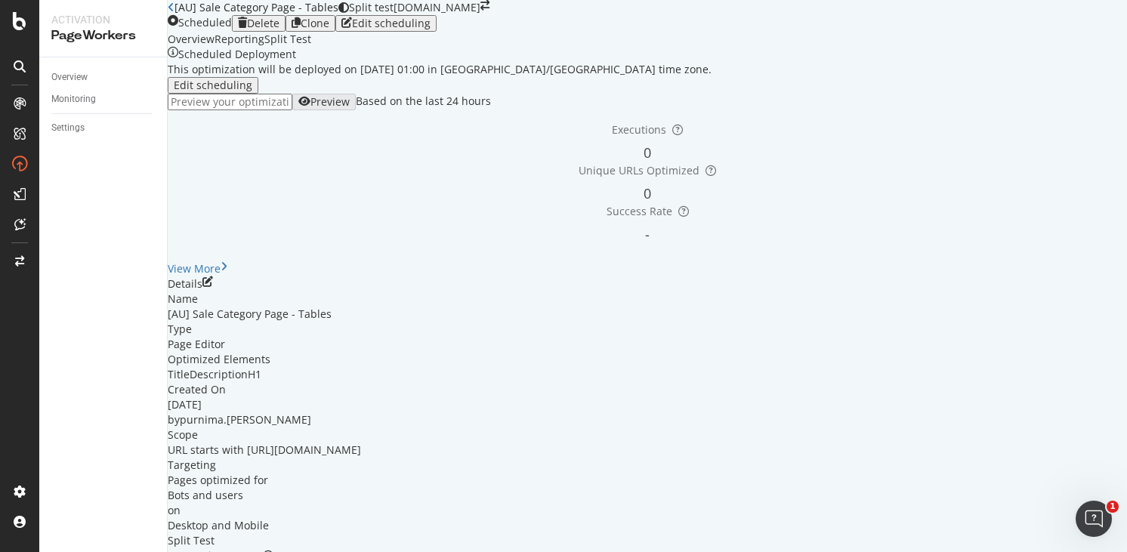
click at [329, 29] on div "Clone" at bounding box center [315, 23] width 29 height 12
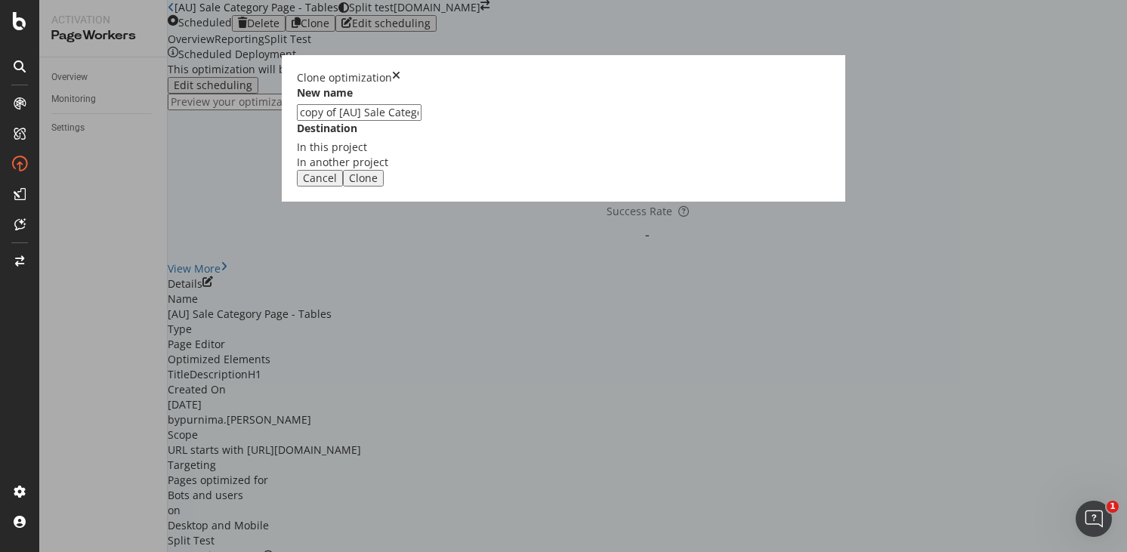
drag, startPoint x: 415, startPoint y: 249, endPoint x: 338, endPoint y: 251, distance: 77.1
click at [340, 170] on div "New name copy of [AU] Sale Category Page - Tables Destination In this project I…" at bounding box center [563, 127] width 533 height 85
type input "[SG] Sale Category Page - Tables"
click at [378, 184] on div "Clone" at bounding box center [363, 178] width 29 height 12
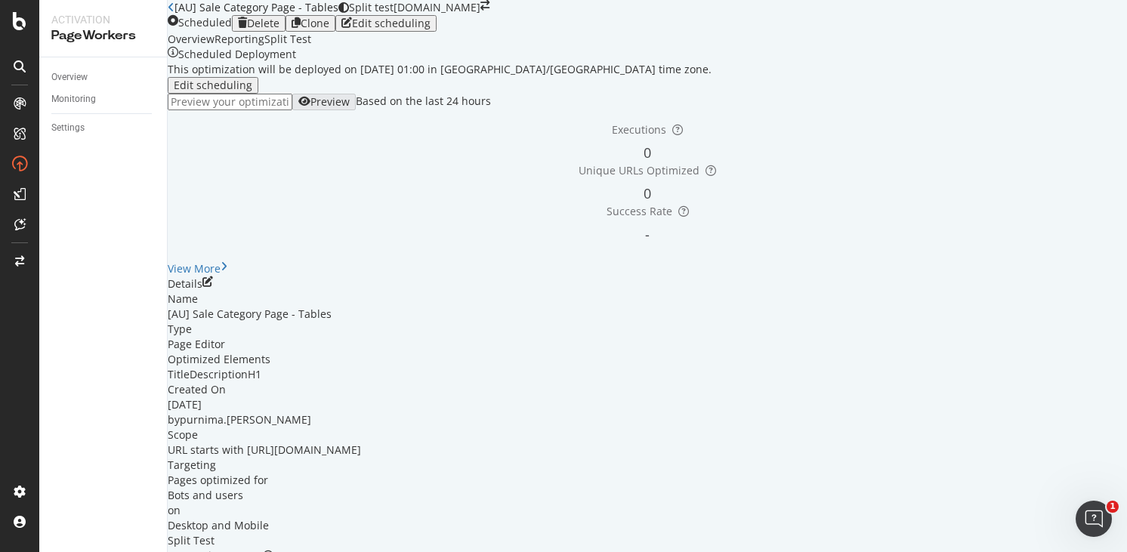
click at [344, 551] on link "Open cloned optimization." at bounding box center [277, 559] width 134 height 14
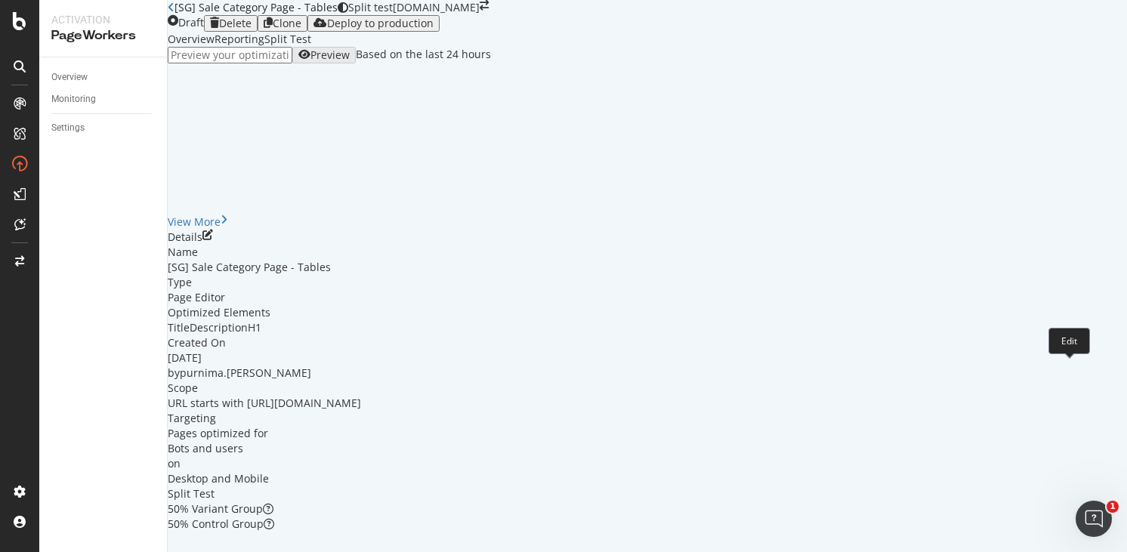
click at [213, 240] on icon "pen-to-square" at bounding box center [207, 235] width 11 height 11
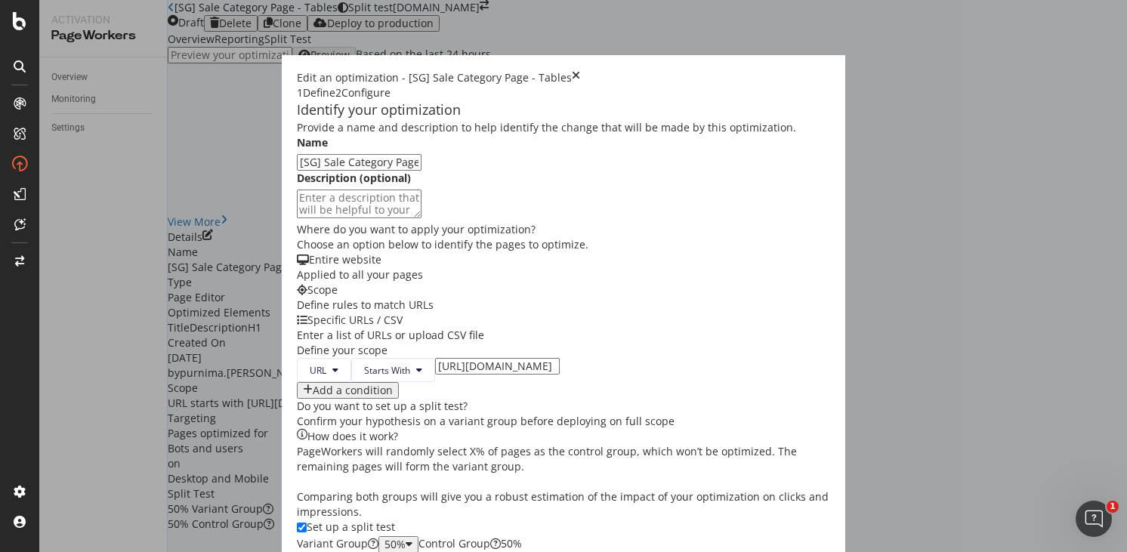
scroll to position [184, 0]
drag, startPoint x: 401, startPoint y: 328, endPoint x: 419, endPoint y: 320, distance: 19.9
click at [435, 358] on input "[URL][DOMAIN_NAME]" at bounding box center [497, 366] width 125 height 17
type input "[URL][DOMAIN_NAME]"
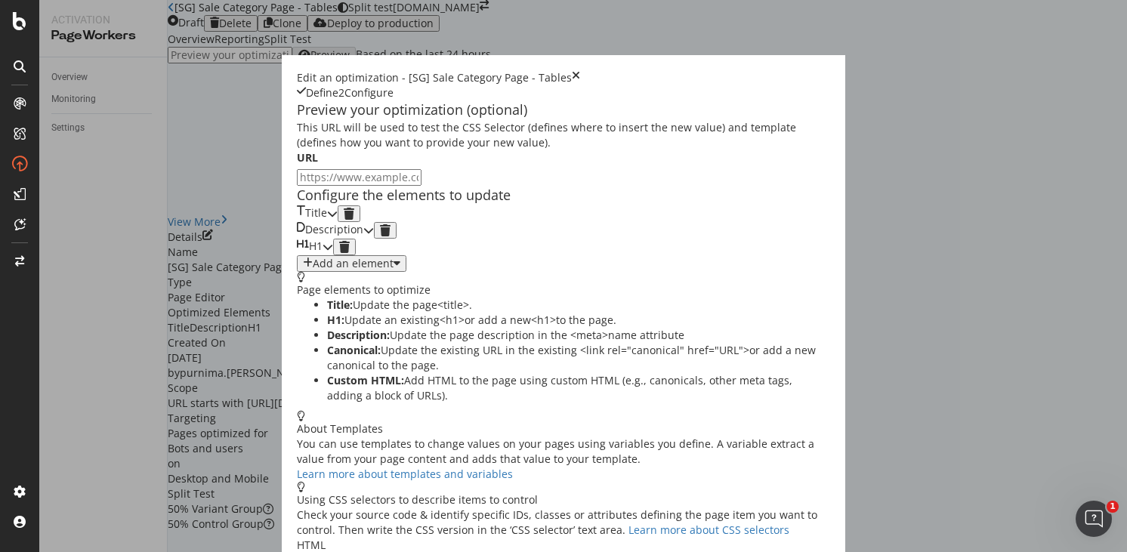
scroll to position [51, 0]
click at [338, 219] on icon "modal" at bounding box center [332, 213] width 11 height 11
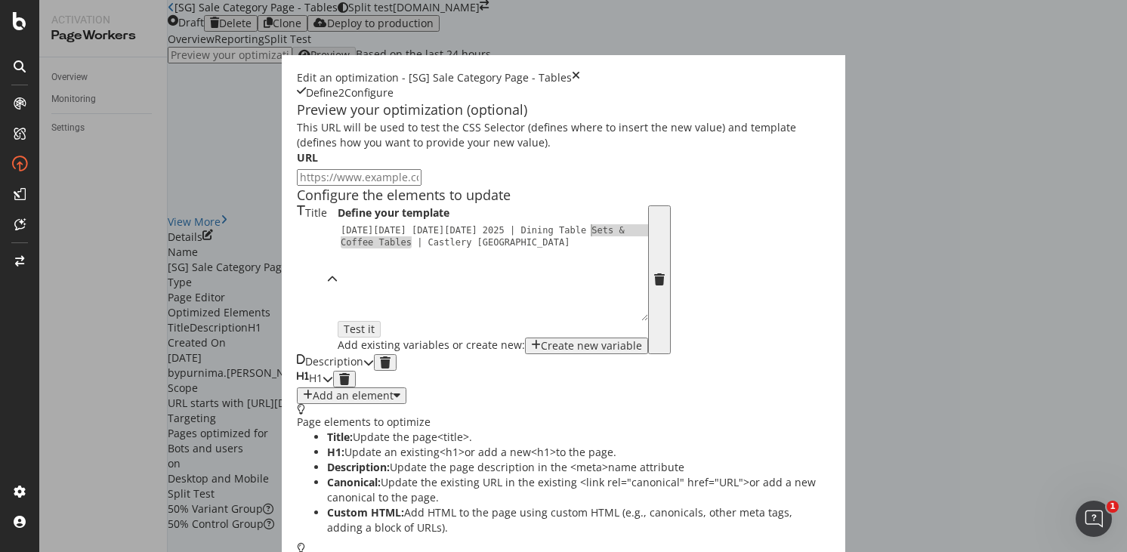
drag, startPoint x: 202, startPoint y: 317, endPoint x: 383, endPoint y: 307, distance: 180.8
click at [383, 307] on div "[DATE][DATE] [DATE][DATE] 2025 | Dining Table Sets & Coffee Tables | Castlery […" at bounding box center [497, 296] width 319 height 144
click at [338, 322] on div "[DATE][DATE] [DATE][DATE] 2025 | Dining Table Deals | Castlery [GEOGRAPHIC_DATA]" at bounding box center [497, 296] width 319 height 144
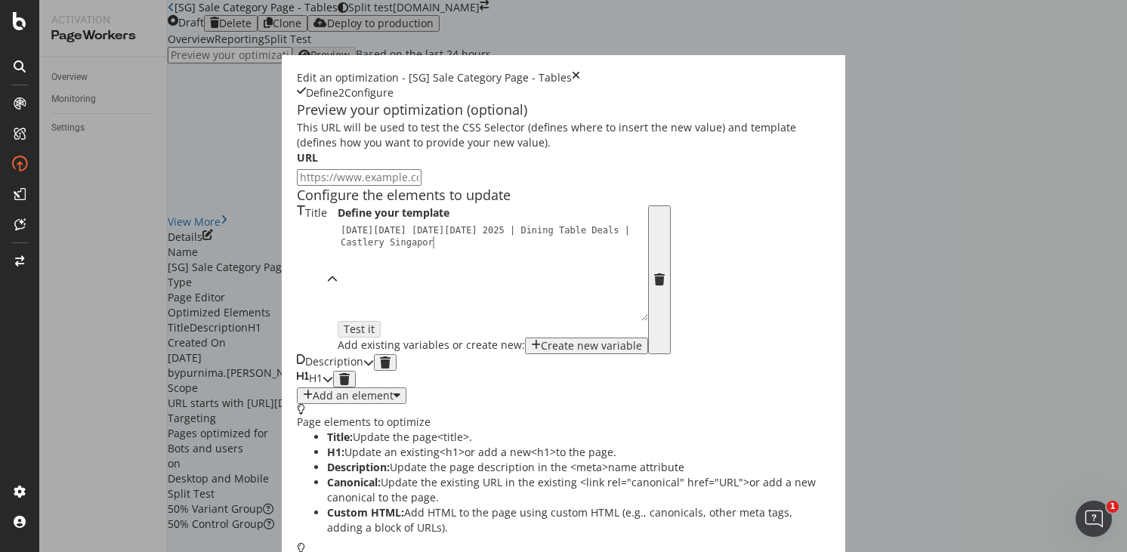
scroll to position [0, 32]
type textarea "[DATE][DATE] [DATE][DATE] 2025 | Dining Table Deals | Castlery [GEOGRAPHIC_DATA]"
click at [297, 371] on div "Description" at bounding box center [330, 362] width 66 height 17
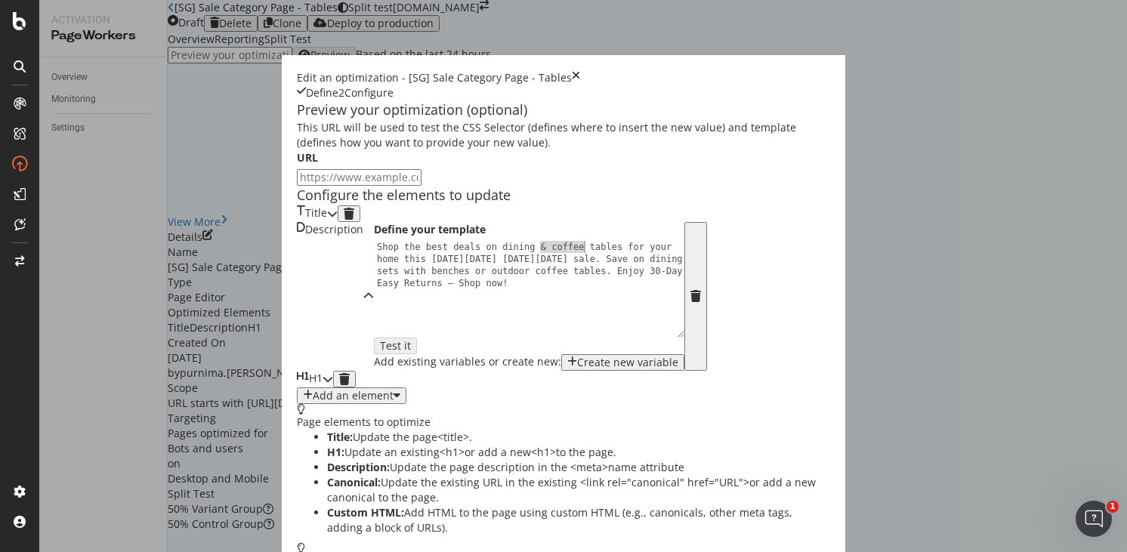
drag, startPoint x: 295, startPoint y: 347, endPoint x: 342, endPoint y: 347, distance: 46.8
click at [374, 347] on div "Shop the best deals on dining & coffee tables for your home this [DATE][DATE] […" at bounding box center [533, 337] width 319 height 192
drag, startPoint x: 305, startPoint y: 373, endPoint x: 171, endPoint y: 369, distance: 134.5
click at [374, 369] on div "Shop the best deals on dining tables for your home this [DATE][DATE] [DATE][DAT…" at bounding box center [533, 337] width 319 height 192
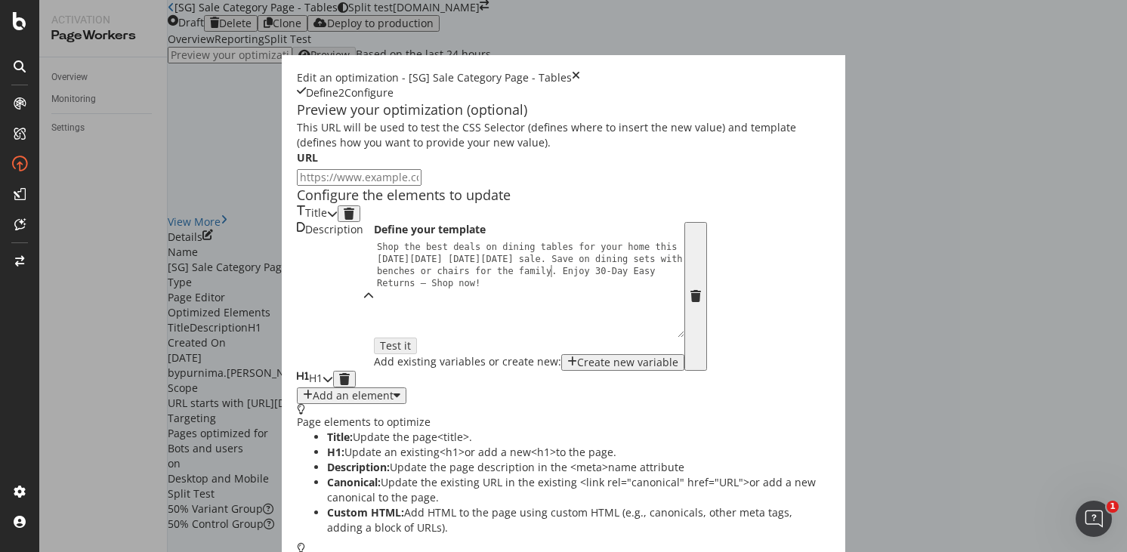
type textarea "Shop the best deals on dining tables for your home this [DATE][DATE] [DATE][DAT…"
click at [323, 387] on div "H1" at bounding box center [310, 379] width 26 height 17
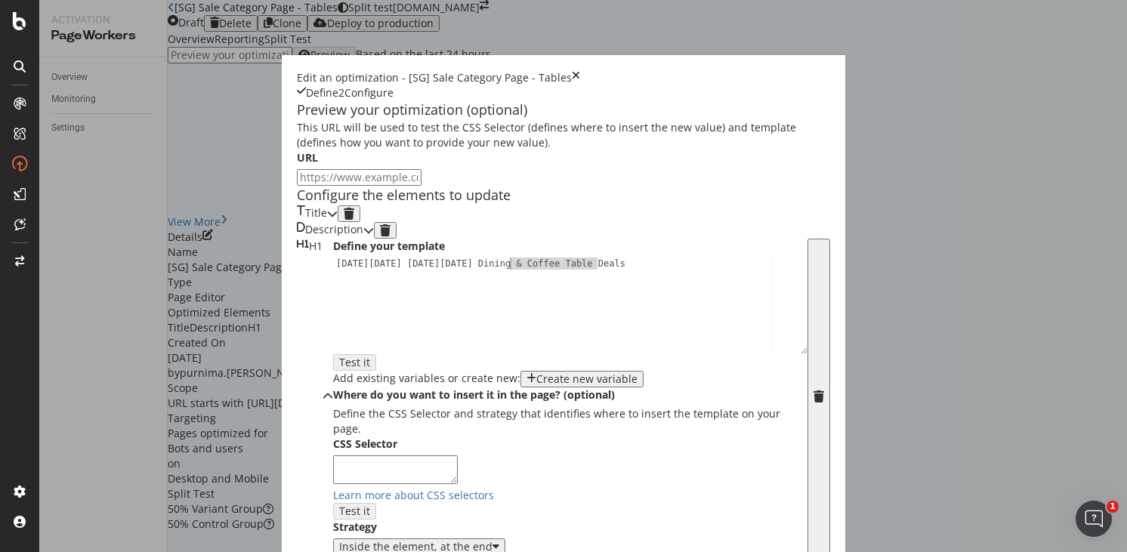
drag, startPoint x: 394, startPoint y: 306, endPoint x: 307, endPoint y: 301, distance: 87.0
click at [333, 301] on div "[DATE][DATE] [DATE][DATE] Dining & Coffee Table Deals" at bounding box center [570, 317] width 474 height 119
type textarea "[DATE][DATE] [DATE][DATE] Dining Table Deals"
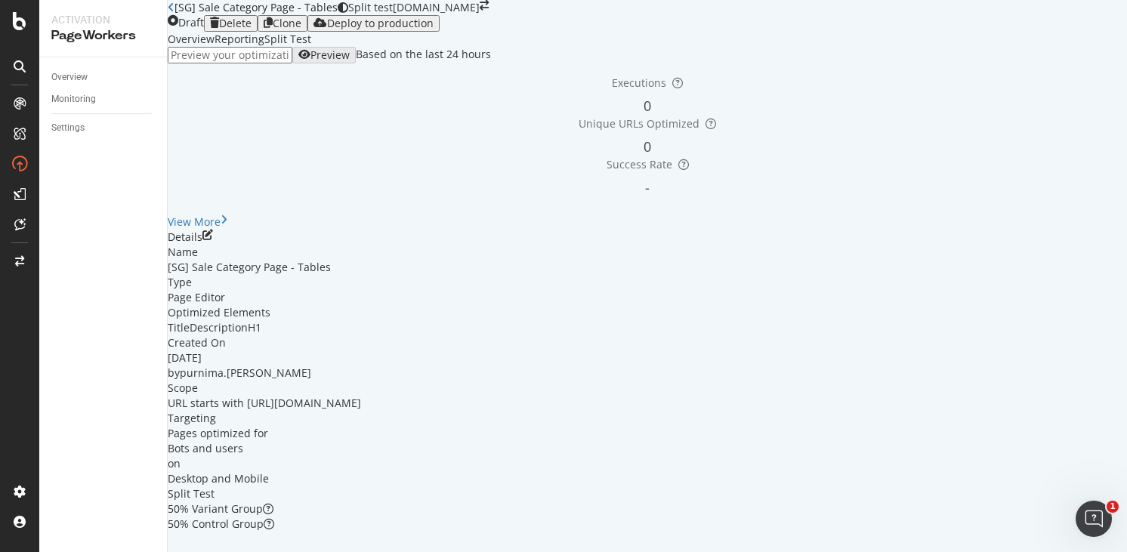
click at [8, 551] on icon "close toast" at bounding box center [4, 559] width 8 height 15
click at [434, 29] on div "Deploy to production" at bounding box center [380, 23] width 107 height 12
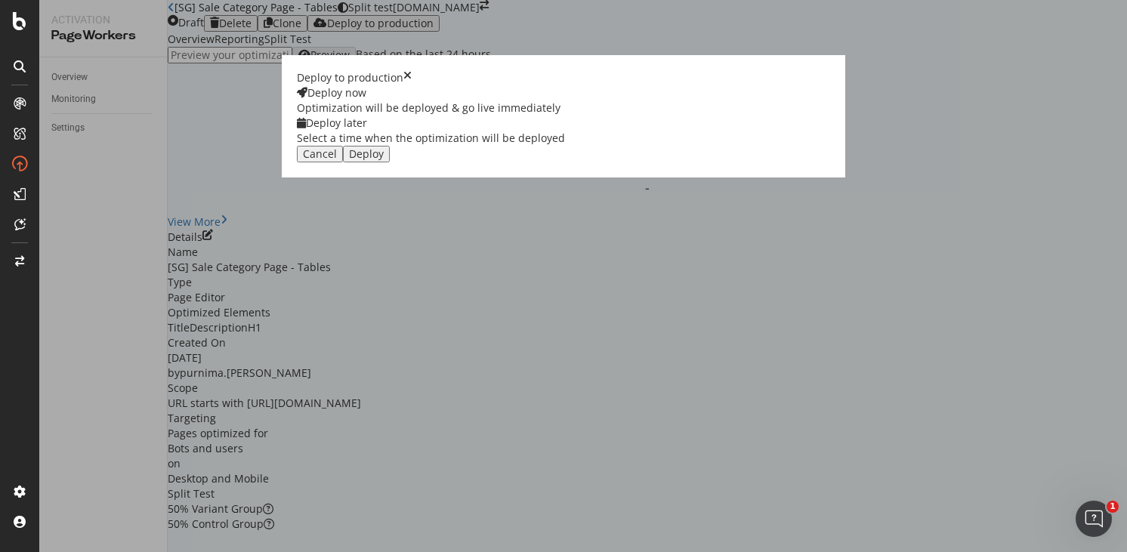
click at [565, 131] on div "Deploy later" at bounding box center [431, 123] width 268 height 15
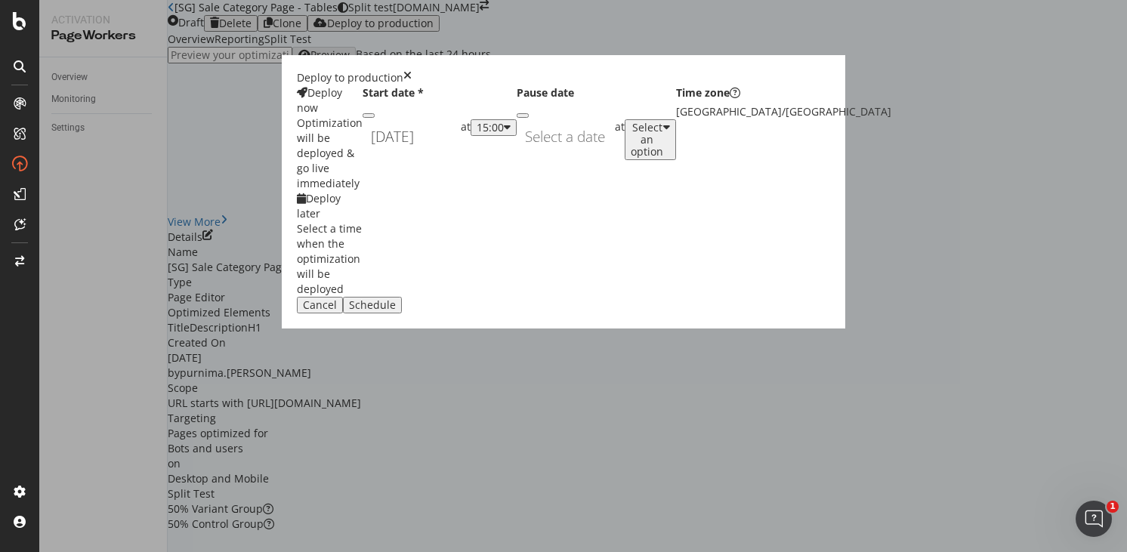
click at [461, 154] on div "[DATE] Navigate forward to interact with the calendar and select a date. Press …" at bounding box center [412, 136] width 98 height 35
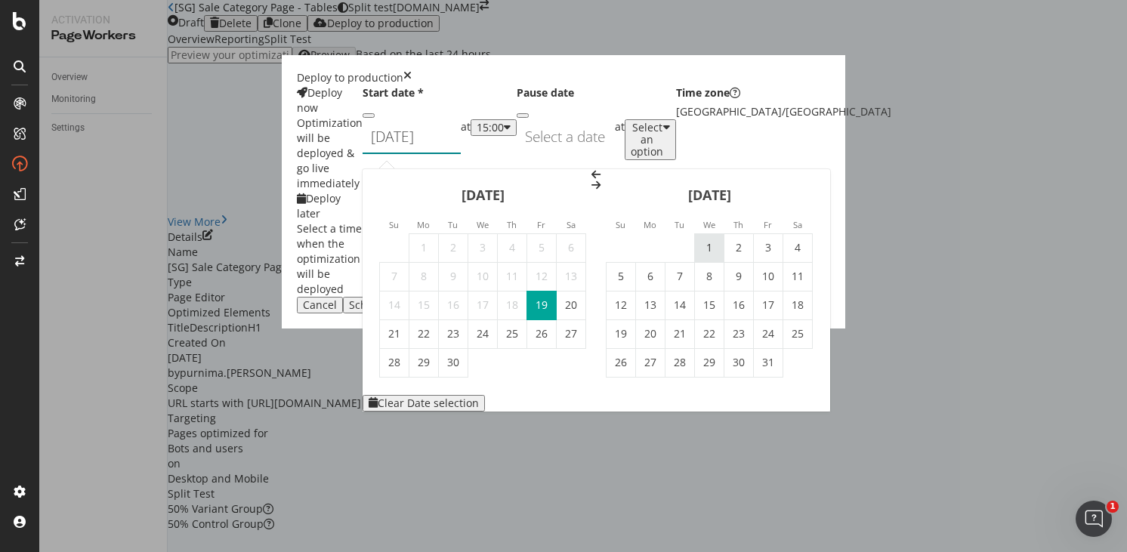
click at [724, 233] on td "1" at bounding box center [709, 247] width 29 height 29
type input "[DATE]"
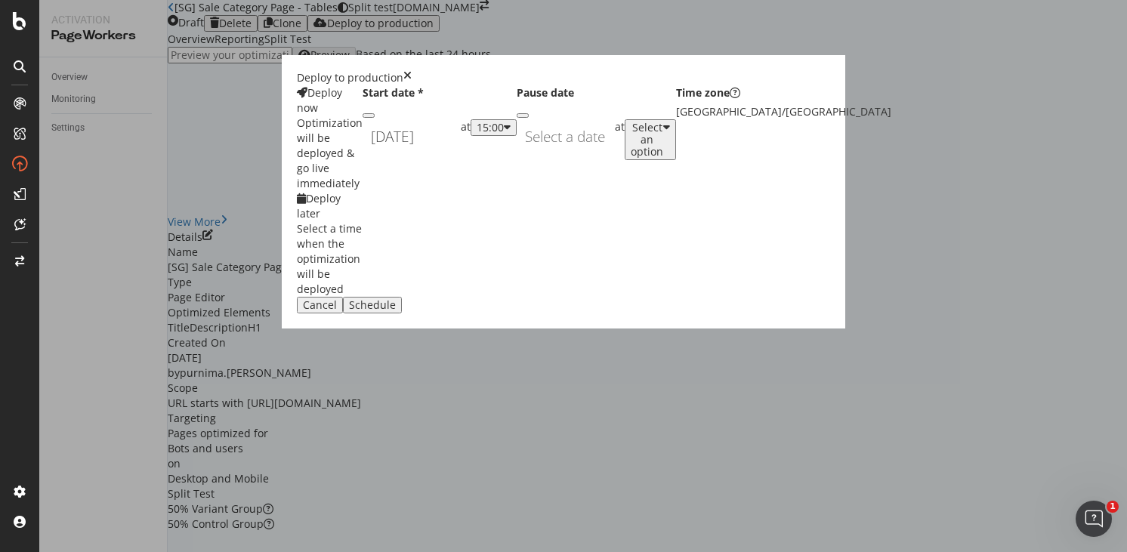
click at [504, 134] on div "15:00" at bounding box center [490, 128] width 27 height 12
click at [600, 313] on div "01:00" at bounding box center [587, 306] width 23 height 13
click at [396, 311] on div "Schedule" at bounding box center [372, 305] width 47 height 12
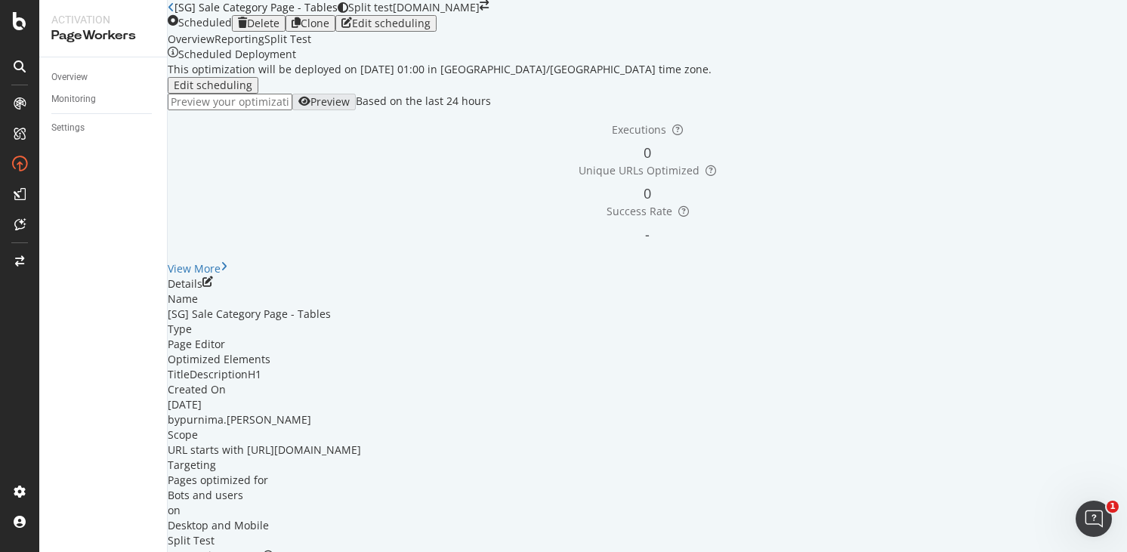
click at [746, 47] on div "Overview Reporting Split Test" at bounding box center [647, 39] width 959 height 15
click at [8, 551] on icon "close toast" at bounding box center [4, 559] width 8 height 15
click at [329, 29] on div "Clone" at bounding box center [311, 23] width 38 height 12
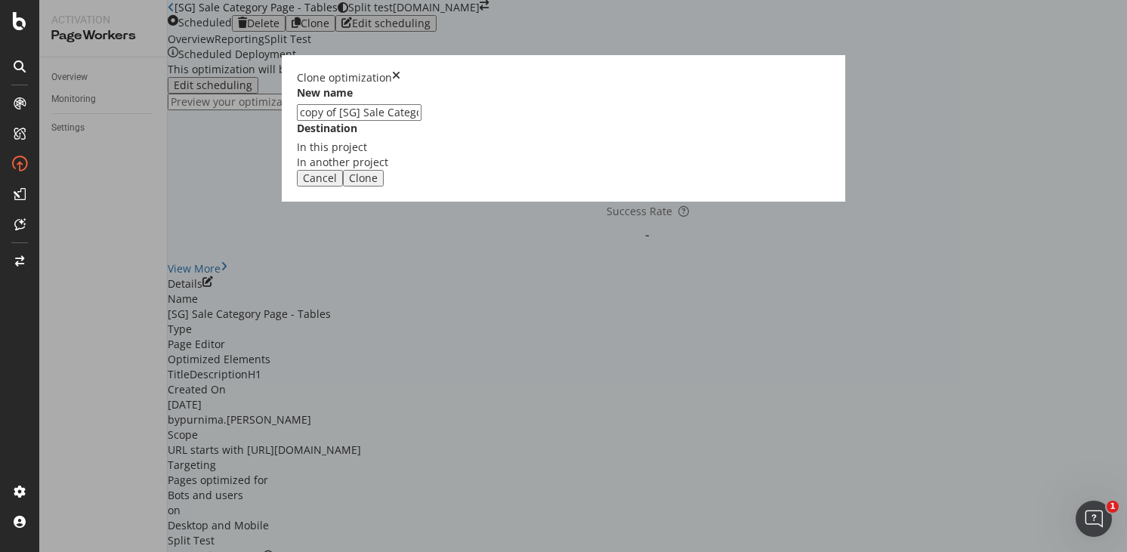
drag, startPoint x: 414, startPoint y: 249, endPoint x: 315, endPoint y: 247, distance: 99.0
click at [315, 247] on div "Clone optimization New name copy of [SG] Sale Category Page - Tables Destinatio…" at bounding box center [563, 276] width 1127 height 552
type input "[[GEOGRAPHIC_DATA]] Sale Category Page - Tables"
click at [378, 184] on div "Clone" at bounding box center [363, 178] width 29 height 12
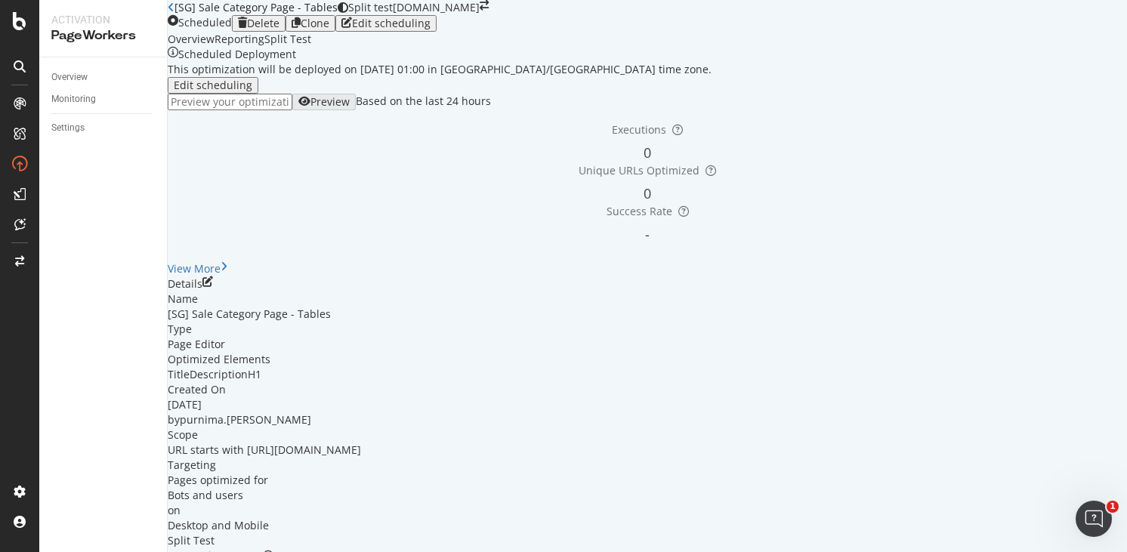
scroll to position [104, 0]
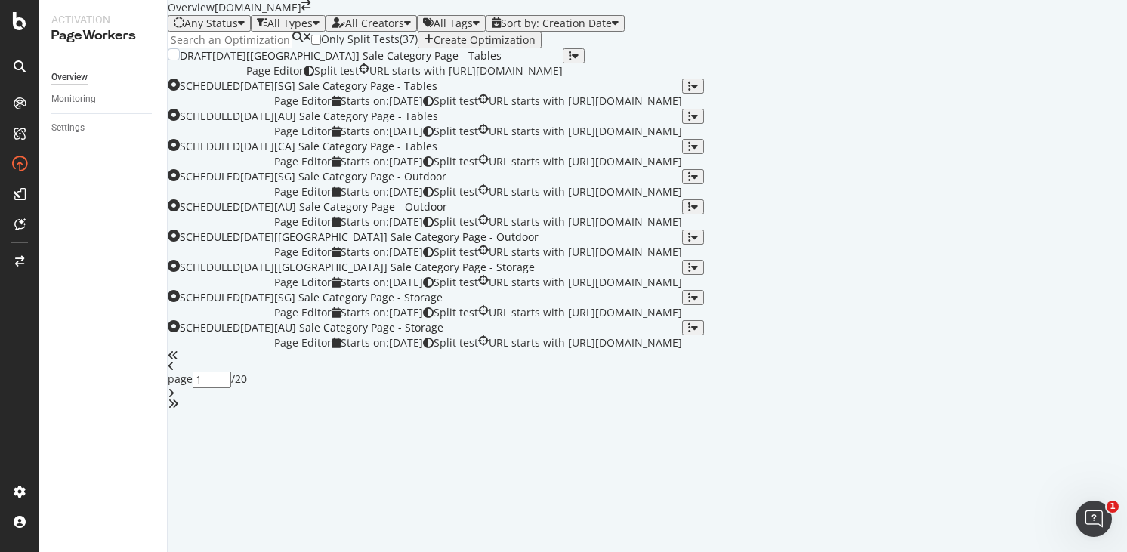
click at [545, 63] on div "[[GEOGRAPHIC_DATA]] Sale Category Page - Tables" at bounding box center [404, 55] width 316 height 15
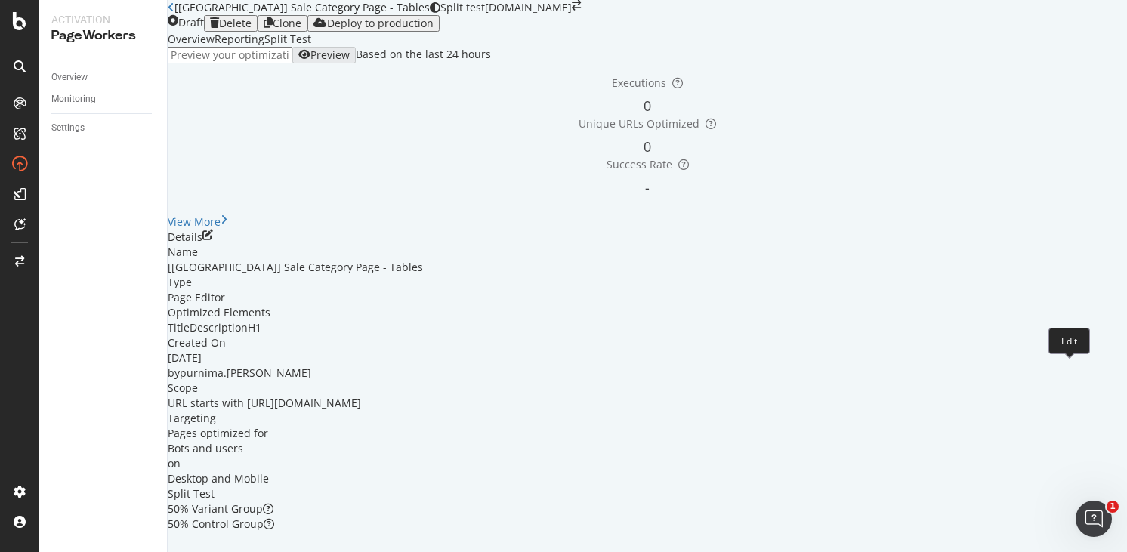
click at [213, 240] on icon "pen-to-square" at bounding box center [207, 235] width 11 height 11
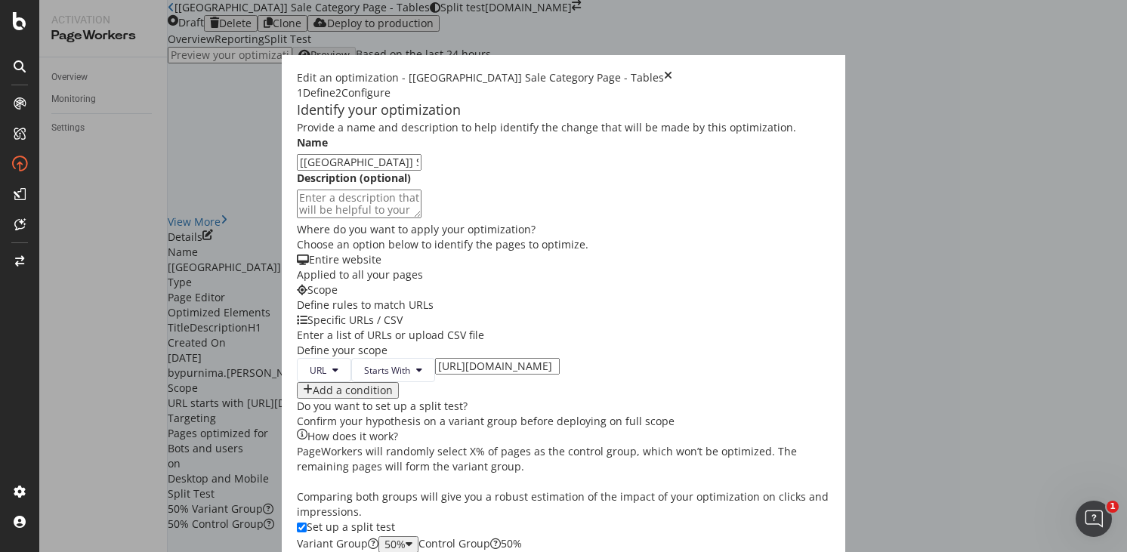
scroll to position [203, 0]
click at [435, 358] on input "[URL][DOMAIN_NAME]" at bounding box center [497, 366] width 125 height 17
type input "[URL][DOMAIN_NAME]"
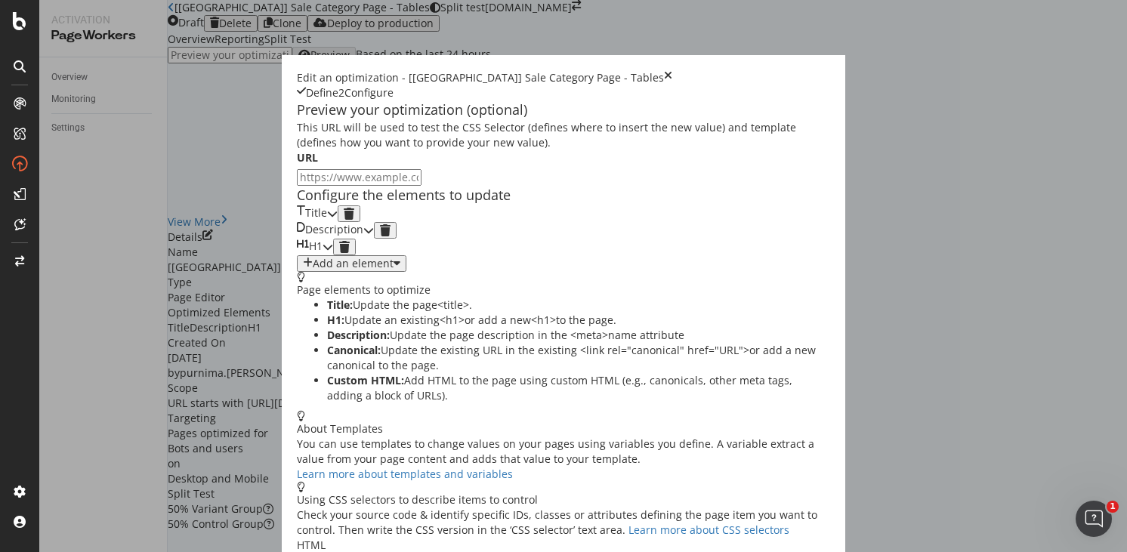
scroll to position [73, 0]
click at [338, 214] on icon "modal" at bounding box center [332, 213] width 11 height 11
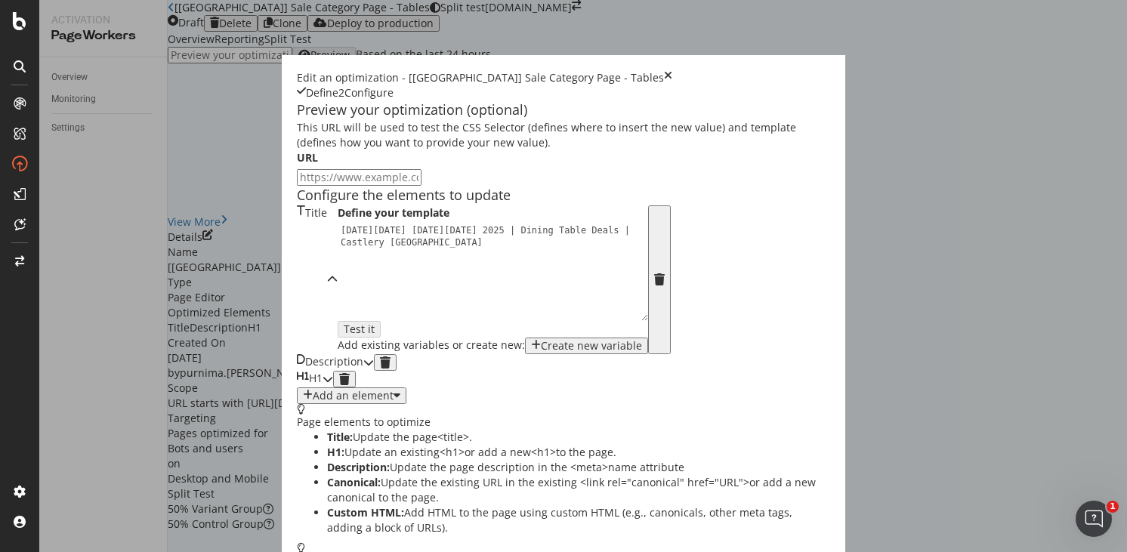
click at [338, 298] on div "[DATE][DATE] [DATE][DATE] 2025 | Dining Table Deals | Castlery [GEOGRAPHIC_DATA]" at bounding box center [497, 296] width 319 height 144
click at [366, 285] on div "[DATE][DATE] [DATE][DATE] 2025 | Dining Table Deals | Castlery [GEOGRAPHIC_DATA]" at bounding box center [497, 296] width 319 height 144
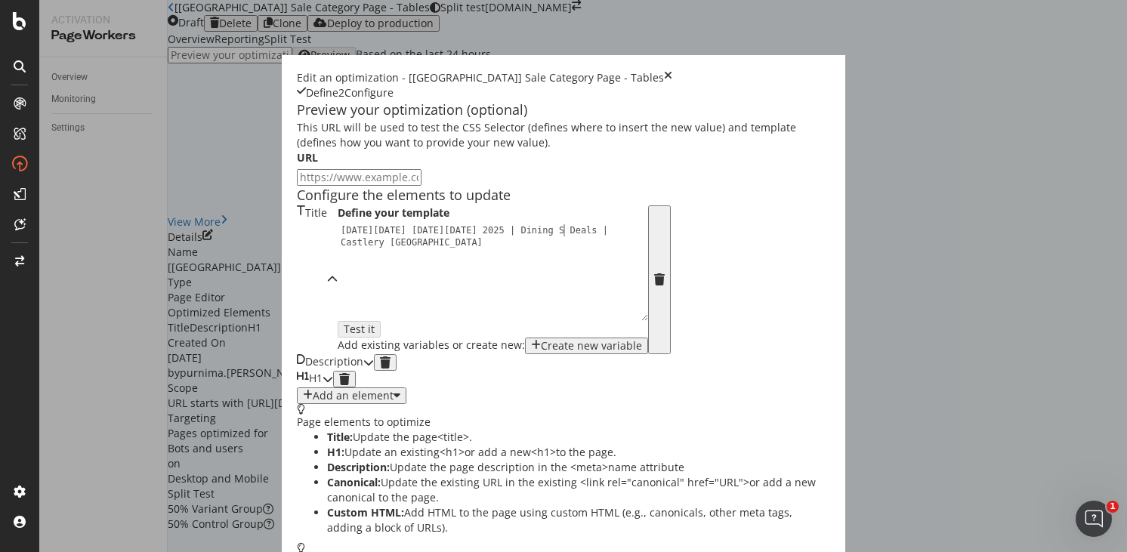
scroll to position [0, 19]
type textarea "[DATE][DATE] [DATE][DATE] 2025 | Dining Set Deals | Castlery [GEOGRAPHIC_DATA]"
click at [374, 368] on icon "modal" at bounding box center [368, 362] width 11 height 11
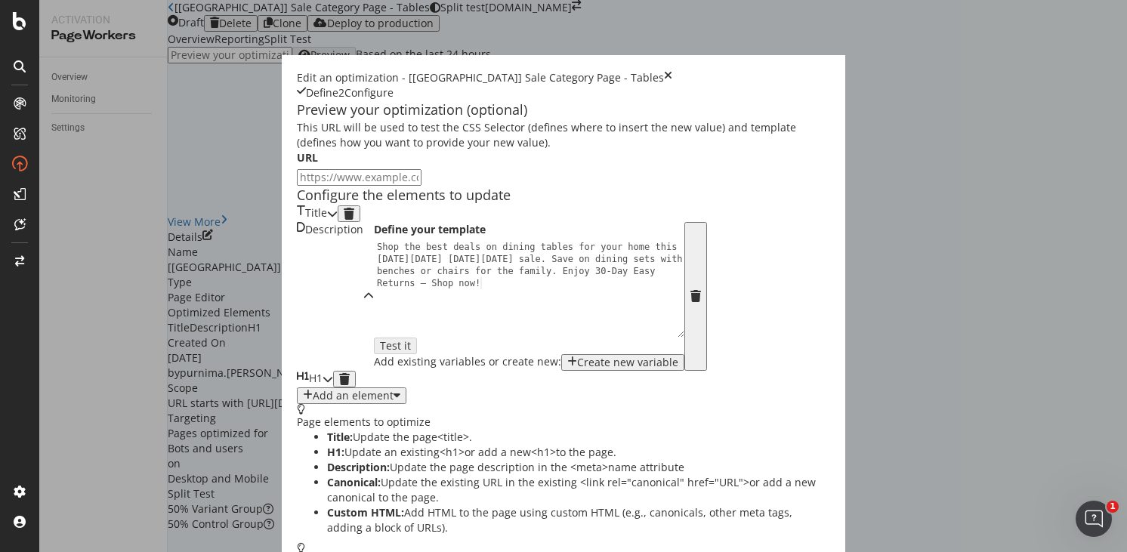
scroll to position [81, 0]
drag, startPoint x: 305, startPoint y: 341, endPoint x: 176, endPoint y: 341, distance: 129.2
click at [374, 341] on div "Shop the best deals on dining tables for your home this [DATE][DATE] [DATE][DAT…" at bounding box center [533, 337] width 319 height 192
type textarea "Shop the best deals on dining tables for your home this [DATE][DATE] [DATE][DAT…"
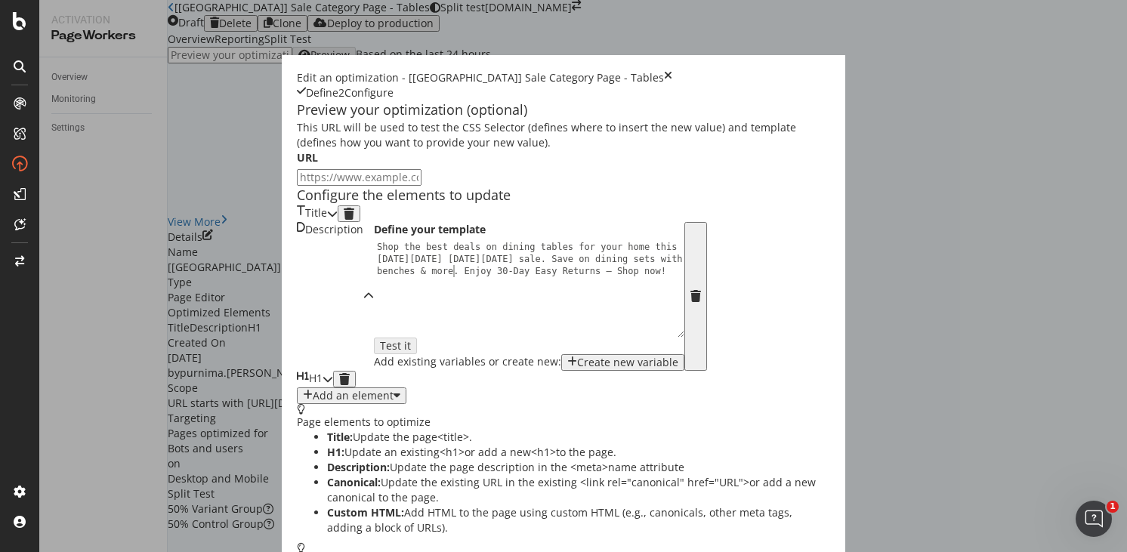
scroll to position [0, 57]
click at [333, 387] on div "H1" at bounding box center [315, 379] width 36 height 17
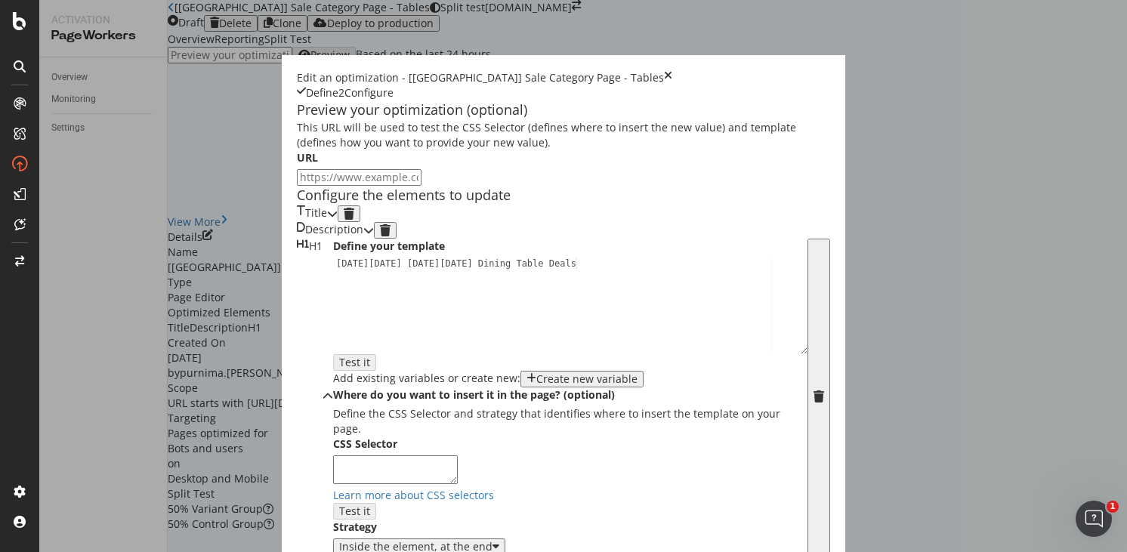
click at [333, 357] on div "[DATE][DATE] [DATE][DATE] Dining Table Deals" at bounding box center [570, 317] width 474 height 119
click at [354, 362] on div "[DATE][DATE] [DATE][DATE] Dining Set Deals" at bounding box center [570, 317] width 474 height 119
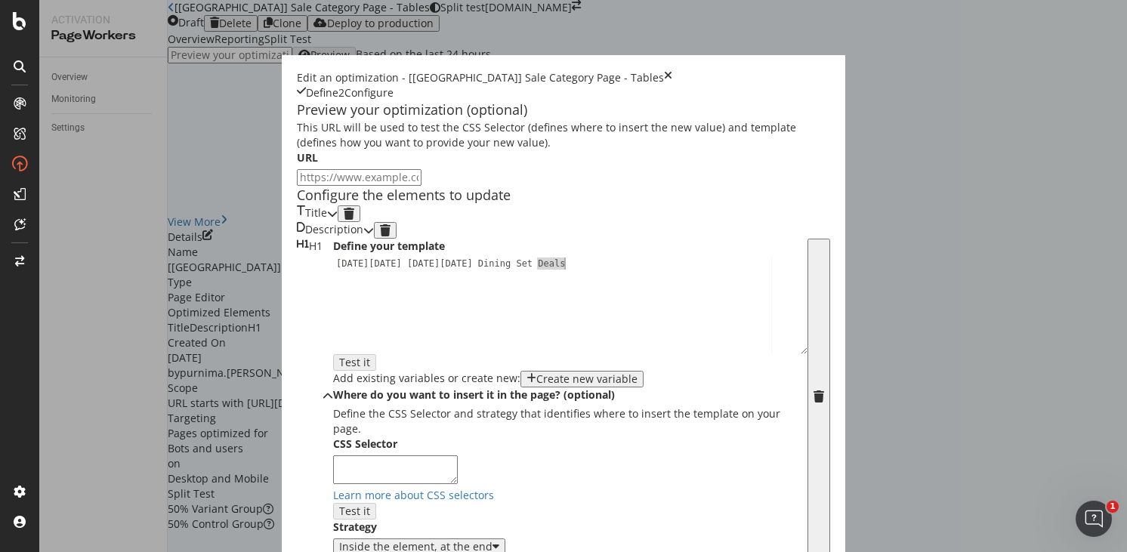
click at [354, 362] on div "[DATE][DATE] [DATE][DATE] Dining Set Deals" at bounding box center [570, 317] width 474 height 119
type textarea "[DATE][DATE] [DATE][DATE] Dining Set Sale"
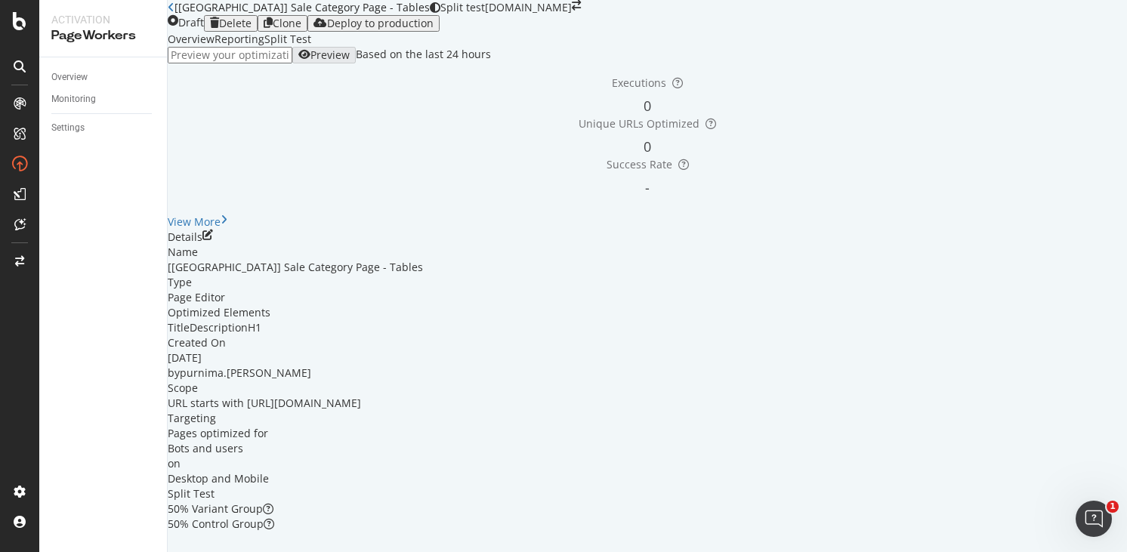
click at [434, 29] on div "Deploy to production" at bounding box center [380, 23] width 107 height 12
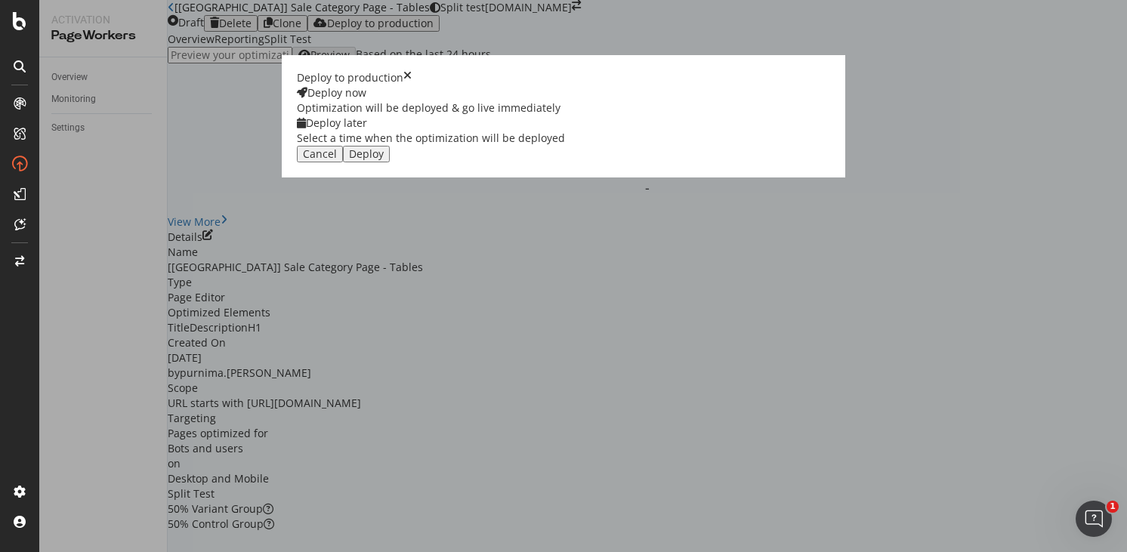
click at [565, 146] on div "Select a time when the optimization will be deployed" at bounding box center [431, 138] width 268 height 15
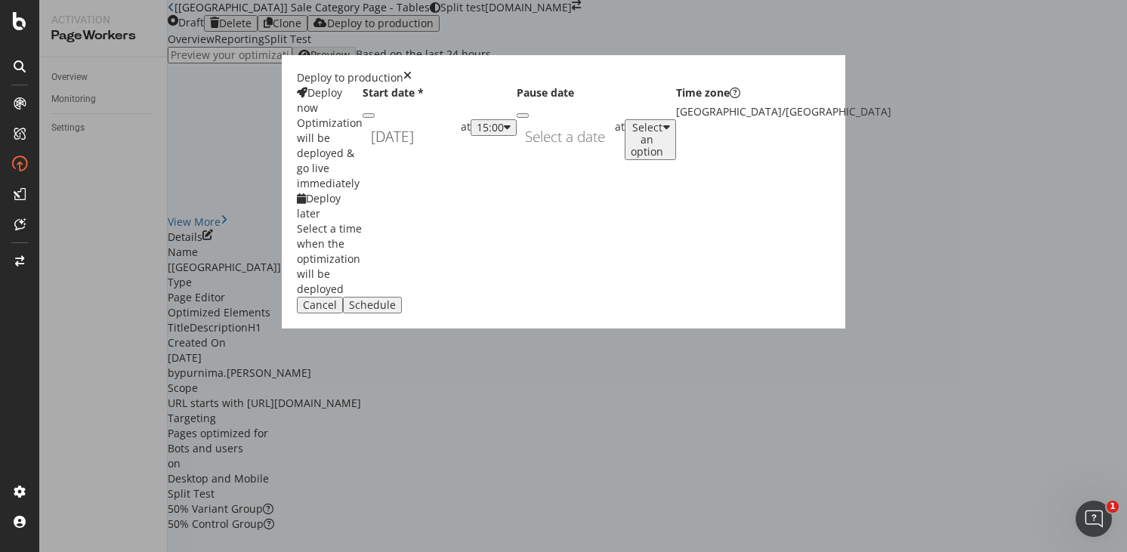
click at [461, 154] on div "[DATE] Navigate forward to interact with the calendar and select a date. Press …" at bounding box center [412, 136] width 98 height 35
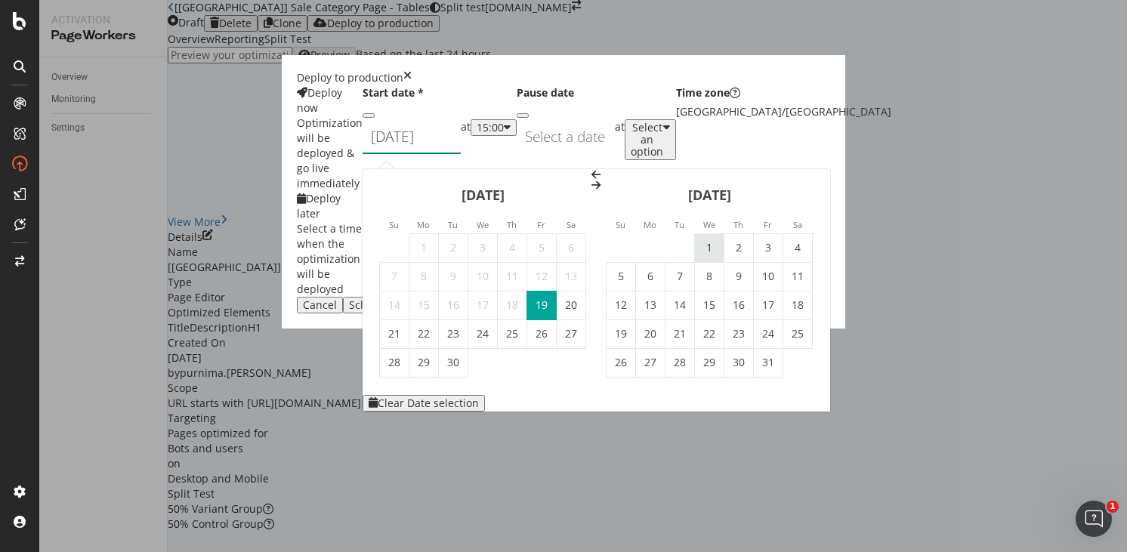
click at [724, 233] on td "1" at bounding box center [709, 247] width 29 height 29
type input "[DATE]"
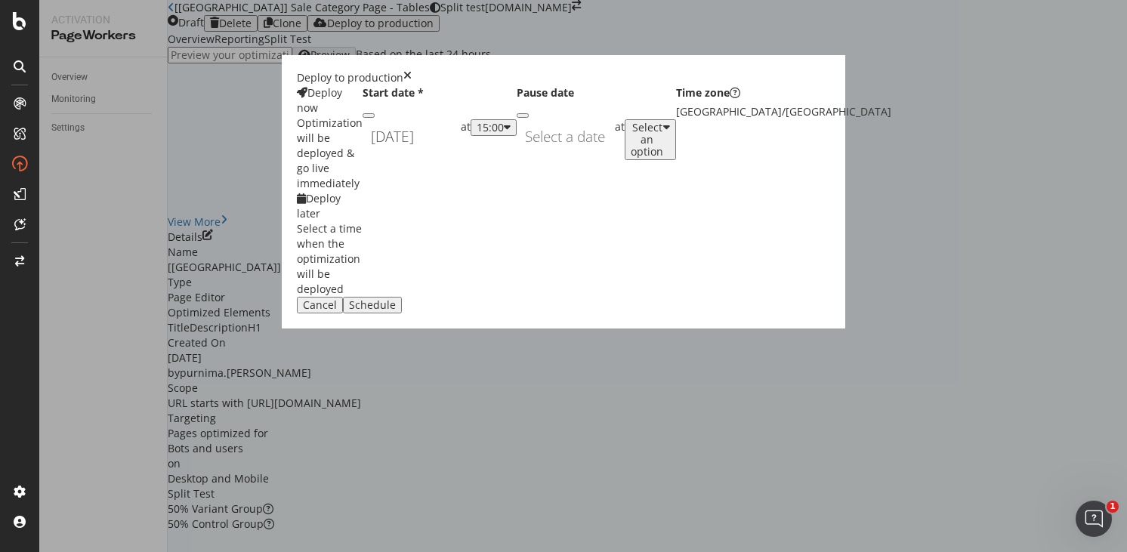
click at [517, 154] on div "[DATE] Navigate forward to interact with the calendar and select a date. Press …" at bounding box center [440, 136] width 154 height 35
click at [504, 134] on div "15:00" at bounding box center [490, 128] width 27 height 12
click at [600, 313] on div "01:00" at bounding box center [587, 306] width 23 height 13
click at [396, 311] on div "Schedule" at bounding box center [372, 305] width 47 height 12
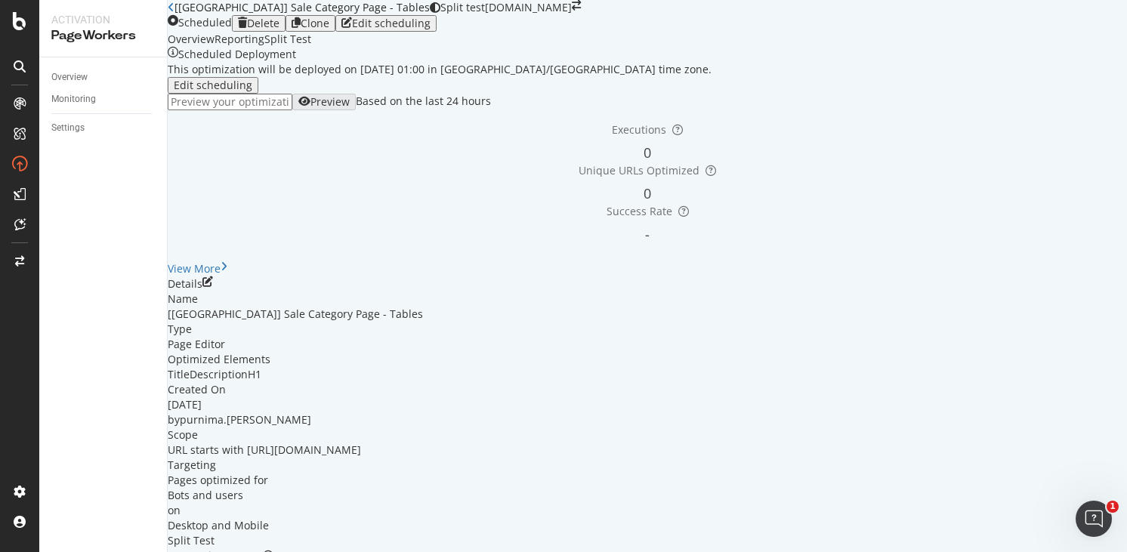
scroll to position [215, 0]
click at [213, 276] on icon "pen-to-square" at bounding box center [207, 281] width 11 height 11
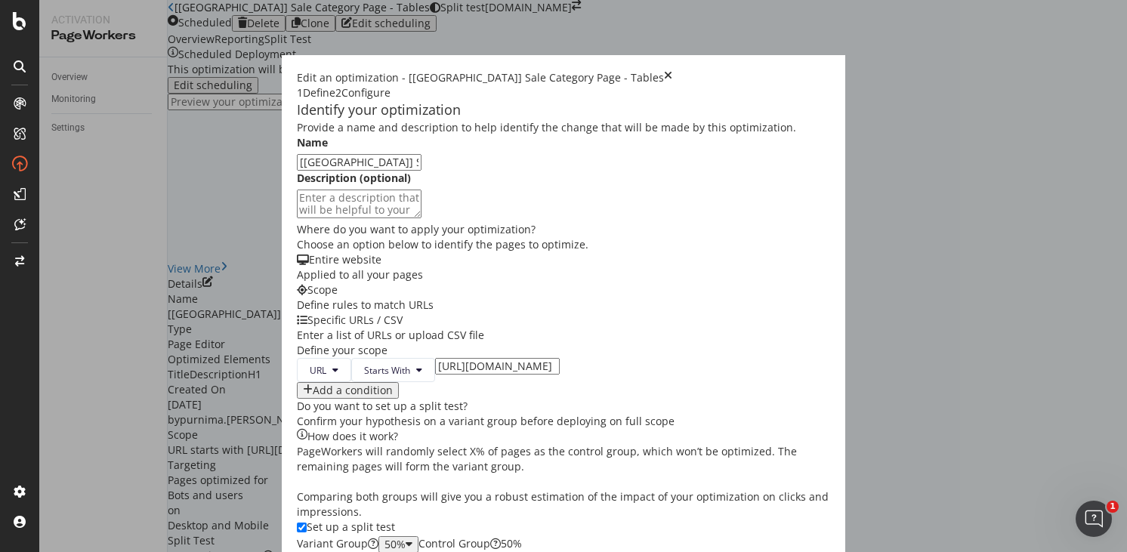
scroll to position [555, 0]
